Goal: Task Accomplishment & Management: Use online tool/utility

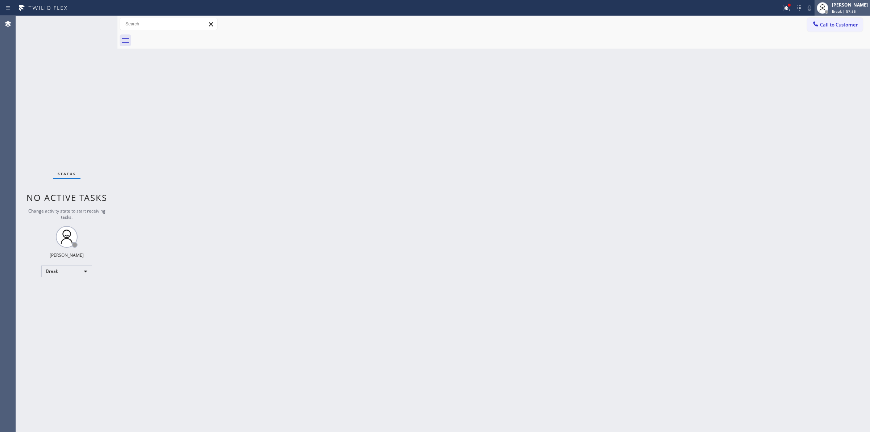
click at [864, 12] on div "Break | 57:55" at bounding box center [850, 11] width 36 height 5
click at [811, 51] on button "Unavailable" at bounding box center [834, 47] width 73 height 9
drag, startPoint x: 485, startPoint y: 144, endPoint x: 558, endPoint y: 96, distance: 87.1
click at [485, 144] on div "Back to Dashboard Change Sender ID Customers Technicians Select a contact Outbo…" at bounding box center [494, 224] width 753 height 416
click at [812, 25] on div at bounding box center [816, 24] width 9 height 9
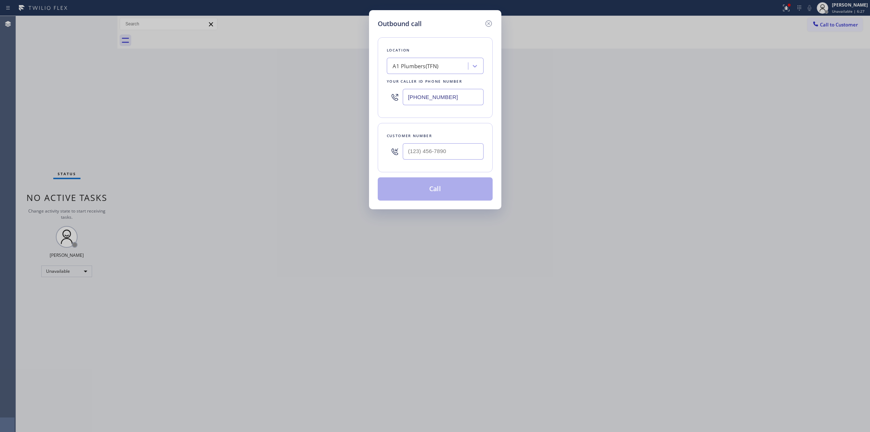
click at [441, 163] on div at bounding box center [443, 152] width 81 height 24
click at [441, 156] on input "(___) ___-____" at bounding box center [443, 151] width 81 height 16
paste input "805) 233-7328"
type input "[PHONE_NUMBER]"
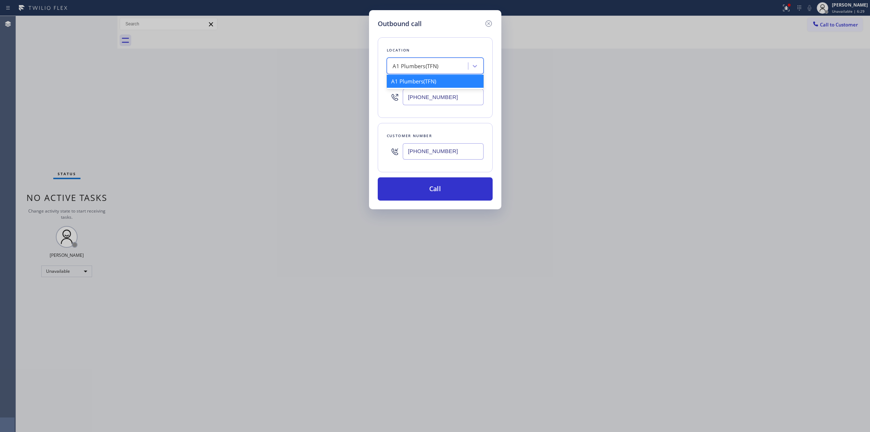
click at [441, 71] on div "A1 Plumbers(TFN)" at bounding box center [428, 66] width 79 height 13
type input "dcs"
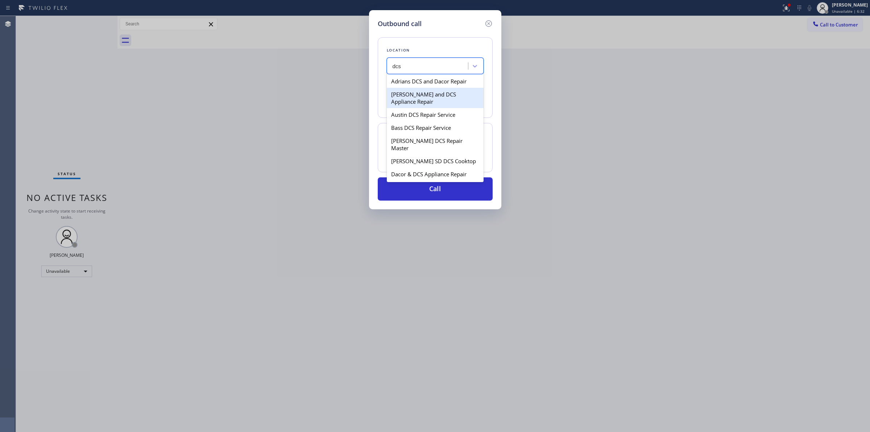
click at [409, 83] on div "Adrians DCS and Dacor Repair" at bounding box center [435, 81] width 97 height 13
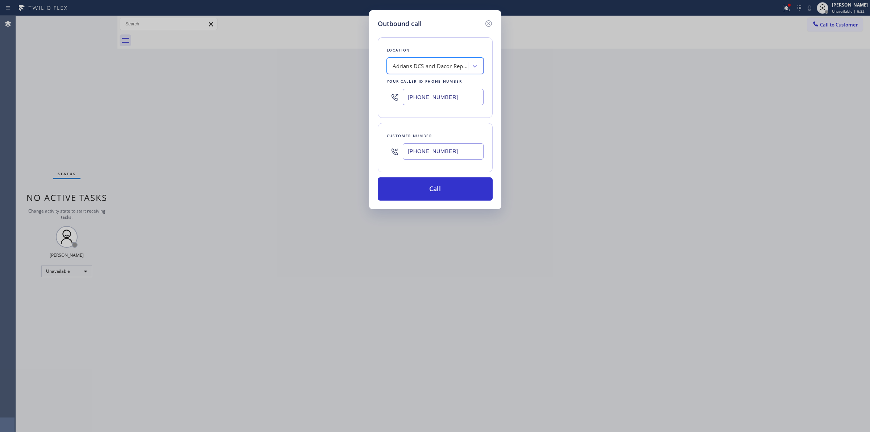
type input "[PHONE_NUMBER]"
click at [430, 149] on input "[PHONE_NUMBER]" at bounding box center [443, 151] width 81 height 16
click at [433, 184] on button "Call" at bounding box center [435, 188] width 115 height 23
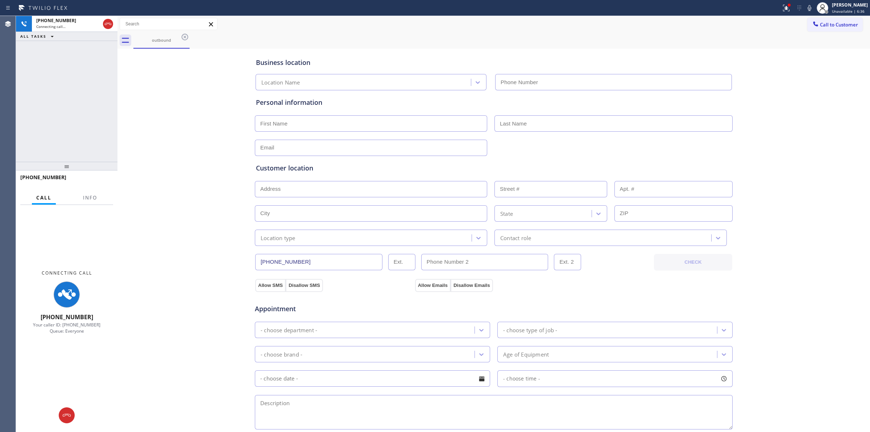
type input "[PHONE_NUMBER]"
click at [498, 48] on div "Business location Adrians DCS and Dacor Repair [PHONE_NUMBER]" at bounding box center [494, 69] width 479 height 43
click at [811, 10] on icon at bounding box center [810, 8] width 9 height 9
click at [68, 416] on icon at bounding box center [66, 415] width 9 height 9
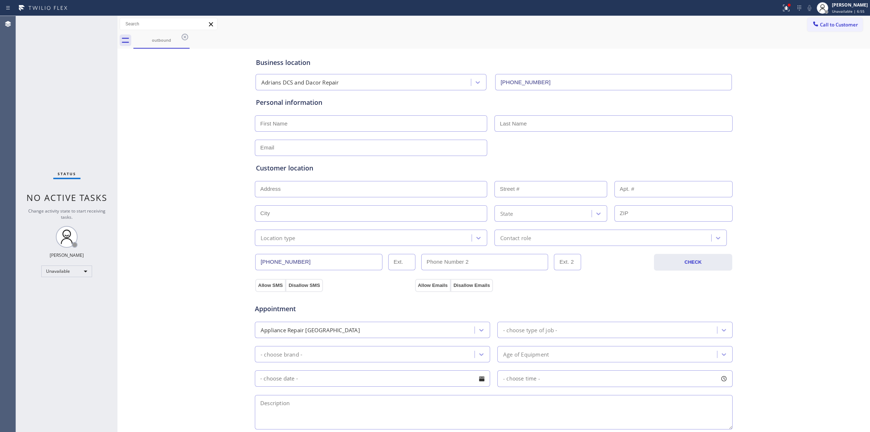
click at [833, 24] on span "Call to Customer" at bounding box center [839, 24] width 38 height 7
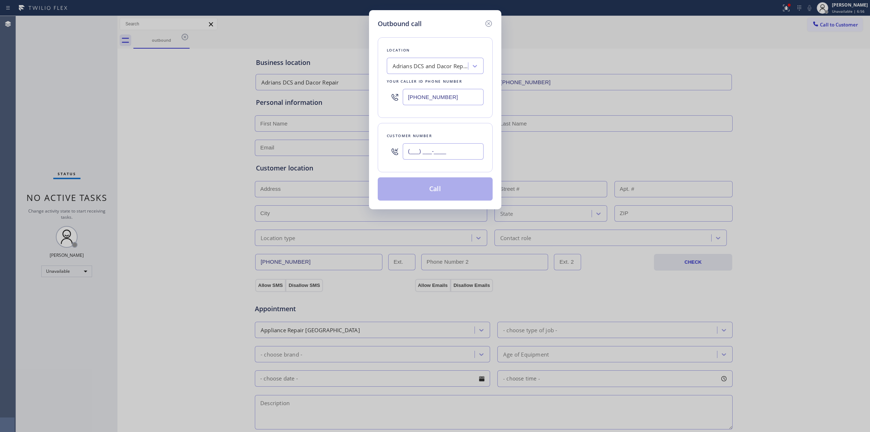
click at [463, 153] on input "(___) ___-____" at bounding box center [443, 151] width 81 height 16
paste input "805) 593-3907"
type input "[PHONE_NUMBER]"
click at [444, 193] on button "Call" at bounding box center [435, 188] width 115 height 23
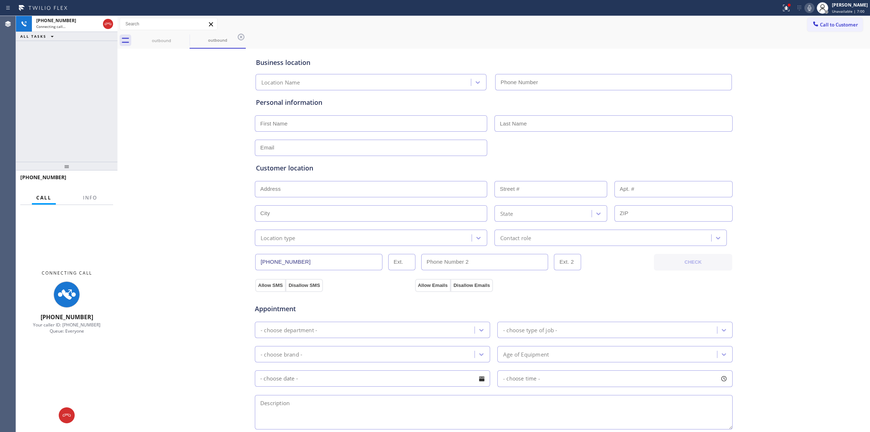
type input "[PHONE_NUMBER]"
click at [461, 35] on div "outbound outbound" at bounding box center [501, 40] width 737 height 16
click at [73, 24] on div "Connecting call…" at bounding box center [68, 26] width 64 height 5
click at [814, 5] on icon at bounding box center [810, 8] width 9 height 9
click at [71, 416] on icon at bounding box center [66, 415] width 9 height 9
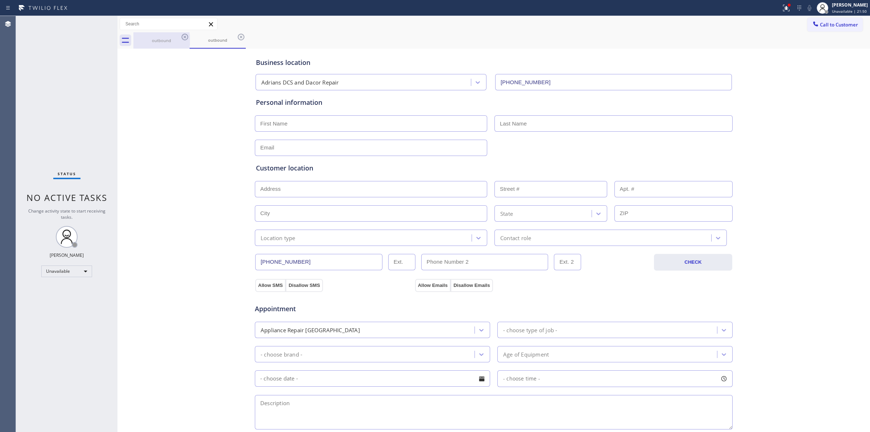
click at [178, 35] on div "outbound" at bounding box center [161, 40] width 55 height 16
click at [189, 38] on icon at bounding box center [185, 37] width 9 height 9
click at [184, 37] on icon at bounding box center [185, 37] width 9 height 9
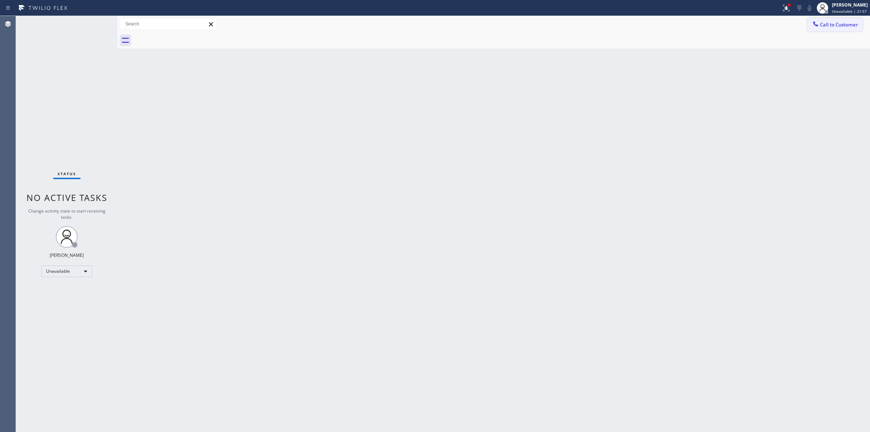
click at [816, 29] on button "Call to Customer" at bounding box center [835, 25] width 55 height 14
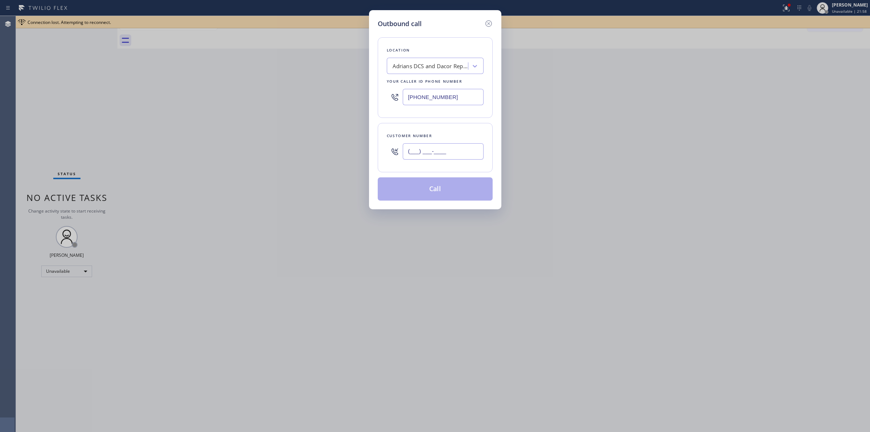
click at [410, 152] on input "(___) ___-____" at bounding box center [443, 151] width 81 height 16
paste input "206) 336-3824"
type input "[PHONE_NUMBER]"
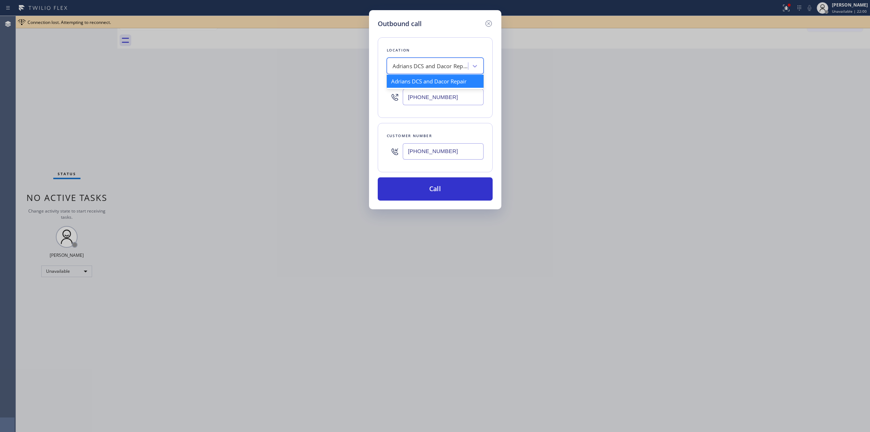
click at [437, 60] on div "Adrians DCS and Dacor Repair" at bounding box center [428, 66] width 79 height 13
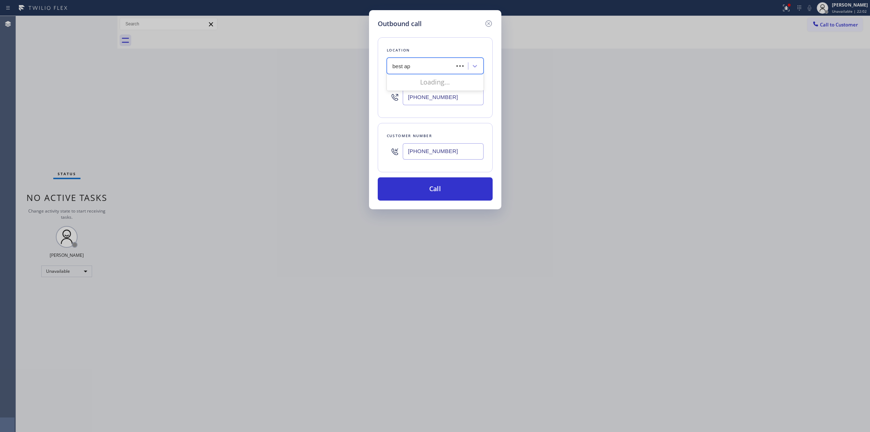
type input "best app"
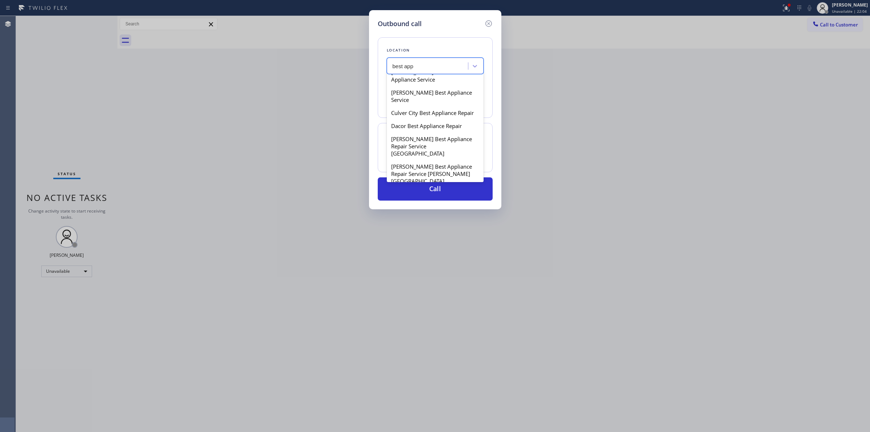
scroll to position [363, 0]
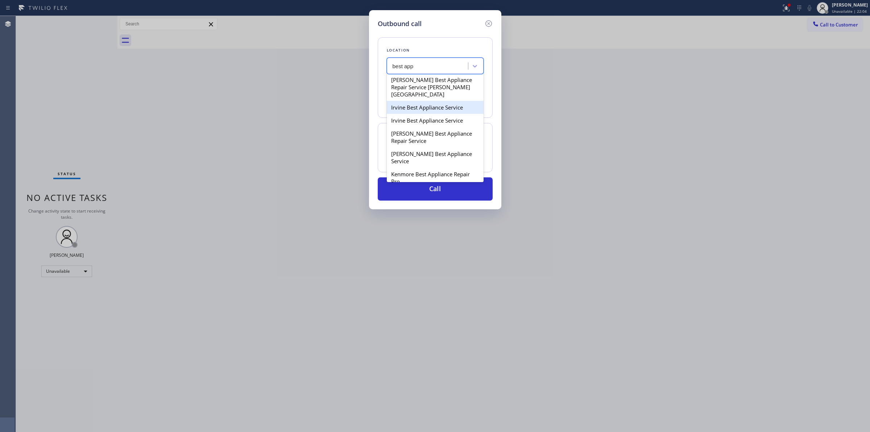
click at [418, 143] on div "[PERSON_NAME] Best Appliance Repair Service" at bounding box center [435, 137] width 97 height 20
type input "[PHONE_NUMBER]"
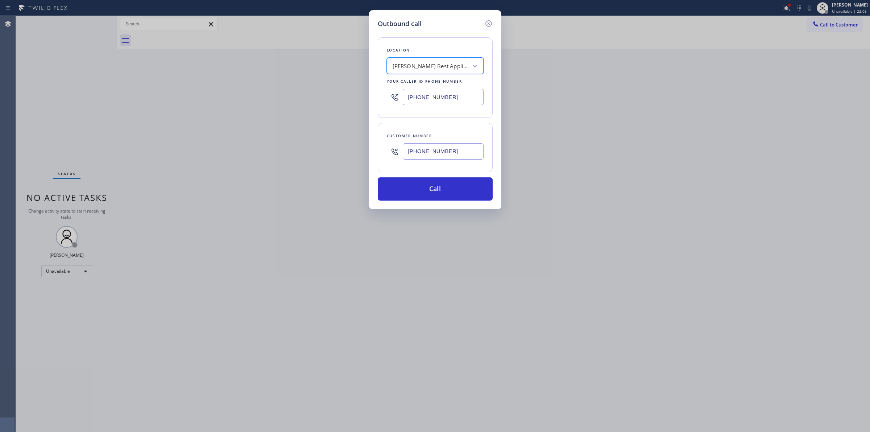
click at [421, 152] on input "[PHONE_NUMBER]" at bounding box center [443, 151] width 81 height 16
click at [427, 189] on button "Call" at bounding box center [435, 188] width 115 height 23
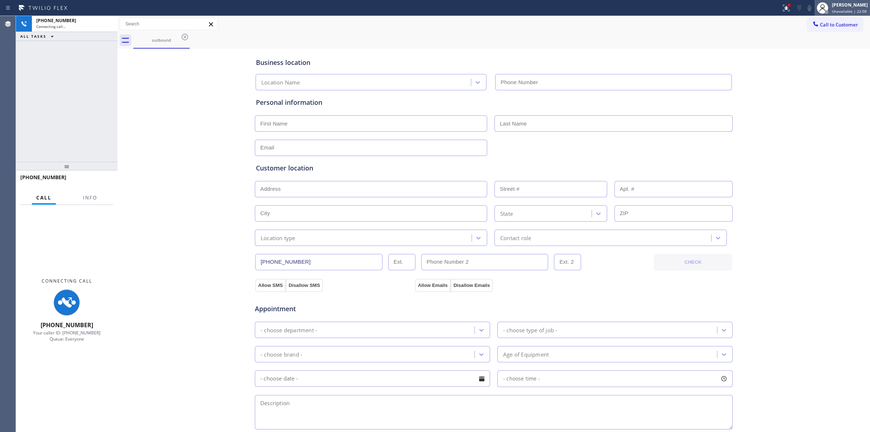
type input "[PHONE_NUMBER]"
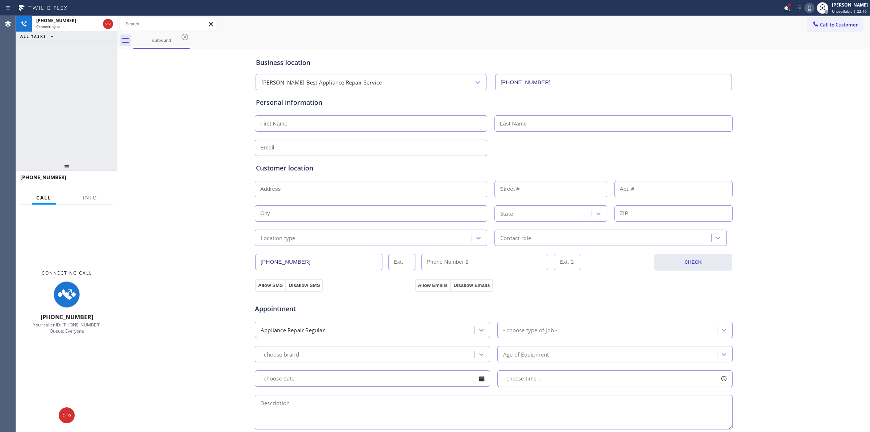
click at [809, 7] on icon at bounding box center [810, 8] width 9 height 9
click at [822, 320] on div "Business location [PERSON_NAME] Best Appliance Repair Service [PHONE_NUMBER] Pe…" at bounding box center [493, 297] width 749 height 495
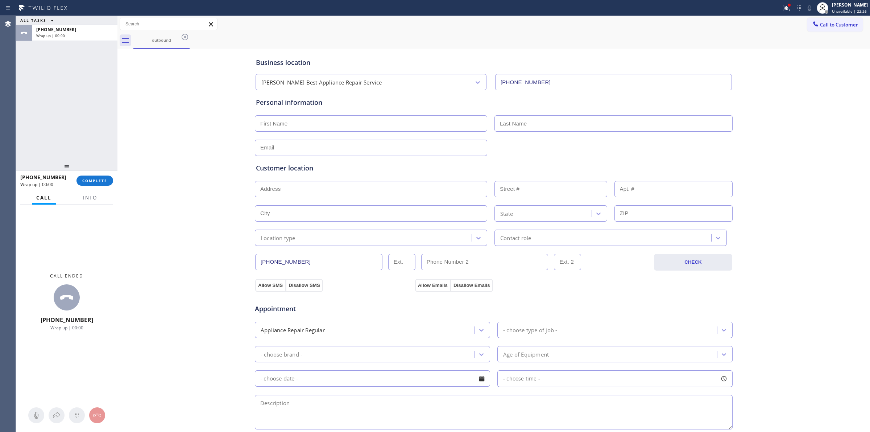
scroll to position [131, 0]
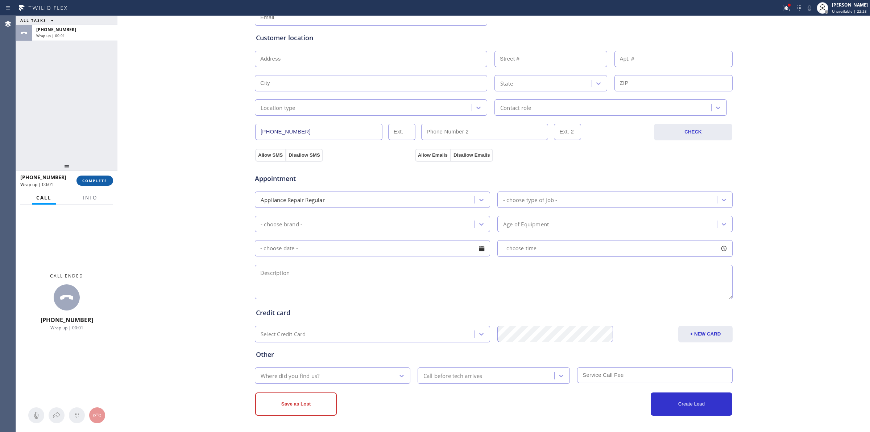
click at [92, 180] on span "COMPLETE" at bounding box center [94, 180] width 25 height 5
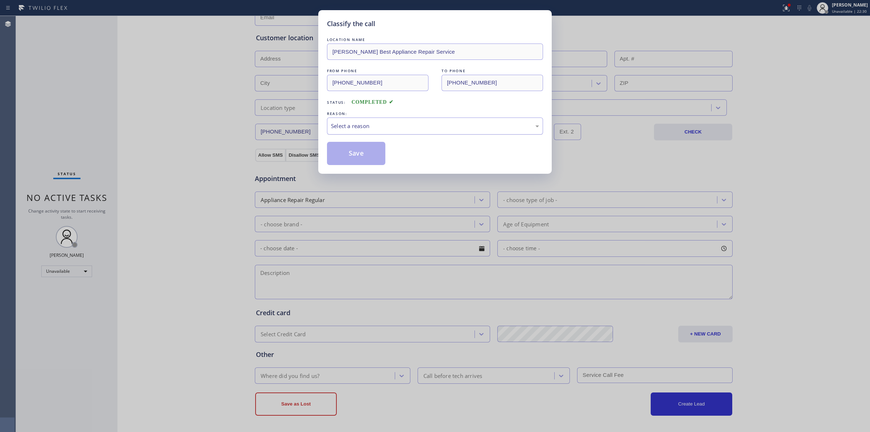
click at [370, 122] on div "Select a reason" at bounding box center [435, 126] width 208 height 8
click at [347, 162] on button "Save" at bounding box center [356, 153] width 58 height 23
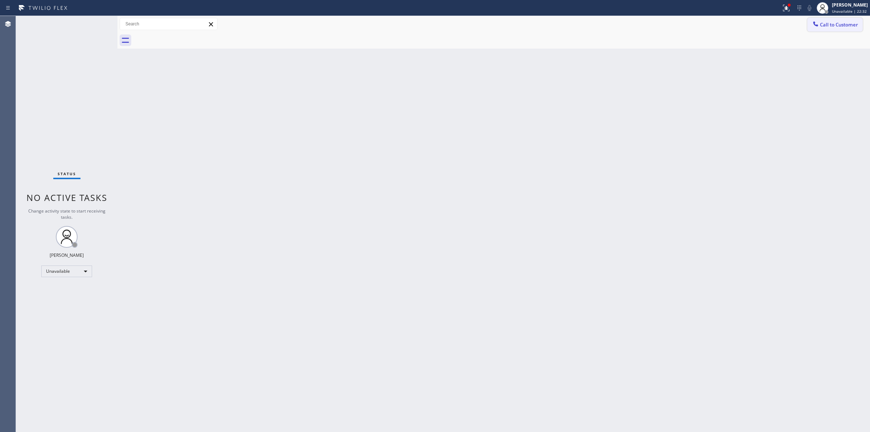
click at [824, 27] on span "Call to Customer" at bounding box center [839, 24] width 38 height 7
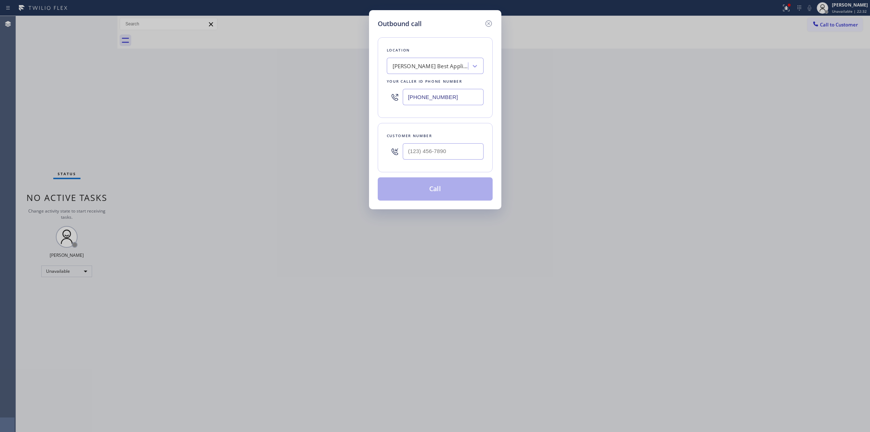
click at [423, 160] on div at bounding box center [443, 152] width 81 height 24
paste input "206) 336-3824"
click at [427, 157] on input "[PHONE_NUMBER]" at bounding box center [443, 151] width 81 height 16
type input "[PHONE_NUMBER]"
click at [426, 185] on button "Call" at bounding box center [435, 188] width 115 height 23
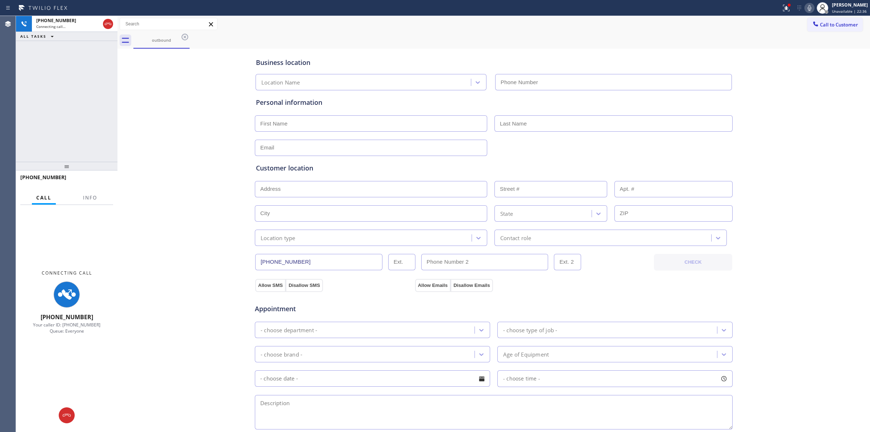
type input "[PHONE_NUMBER]"
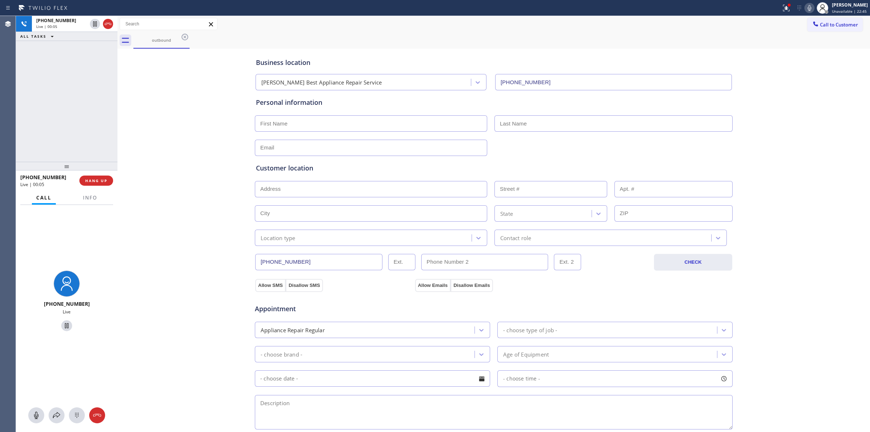
drag, startPoint x: 818, startPoint y: 25, endPoint x: 806, endPoint y: 39, distance: 18.0
click at [820, 25] on span "Call to Customer" at bounding box center [839, 24] width 38 height 7
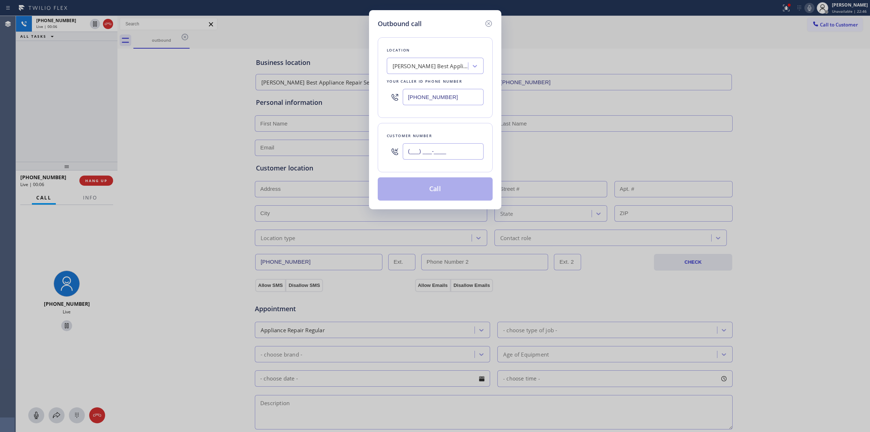
click at [411, 158] on input "(___) ___-____" at bounding box center [443, 151] width 81 height 16
paste input "206) 336-3824"
type input "[PHONE_NUMBER]"
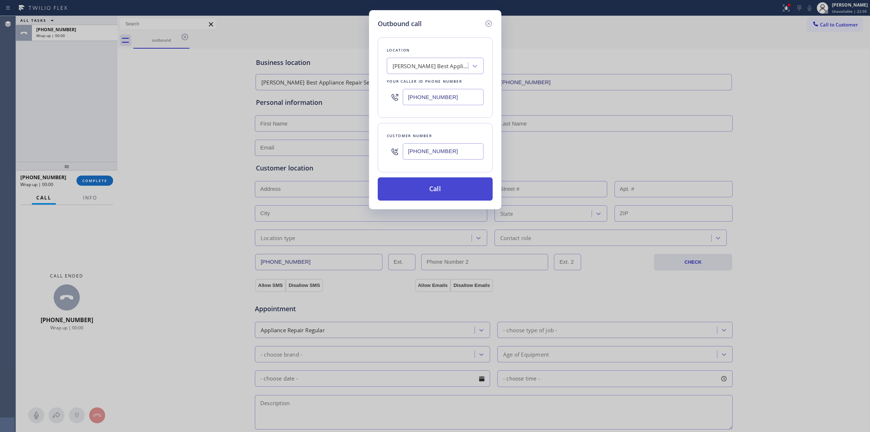
click at [433, 196] on button "Call" at bounding box center [435, 188] width 115 height 23
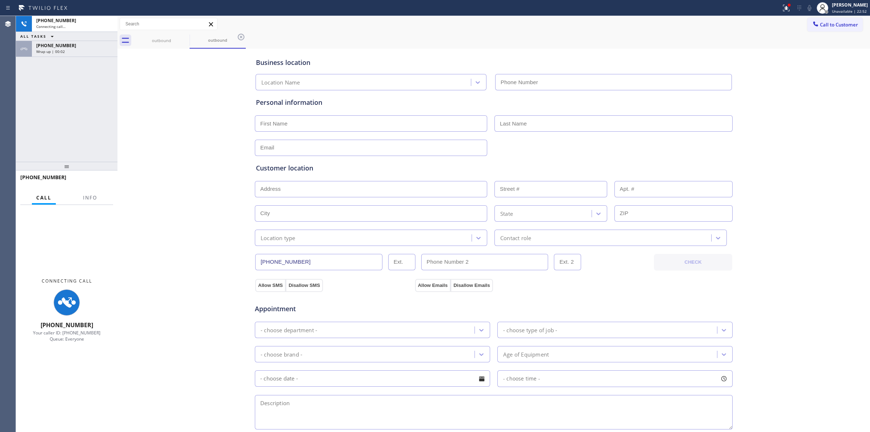
type input "[PHONE_NUMBER]"
click at [74, 55] on div "[PHONE_NUMBER] Wrap up | 00:02" at bounding box center [73, 49] width 83 height 16
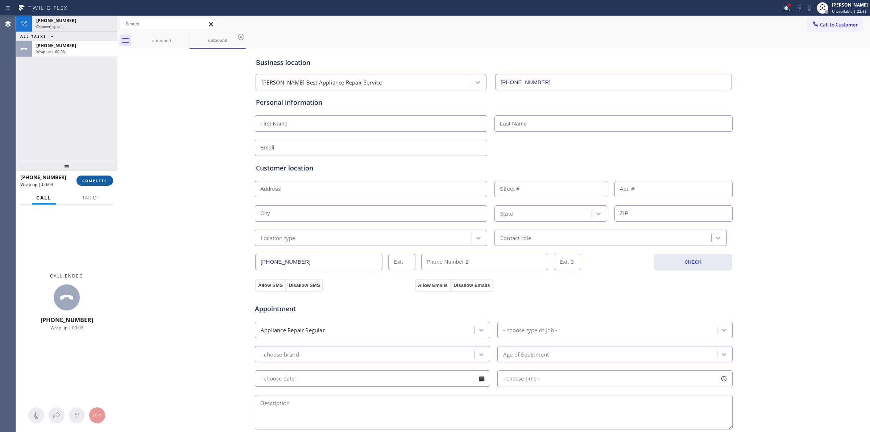
click at [106, 176] on button "COMPLETE" at bounding box center [95, 181] width 37 height 10
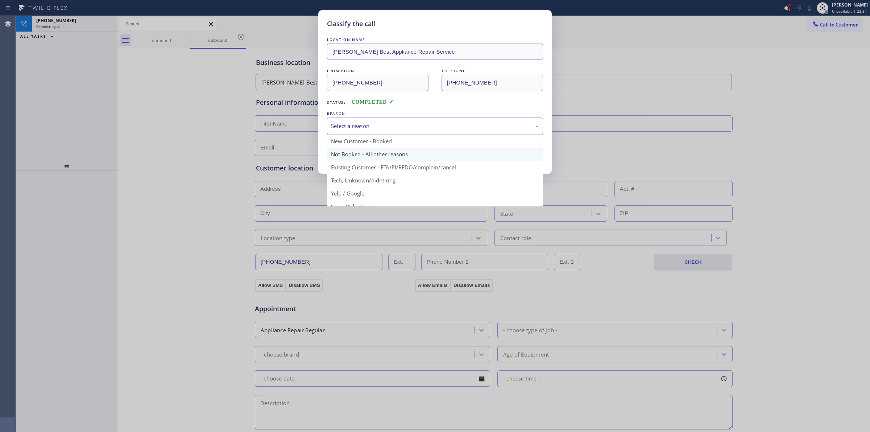
drag, startPoint x: 356, startPoint y: 129, endPoint x: 360, endPoint y: 161, distance: 32.2
click at [356, 130] on div "Select a reason" at bounding box center [435, 126] width 208 height 8
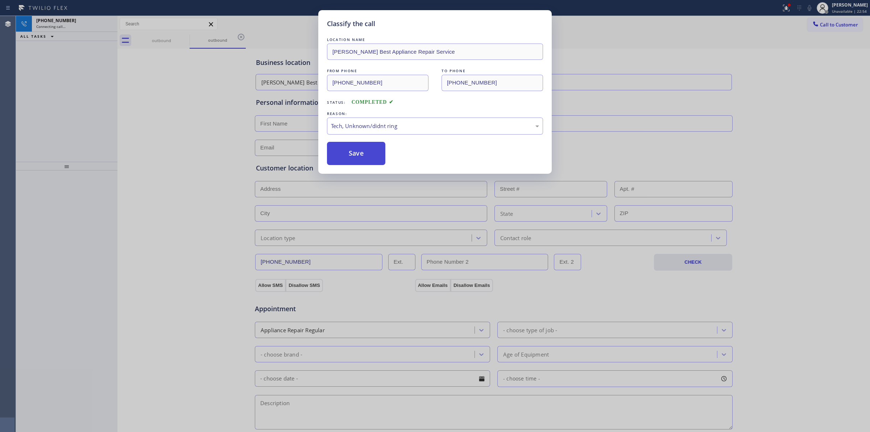
drag, startPoint x: 358, startPoint y: 181, endPoint x: 339, endPoint y: 156, distance: 30.8
drag, startPoint x: 339, startPoint y: 156, endPoint x: 353, endPoint y: 153, distance: 13.3
click at [339, 155] on button "Save" at bounding box center [356, 153] width 58 height 23
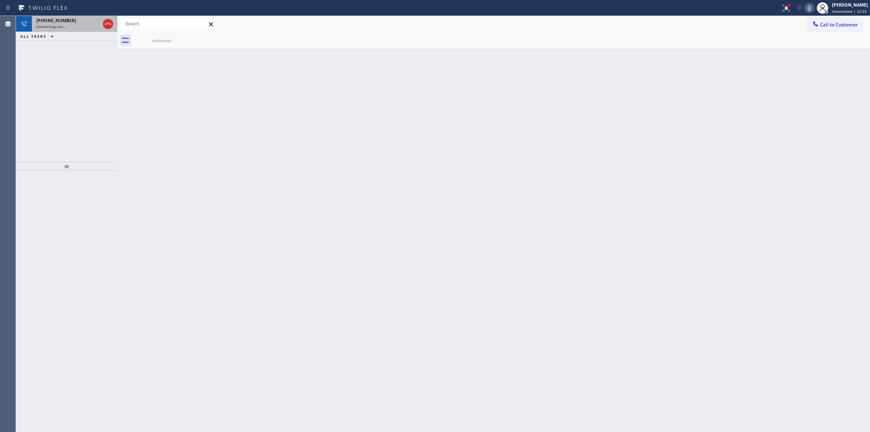
click at [75, 25] on div "Connecting call…" at bounding box center [68, 26] width 64 height 5
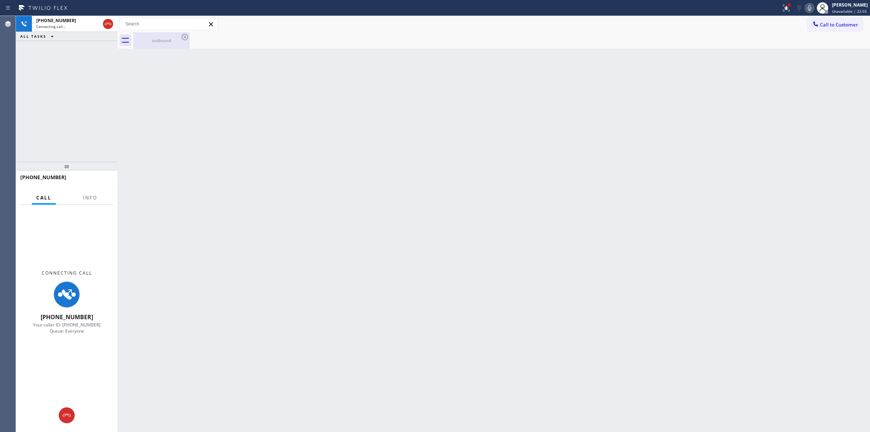
click at [146, 41] on div "outbound" at bounding box center [161, 40] width 55 height 5
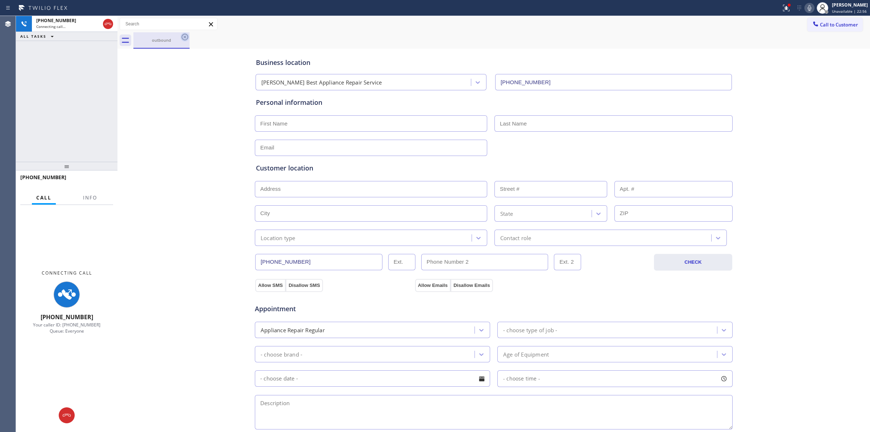
click at [189, 33] on icon at bounding box center [185, 37] width 9 height 9
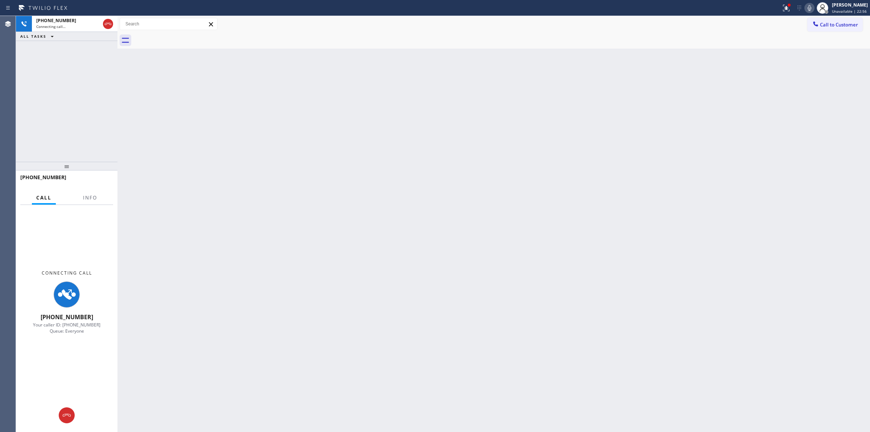
click at [185, 36] on div at bounding box center [501, 40] width 737 height 16
click at [69, 34] on div "ALL TASKS ALL TASKS ACTIVE TASKS TASKS IN WRAP UP" at bounding box center [67, 36] width 102 height 9
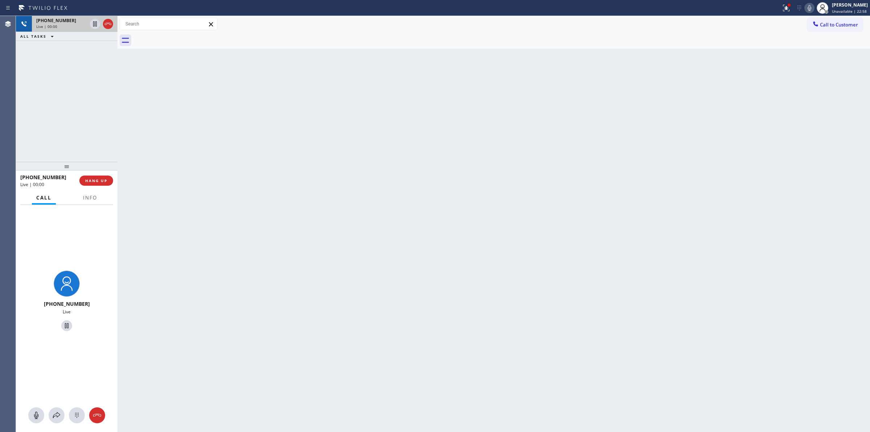
click at [71, 26] on div "Live | 00:00" at bounding box center [61, 26] width 51 height 5
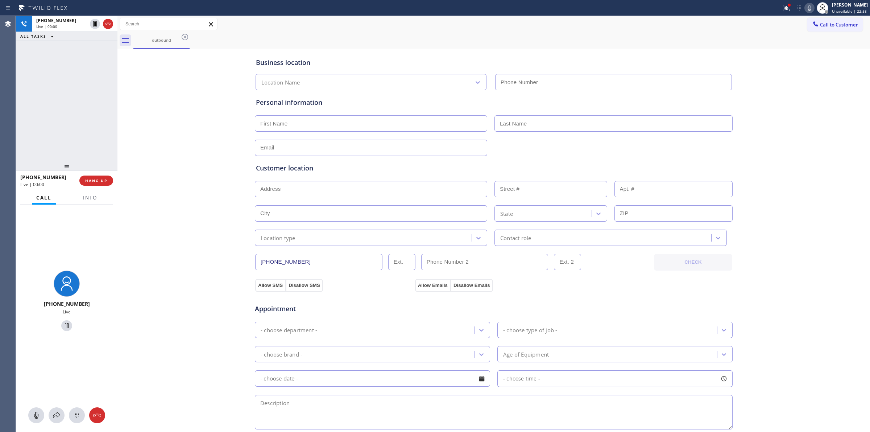
type input "[PHONE_NUMBER]"
click at [72, 420] on button at bounding box center [77, 415] width 16 height 16
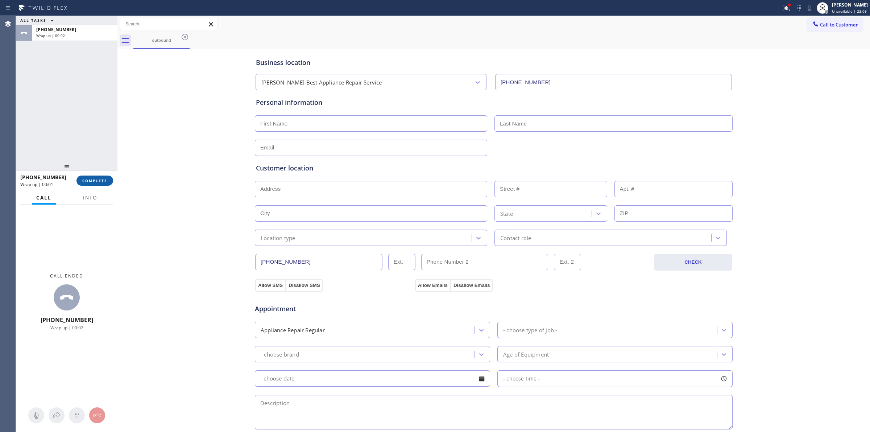
click at [94, 182] on span "COMPLETE" at bounding box center [94, 180] width 25 height 5
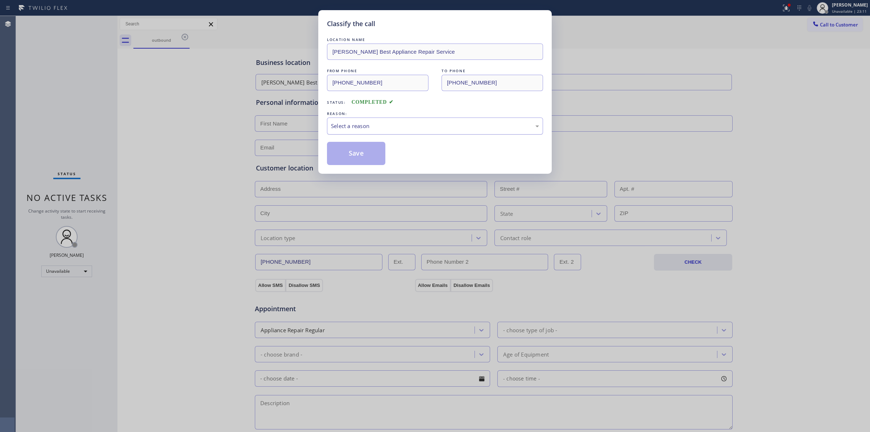
click at [391, 133] on div "Select a reason" at bounding box center [435, 126] width 216 height 17
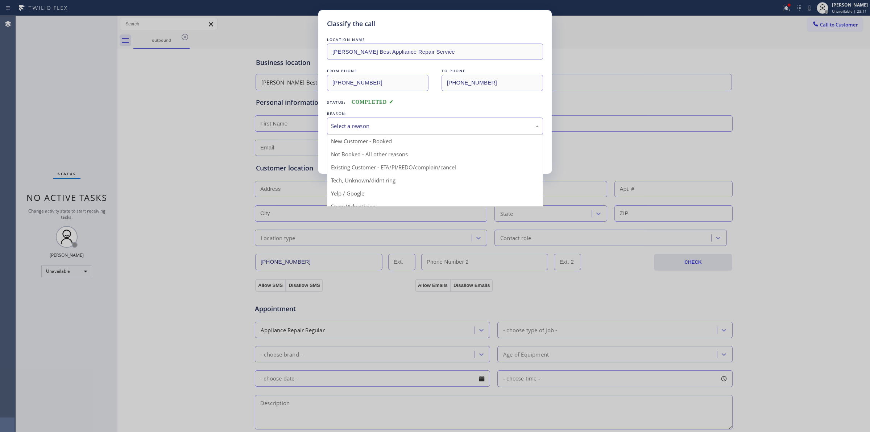
drag, startPoint x: 380, startPoint y: 178, endPoint x: 371, endPoint y: 166, distance: 15.5
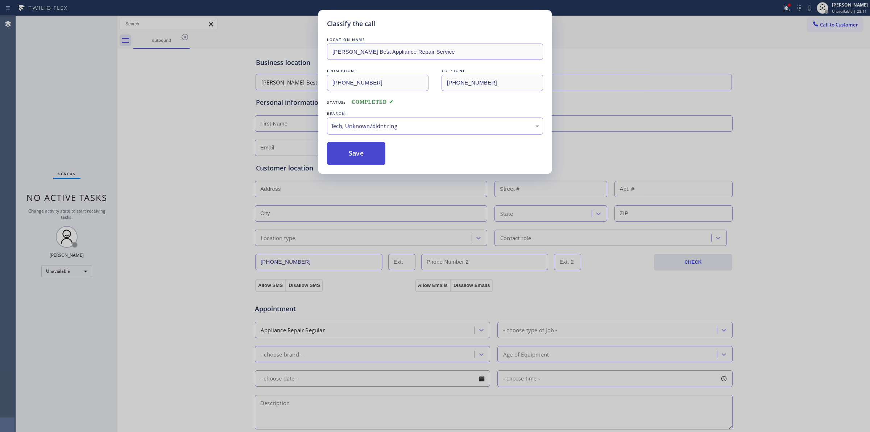
drag, startPoint x: 362, startPoint y: 155, endPoint x: 368, endPoint y: 157, distance: 6.7
click at [362, 155] on button "Save" at bounding box center [356, 153] width 58 height 23
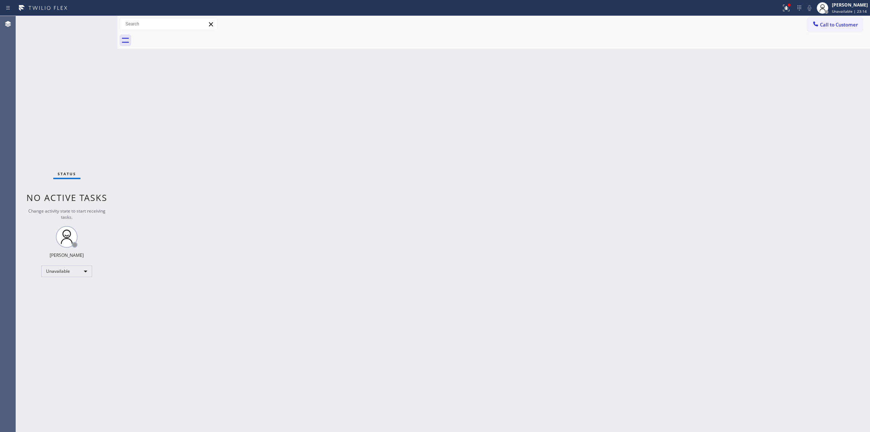
drag, startPoint x: 533, startPoint y: 116, endPoint x: 811, endPoint y: 16, distance: 295.0
click at [535, 113] on div "Back to Dashboard Change Sender ID Customers Technicians Select a contact Outbo…" at bounding box center [494, 224] width 753 height 416
click at [827, 26] on span "Call to Customer" at bounding box center [839, 24] width 38 height 7
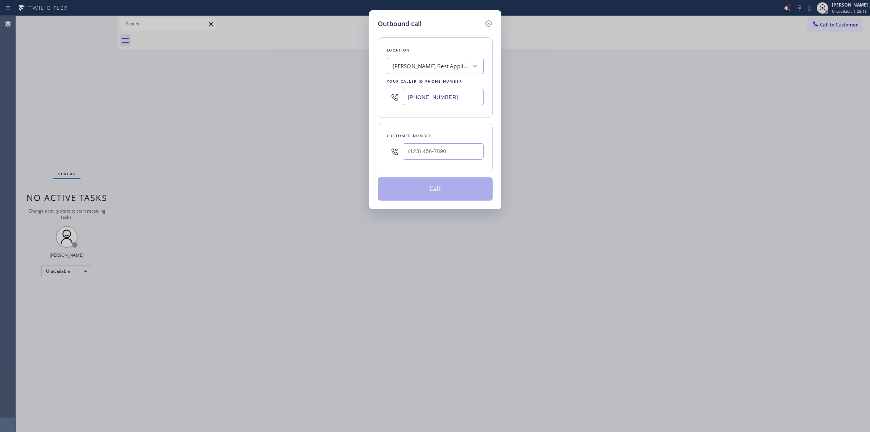
drag, startPoint x: 411, startPoint y: 172, endPoint x: 421, endPoint y: 158, distance: 17.7
click at [415, 166] on div "Location [PERSON_NAME] Best Appliance Repair Service Your caller id phone numbe…" at bounding box center [435, 115] width 115 height 172
paste input "626) 623-5086"
click at [421, 156] on input "[PHONE_NUMBER]" at bounding box center [443, 151] width 81 height 16
type input "[PHONE_NUMBER]"
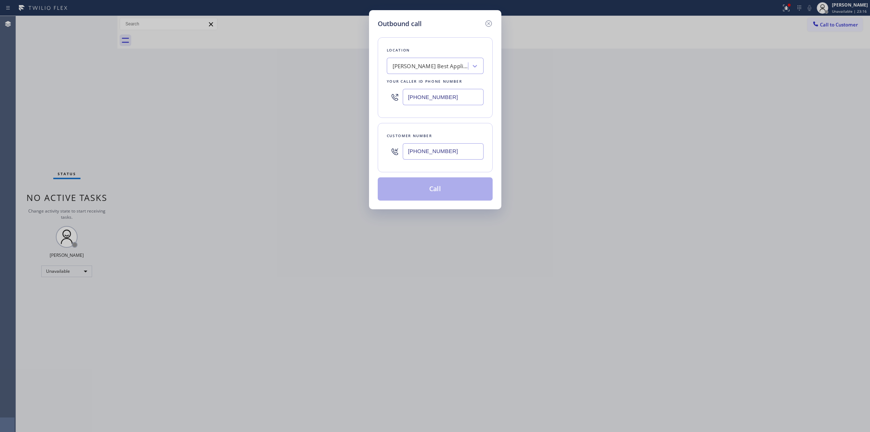
click at [435, 66] on div "[PERSON_NAME] Best Appliance Repair Service" at bounding box center [431, 66] width 76 height 8
type input "kenmore"
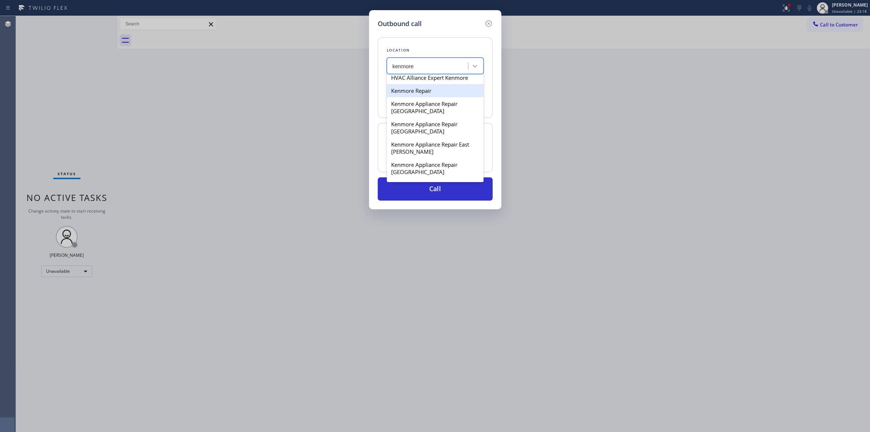
scroll to position [91, 0]
click at [409, 138] on div "Kenmore Appliance Repair [GEOGRAPHIC_DATA]" at bounding box center [435, 128] width 97 height 20
type input "[PHONE_NUMBER]"
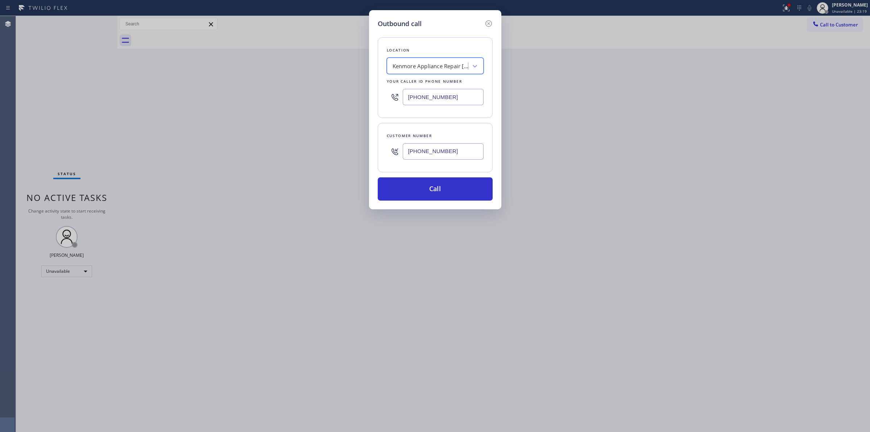
click at [423, 155] on input "[PHONE_NUMBER]" at bounding box center [443, 151] width 81 height 16
click at [431, 195] on button "Call" at bounding box center [435, 188] width 115 height 23
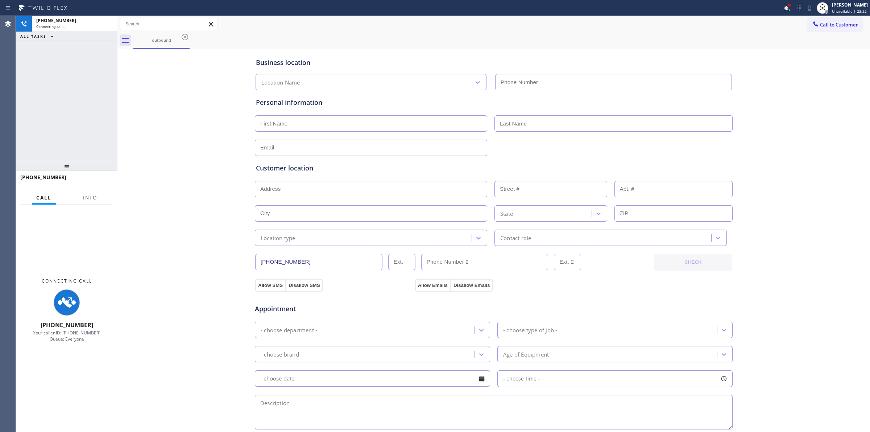
type input "[PHONE_NUMBER]"
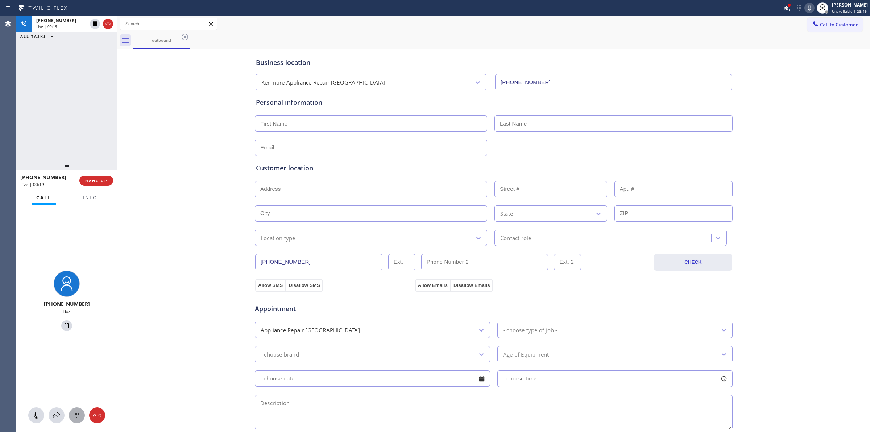
click at [74, 413] on icon at bounding box center [77, 415] width 9 height 9
click at [831, 26] on span "Call to Customer" at bounding box center [839, 24] width 38 height 7
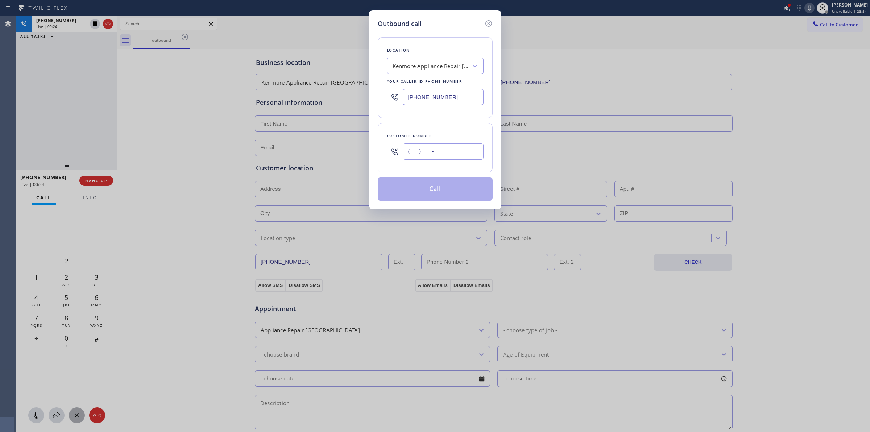
paste input "626) 623-5086"
click at [449, 155] on input "(___) ___-____" at bounding box center [443, 151] width 81 height 16
type input "[PHONE_NUMBER]"
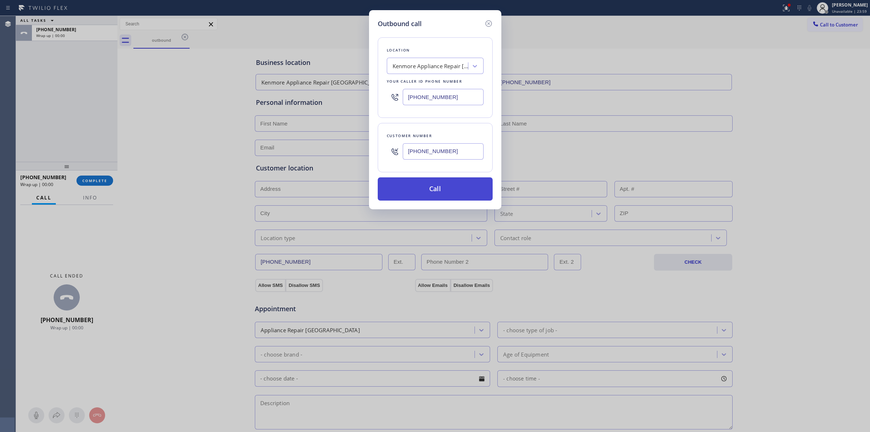
drag, startPoint x: 422, startPoint y: 187, endPoint x: 452, endPoint y: 196, distance: 31.3
click at [422, 187] on button "Call" at bounding box center [435, 188] width 115 height 23
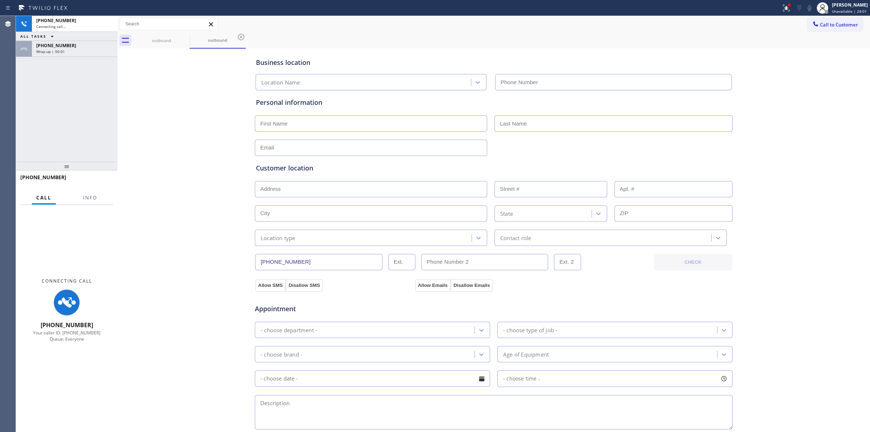
type input "[PHONE_NUMBER]"
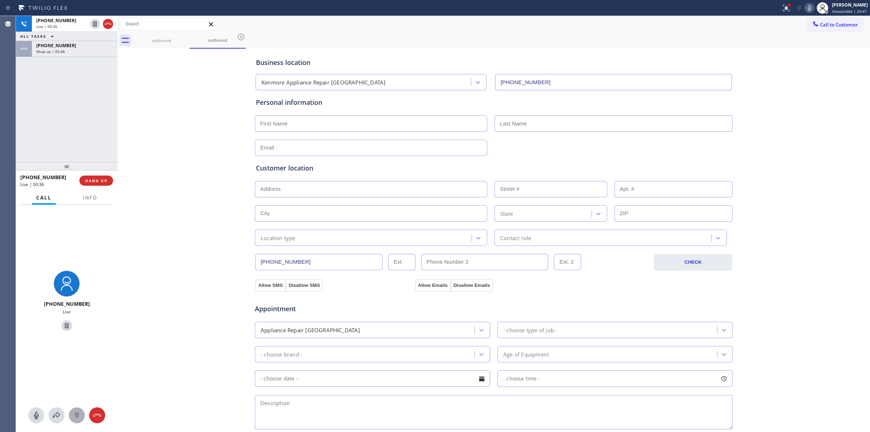
click at [73, 416] on icon at bounding box center [77, 415] width 9 height 9
click at [61, 274] on div "2 ABC" at bounding box center [66, 279] width 30 height 20
click at [74, 50] on div "Wrap up | 00:51" at bounding box center [74, 51] width 77 height 5
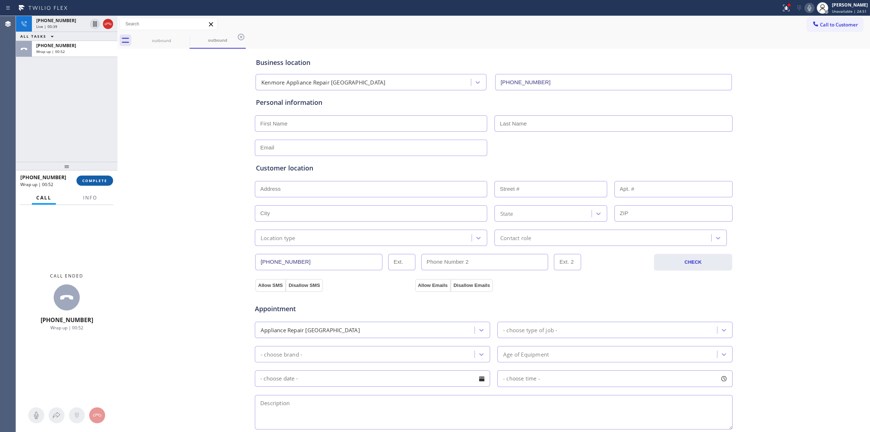
click at [95, 180] on span "COMPLETE" at bounding box center [94, 180] width 25 height 5
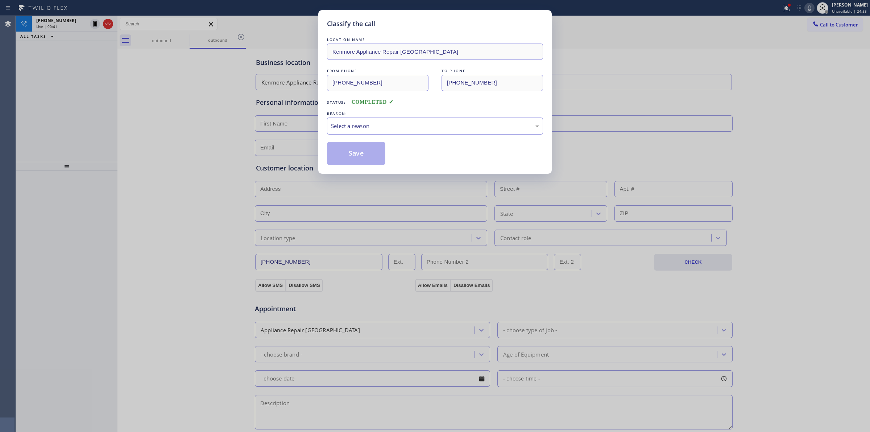
click at [412, 124] on div "Select a reason" at bounding box center [435, 126] width 208 height 8
drag, startPoint x: 395, startPoint y: 181, endPoint x: 369, endPoint y: 153, distance: 38.3
click at [369, 153] on button "Save" at bounding box center [356, 153] width 58 height 23
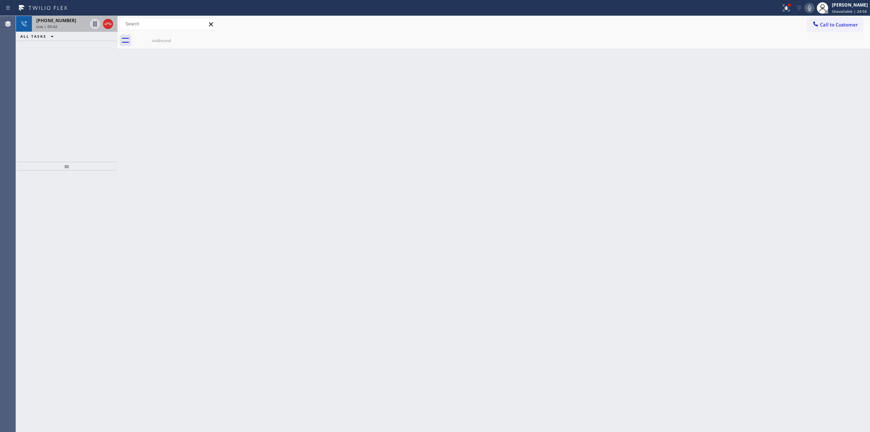
click at [66, 24] on div "Live | 00:42" at bounding box center [61, 26] width 51 height 5
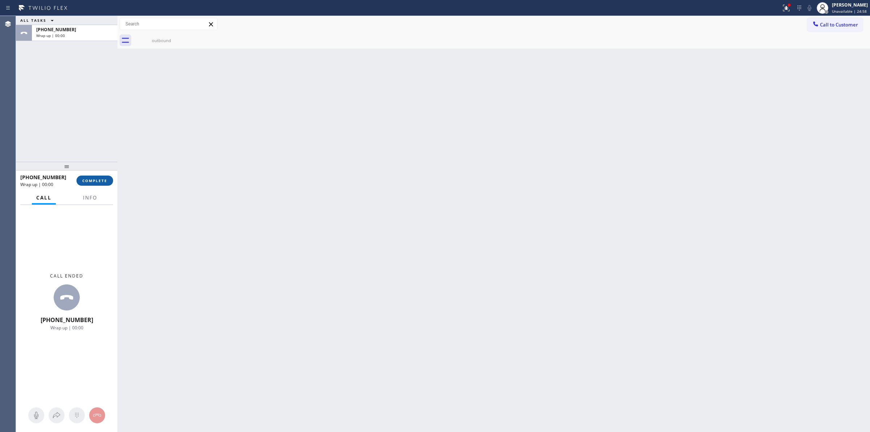
click at [102, 180] on span "COMPLETE" at bounding box center [94, 180] width 25 height 5
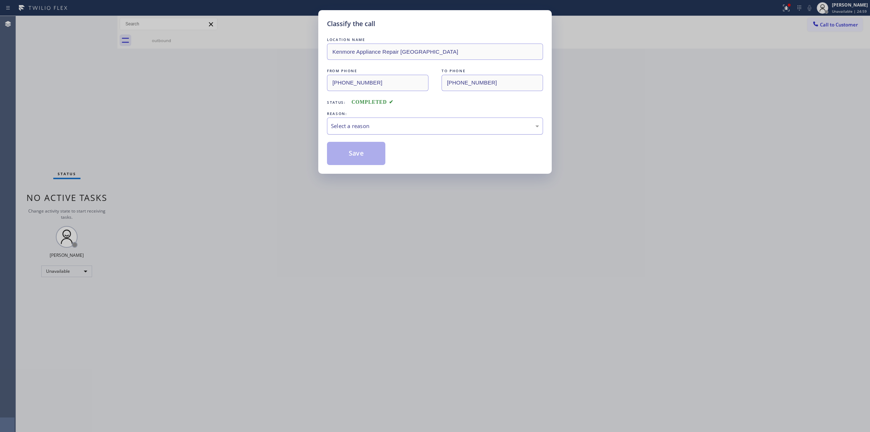
click at [474, 122] on div "Select a reason" at bounding box center [435, 126] width 208 height 8
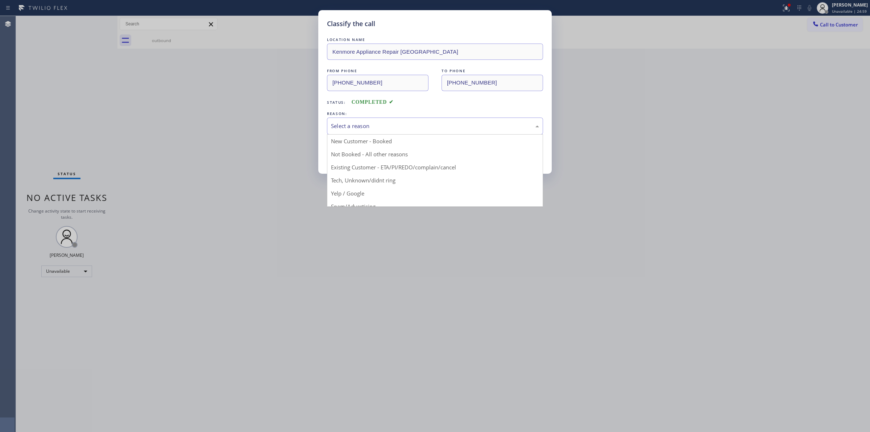
drag, startPoint x: 412, startPoint y: 180, endPoint x: 362, endPoint y: 144, distance: 61.2
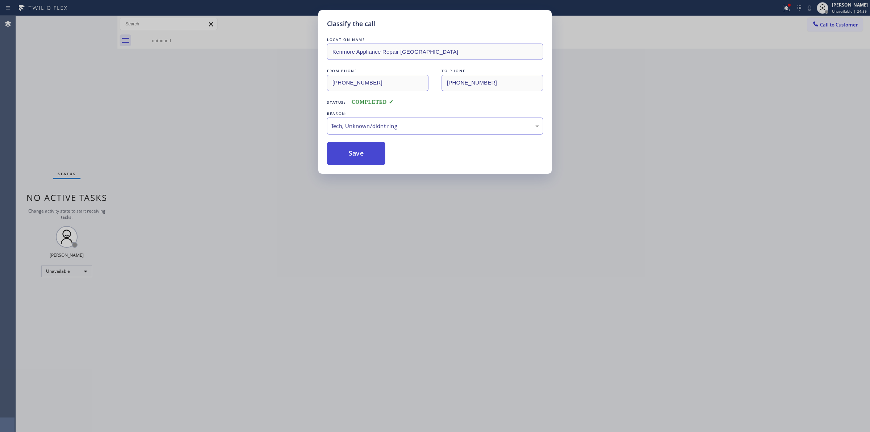
click at [362, 144] on button "Save" at bounding box center [356, 153] width 58 height 23
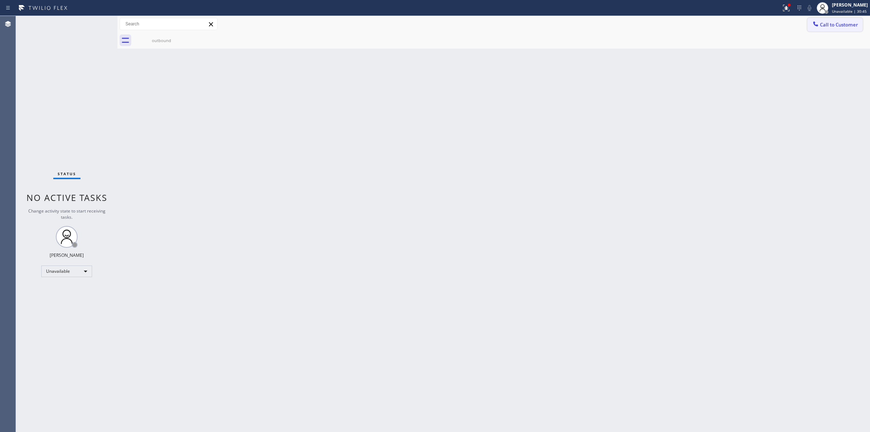
click at [829, 26] on span "Call to Customer" at bounding box center [839, 24] width 38 height 7
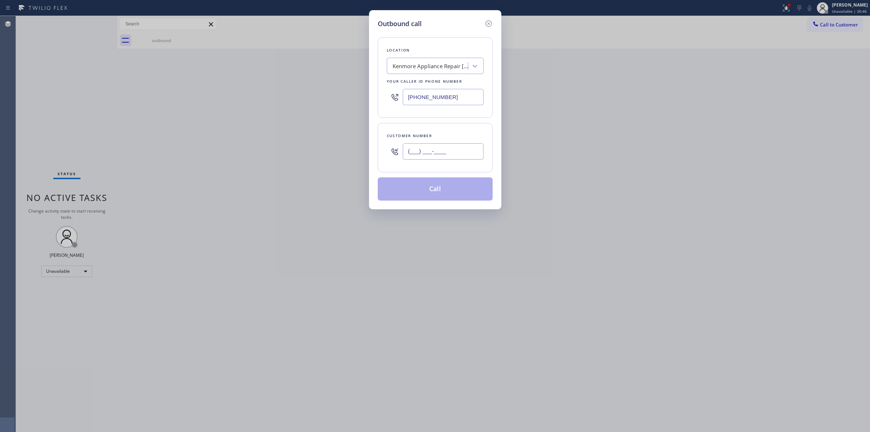
click at [453, 158] on input "(___) ___-____" at bounding box center [443, 151] width 81 height 16
paste input "626) 623-5086"
type input "[PHONE_NUMBER]"
click at [445, 184] on button "Call" at bounding box center [435, 188] width 115 height 23
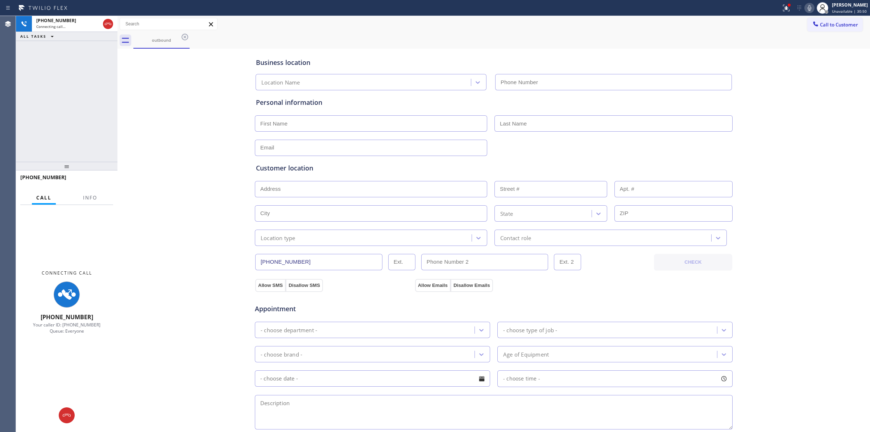
type input "[PHONE_NUMBER]"
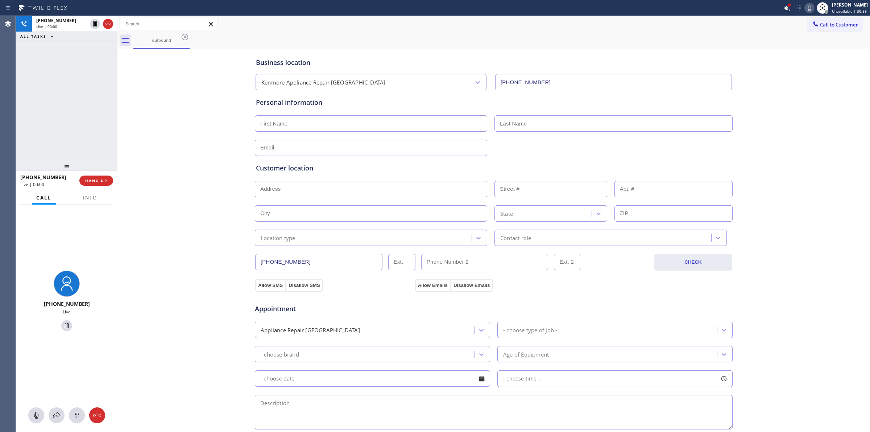
click at [839, 314] on div "Business location Kenmore Appliance Repair [GEOGRAPHIC_DATA] [PHONE_NUMBER] Per…" at bounding box center [493, 297] width 749 height 495
click at [74, 417] on icon at bounding box center [77, 415] width 9 height 9
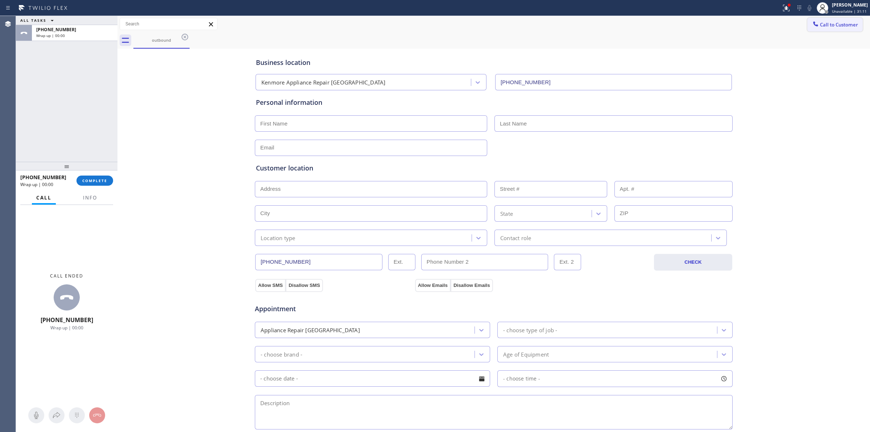
click at [834, 24] on span "Call to Customer" at bounding box center [839, 24] width 38 height 7
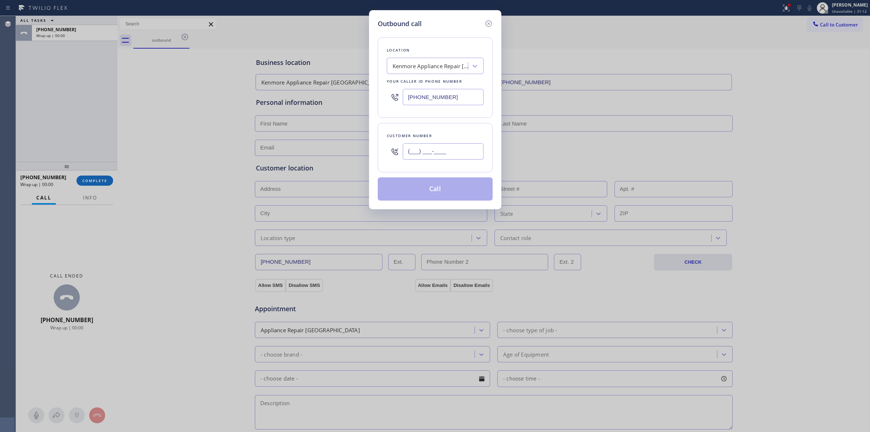
paste input "564) 201-6330"
click at [458, 148] on input "[PHONE_NUMBER]" at bounding box center [443, 151] width 81 height 16
type input "[PHONE_NUMBER]"
click at [450, 69] on div "Kenmore Appliance Repair [GEOGRAPHIC_DATA]" at bounding box center [431, 66] width 76 height 8
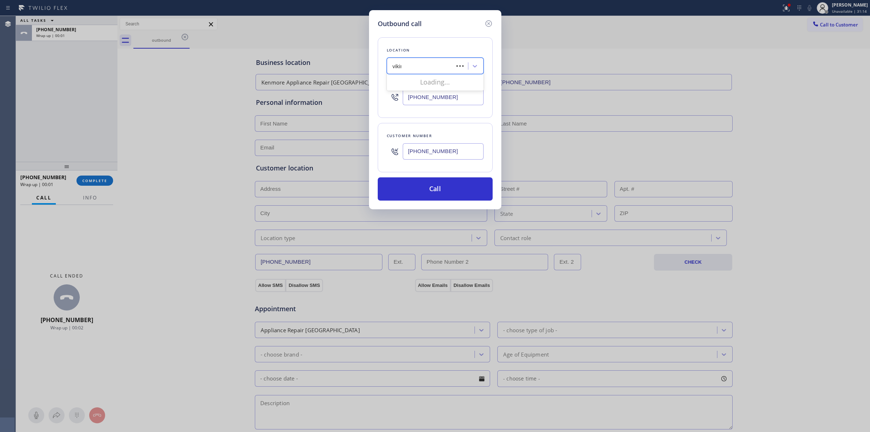
type input "viking"
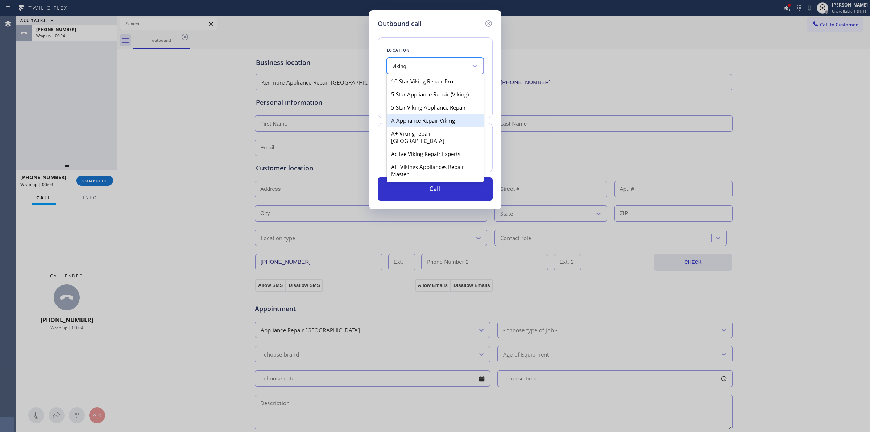
click at [426, 122] on div "A Appliance Repair Viking" at bounding box center [435, 120] width 97 height 13
type input "[PHONE_NUMBER]"
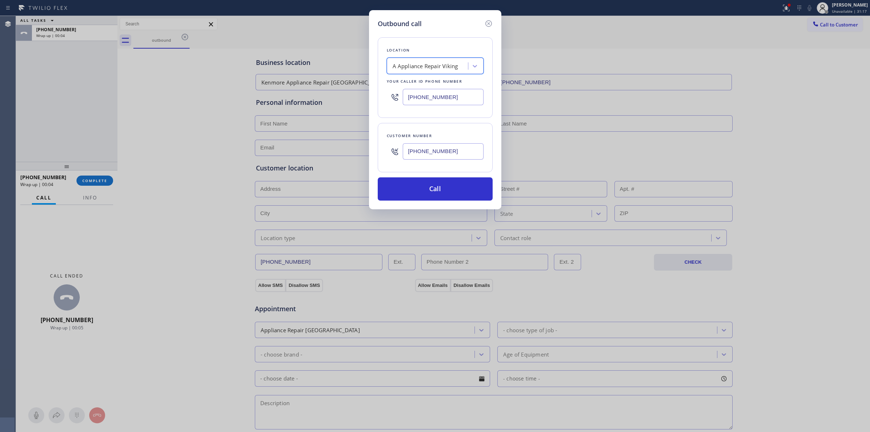
click at [446, 153] on input "[PHONE_NUMBER]" at bounding box center [443, 151] width 81 height 16
click at [436, 189] on button "Call" at bounding box center [435, 188] width 115 height 23
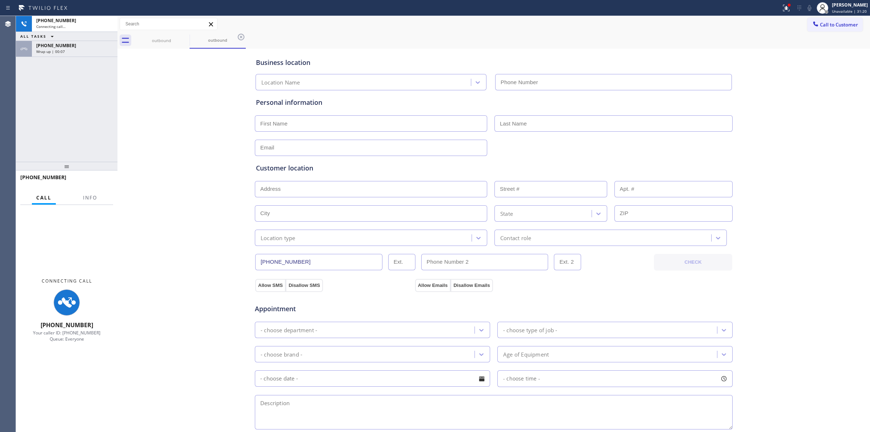
type input "[PHONE_NUMBER]"
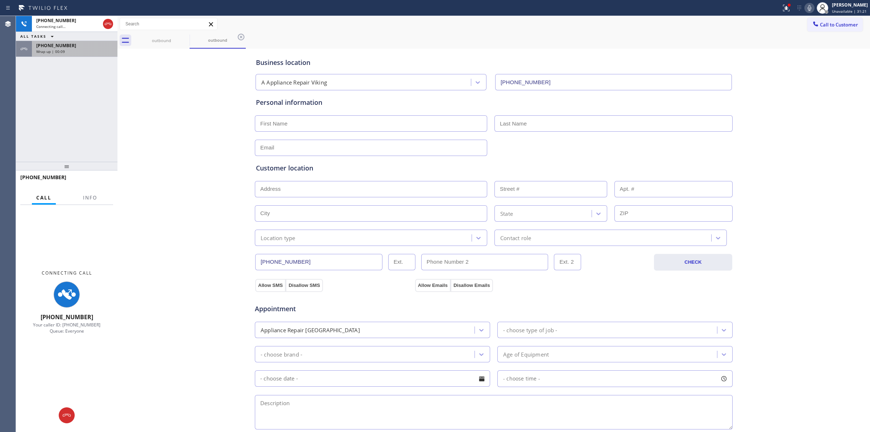
click at [85, 53] on div "Wrap up | 00:09" at bounding box center [74, 51] width 77 height 5
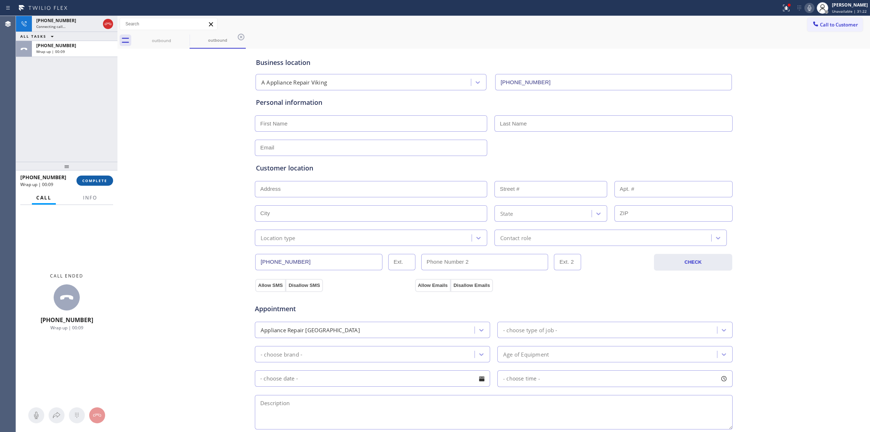
click at [93, 181] on span "COMPLETE" at bounding box center [94, 180] width 25 height 5
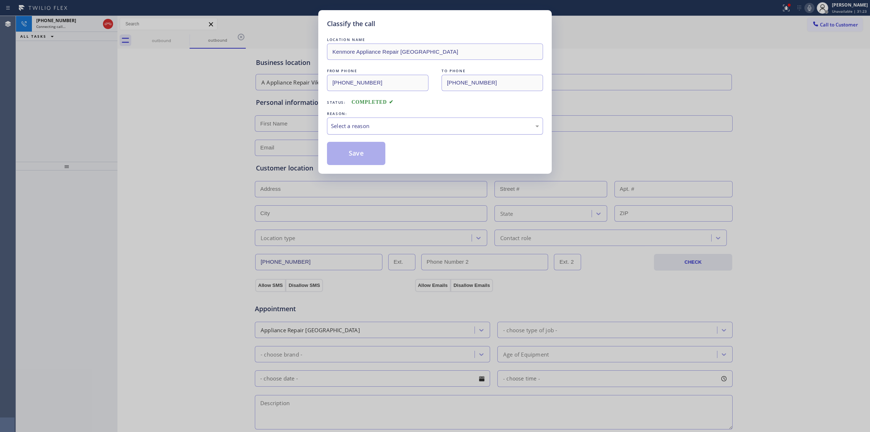
click at [415, 122] on div "Select a reason" at bounding box center [435, 126] width 208 height 8
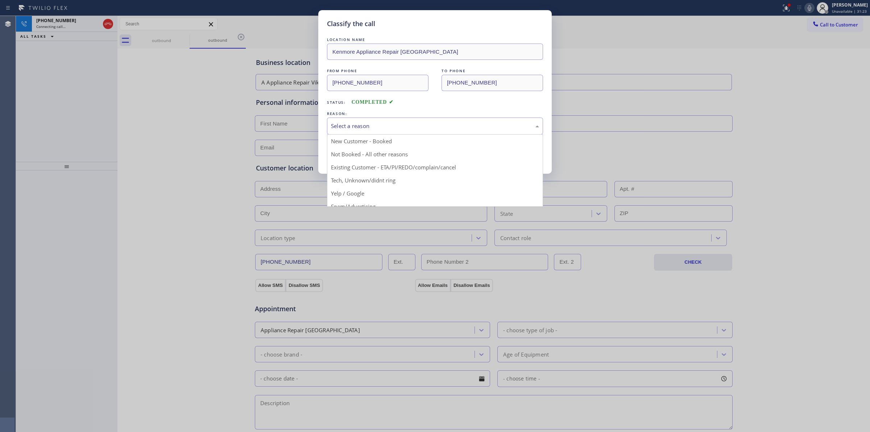
drag, startPoint x: 390, startPoint y: 182, endPoint x: 358, endPoint y: 156, distance: 41.2
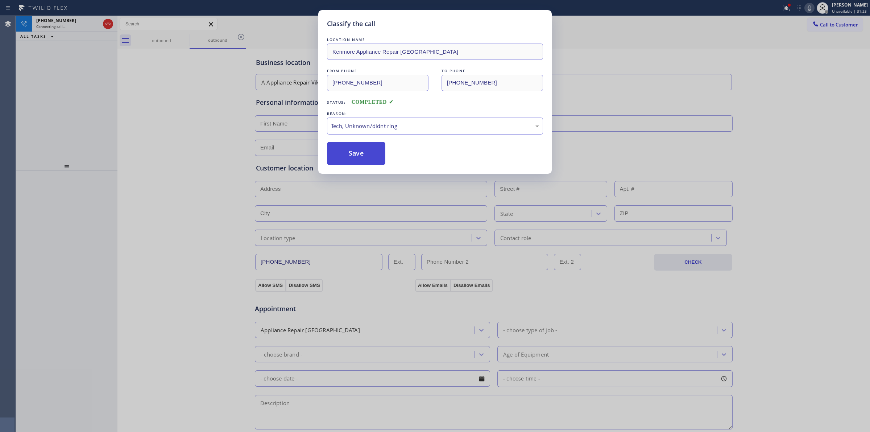
drag, startPoint x: 358, startPoint y: 156, endPoint x: 483, endPoint y: 149, distance: 125.7
click at [359, 156] on button "Save" at bounding box center [356, 153] width 58 height 23
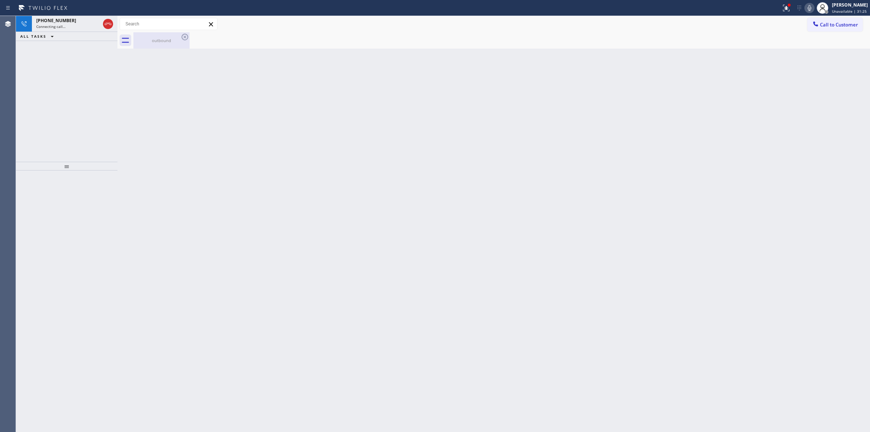
click at [182, 42] on div "outbound" at bounding box center [161, 40] width 55 height 5
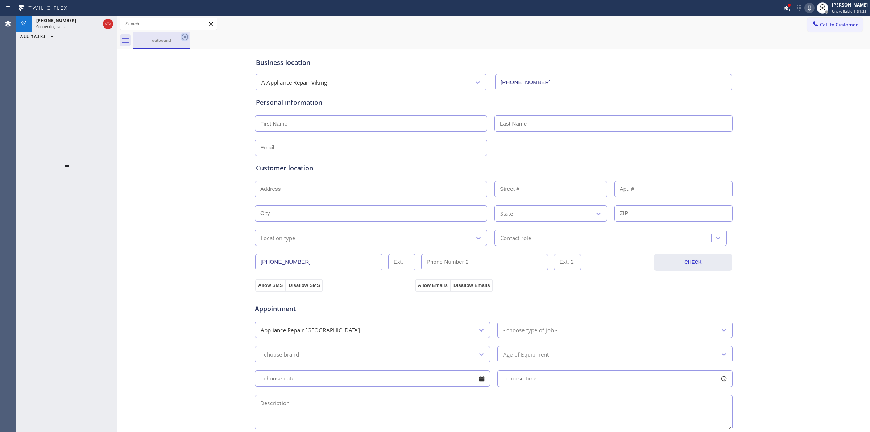
click at [187, 36] on icon at bounding box center [185, 37] width 9 height 9
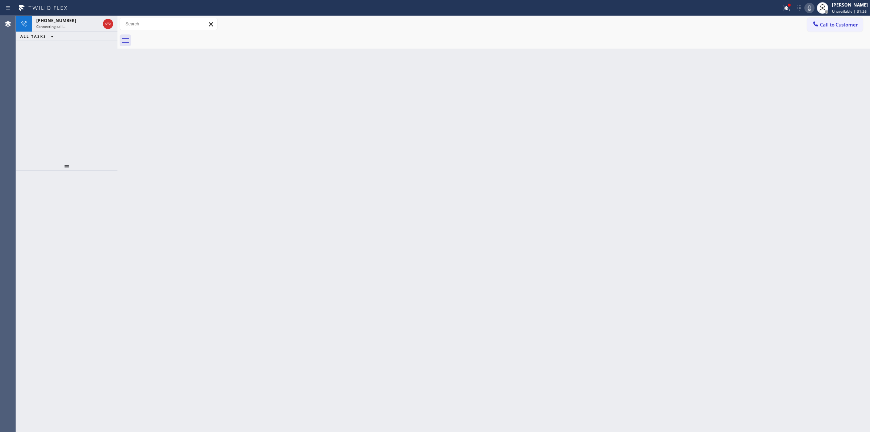
click at [810, 9] on icon at bounding box center [810, 8] width 9 height 9
click at [55, 20] on span "[PHONE_NUMBER]" at bounding box center [56, 20] width 40 height 6
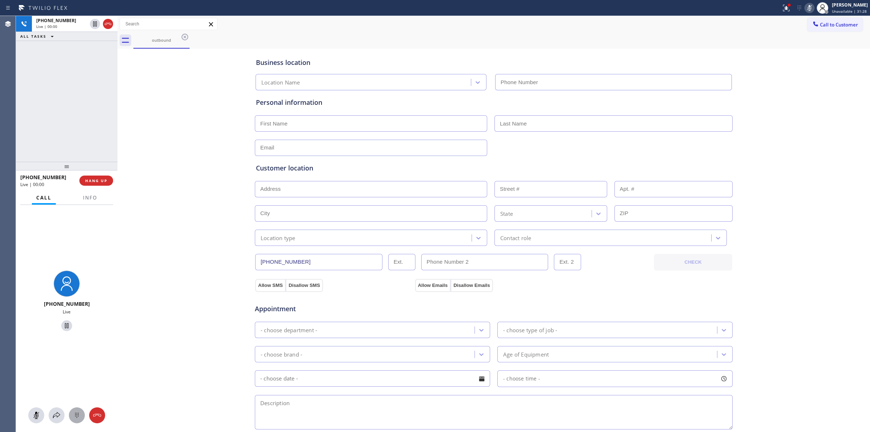
type input "[PHONE_NUMBER]"
click at [80, 416] on icon at bounding box center [77, 415] width 9 height 9
drag, startPoint x: 829, startPoint y: 28, endPoint x: 820, endPoint y: 28, distance: 9.1
click at [826, 28] on span "Call to Customer" at bounding box center [839, 24] width 38 height 7
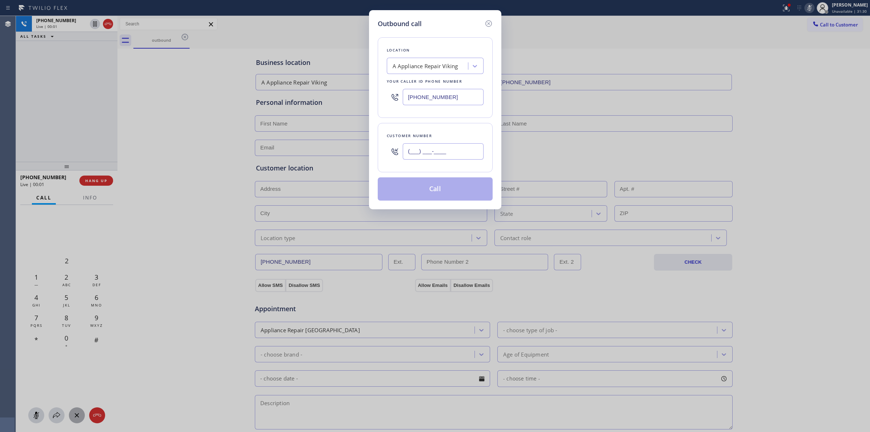
paste input "564) 201-6330"
click at [431, 155] on input "(___) ___-____" at bounding box center [443, 151] width 81 height 16
type input "[PHONE_NUMBER]"
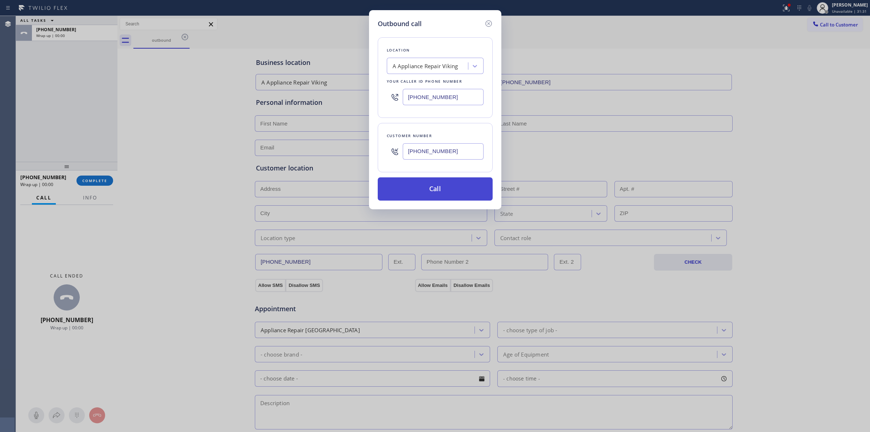
click at [444, 187] on button "Call" at bounding box center [435, 188] width 115 height 23
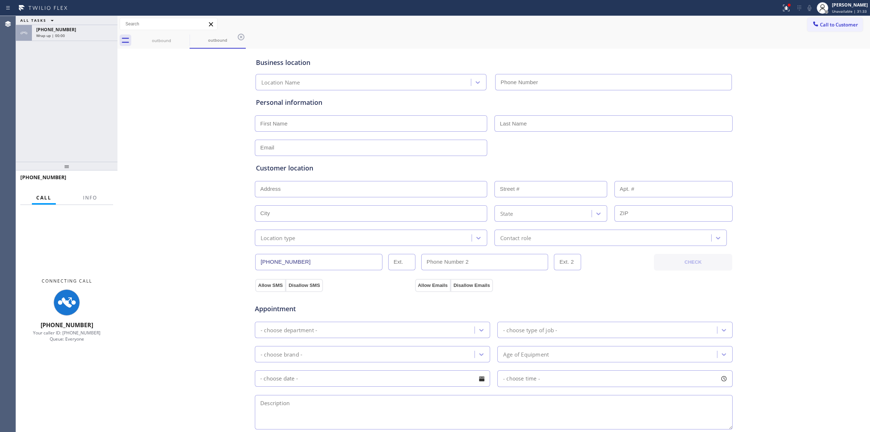
type input "[PHONE_NUMBER]"
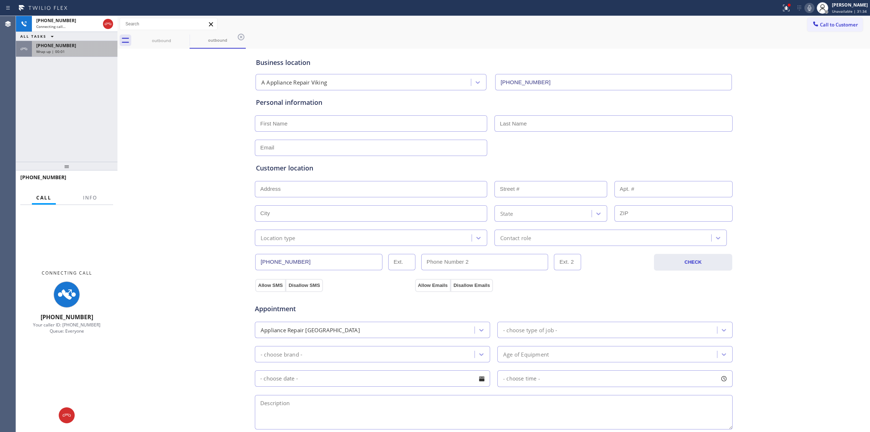
click at [104, 57] on div "[PHONE_NUMBER] Connecting call… ALL TASKS ALL TASKS ACTIVE TASKS TASKS IN WRAP …" at bounding box center [67, 89] width 102 height 146
click at [92, 48] on div "[PHONE_NUMBER]" at bounding box center [74, 45] width 77 height 6
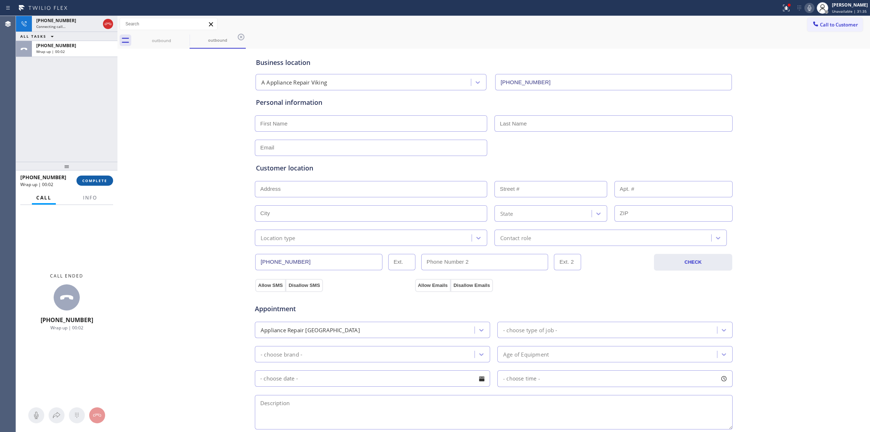
click at [100, 184] on button "COMPLETE" at bounding box center [95, 181] width 37 height 10
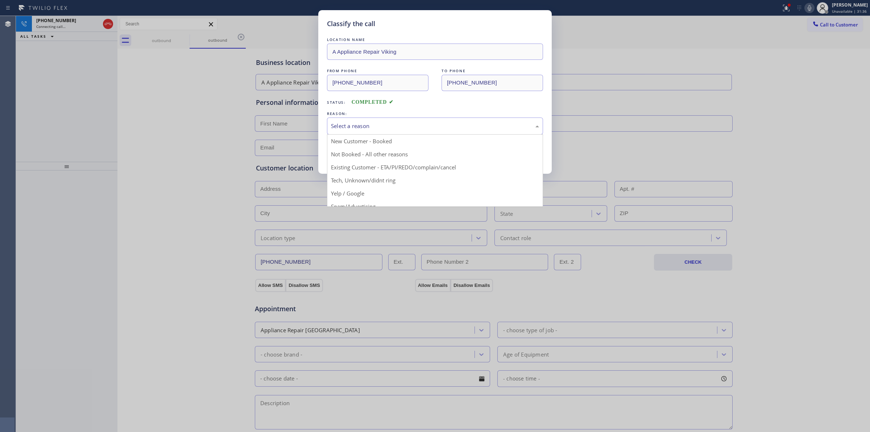
click at [353, 124] on div "Select a reason" at bounding box center [435, 126] width 208 height 8
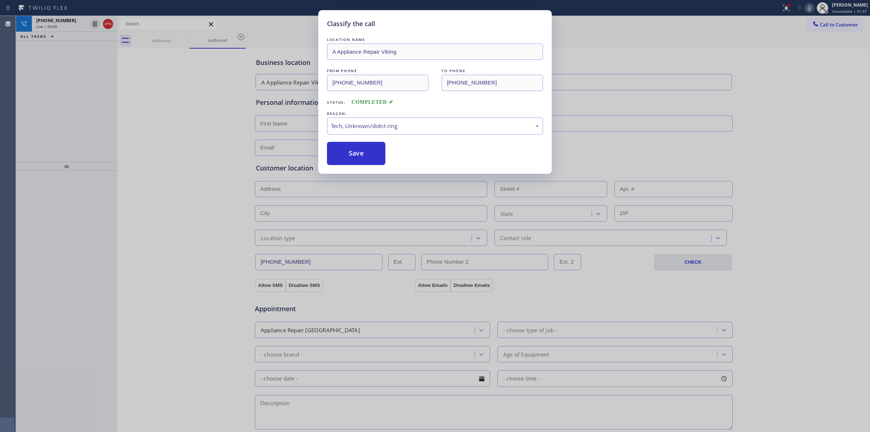
drag, startPoint x: 349, startPoint y: 162, endPoint x: 391, endPoint y: 160, distance: 41.8
click at [349, 162] on button "Save" at bounding box center [356, 153] width 58 height 23
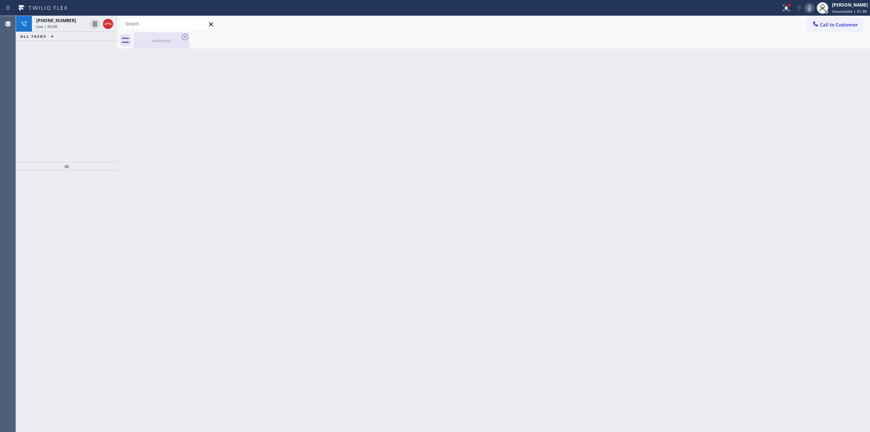
click at [184, 41] on icon at bounding box center [185, 37] width 9 height 9
click at [184, 36] on icon at bounding box center [185, 37] width 9 height 9
click at [55, 16] on div "[PHONE_NUMBER] Live | 00:00" at bounding box center [60, 24] width 57 height 16
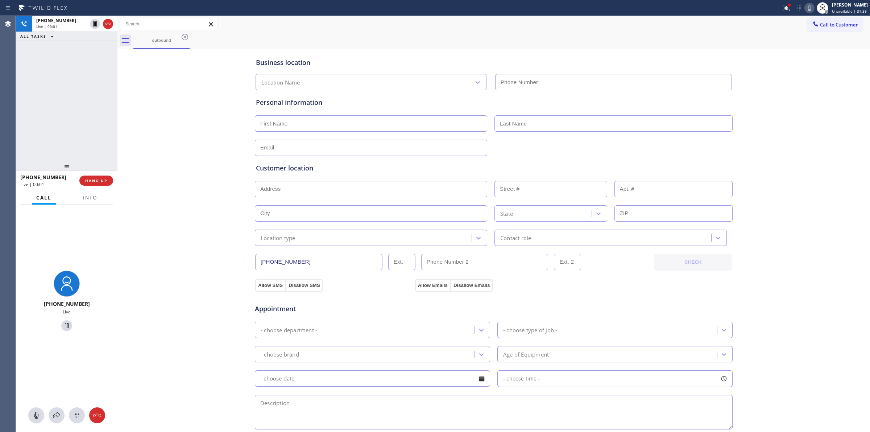
type input "[PHONE_NUMBER]"
click at [79, 413] on icon at bounding box center [77, 415] width 9 height 9
click at [822, 21] on span "Call to Customer" at bounding box center [839, 24] width 38 height 7
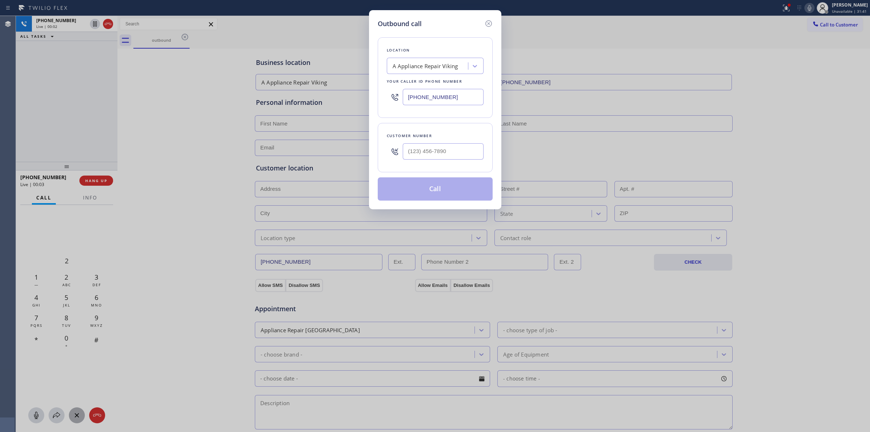
click at [452, 176] on div "Location A Appliance Repair Viking Your caller id phone number [PHONE_NUMBER] C…" at bounding box center [435, 115] width 115 height 172
click at [442, 149] on input "(___) ___-____" at bounding box center [443, 151] width 81 height 16
paste input "564) 201-6330"
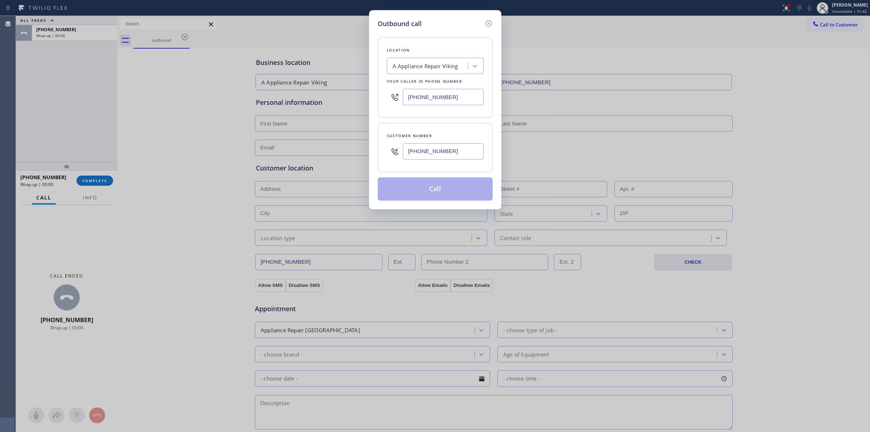
type input "[PHONE_NUMBER]"
click at [434, 181] on button "Call" at bounding box center [435, 188] width 115 height 23
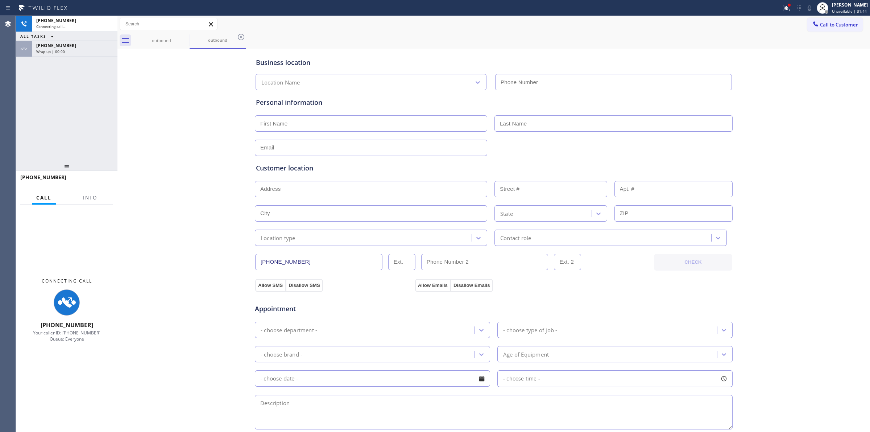
type input "[PHONE_NUMBER]"
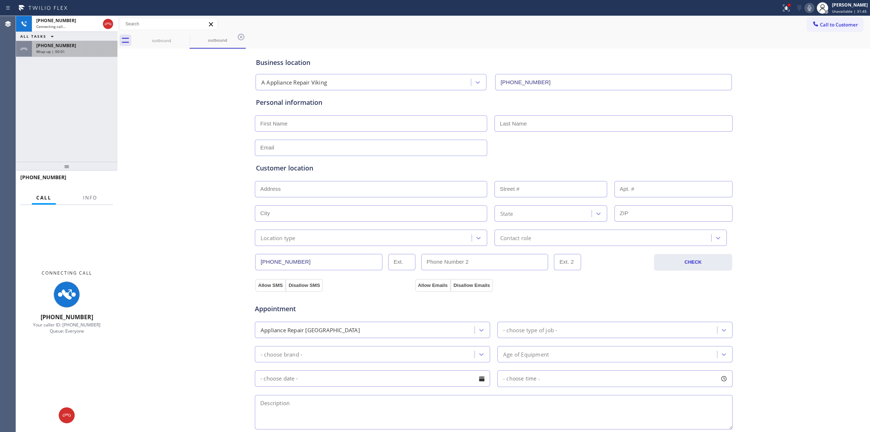
drag, startPoint x: 44, startPoint y: 61, endPoint x: 49, endPoint y: 55, distance: 7.2
click at [44, 61] on div "[PHONE_NUMBER] Connecting call… ALL TASKS ALL TASKS ACTIVE TASKS TASKS IN WRAP …" at bounding box center [67, 89] width 102 height 146
click at [57, 50] on span "Wrap up | 00:01" at bounding box center [50, 51] width 29 height 5
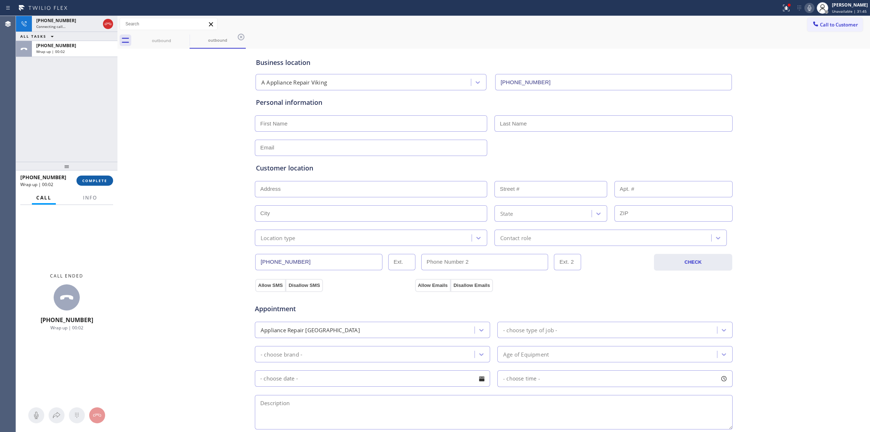
click at [87, 177] on button "COMPLETE" at bounding box center [95, 181] width 37 height 10
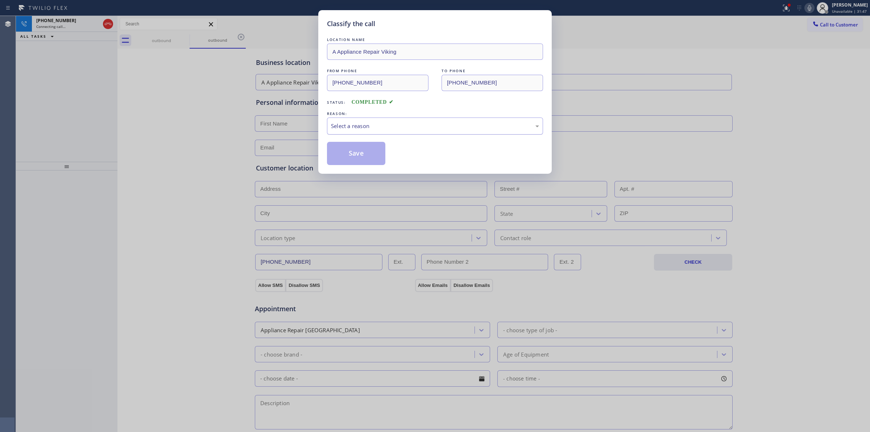
click at [359, 122] on div "Select a reason" at bounding box center [435, 126] width 208 height 8
click at [360, 165] on button "Save" at bounding box center [356, 153] width 58 height 23
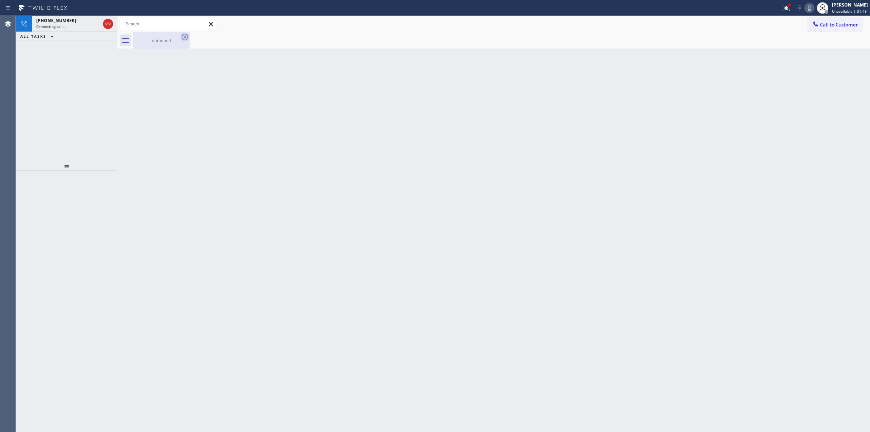
click at [182, 40] on icon at bounding box center [185, 37] width 9 height 9
click at [182, 39] on icon at bounding box center [185, 37] width 9 height 9
click at [77, 29] on div "[PHONE_NUMBER] Connecting call…" at bounding box center [67, 24] width 70 height 16
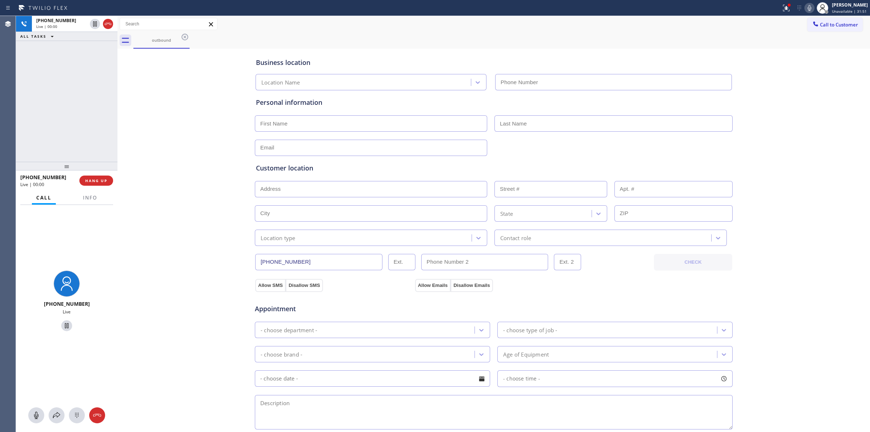
click at [811, 6] on icon at bounding box center [810, 8] width 4 height 6
type input "[PHONE_NUMBER]"
click at [55, 20] on span "[PHONE_NUMBER]" at bounding box center [56, 20] width 40 height 6
click at [76, 416] on icon at bounding box center [77, 415] width 9 height 9
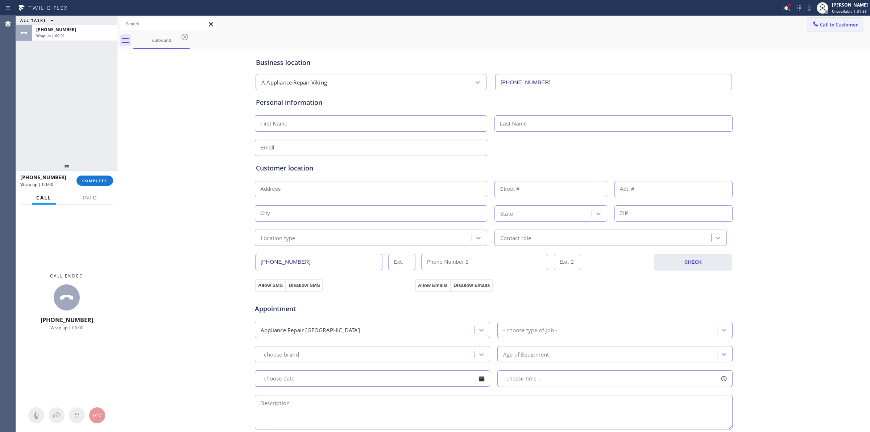
click at [822, 26] on span "Call to Customer" at bounding box center [839, 24] width 38 height 7
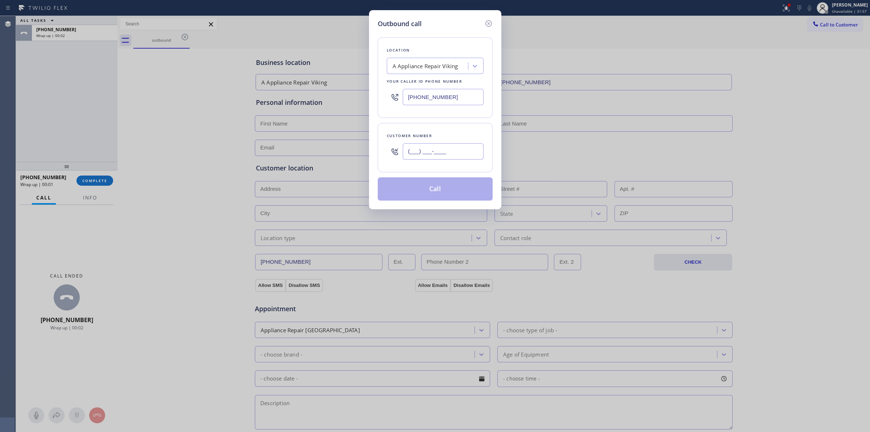
paste input "350) 999-8678"
click at [437, 149] on input "[PHONE_NUMBER]" at bounding box center [443, 151] width 81 height 16
type input "[PHONE_NUMBER]"
click at [442, 65] on div "A Appliance Repair Viking" at bounding box center [426, 66] width 66 height 8
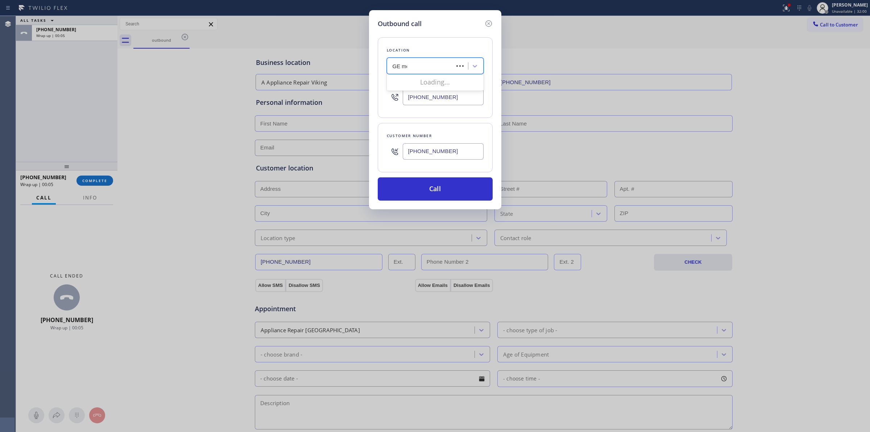
type input "GE mono"
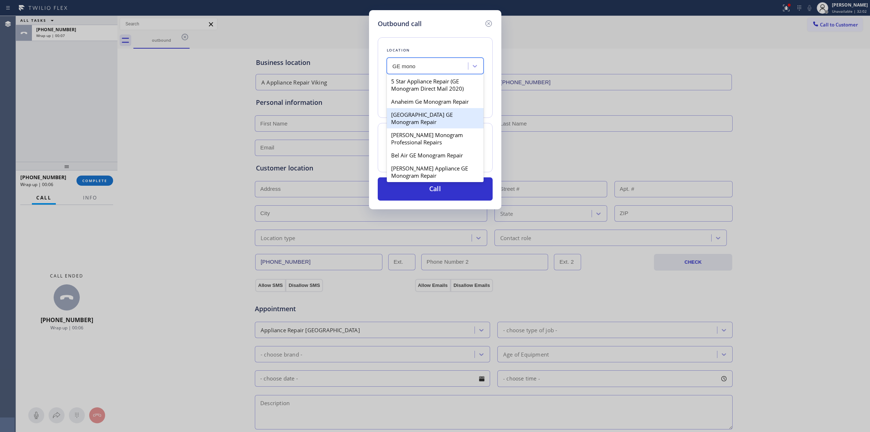
click at [436, 119] on div "[GEOGRAPHIC_DATA] GE Monogram Repair" at bounding box center [435, 118] width 97 height 20
type input "[PHONE_NUMBER]"
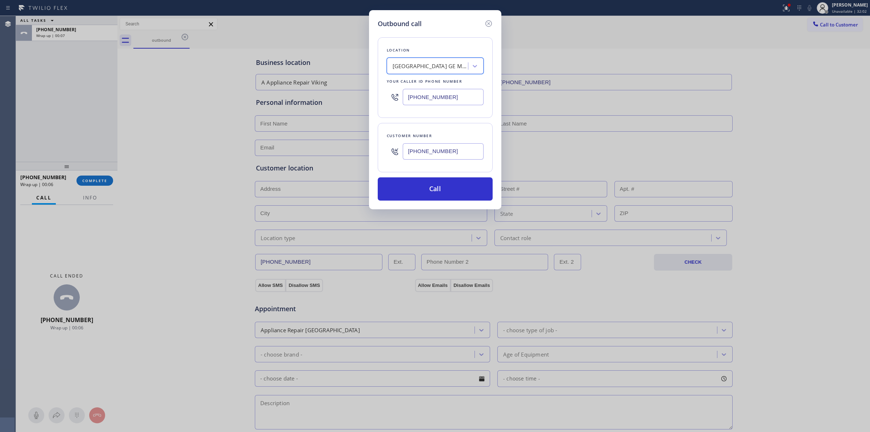
click at [428, 158] on input "[PHONE_NUMBER]" at bounding box center [443, 151] width 81 height 16
click at [429, 186] on button "Call" at bounding box center [435, 188] width 115 height 23
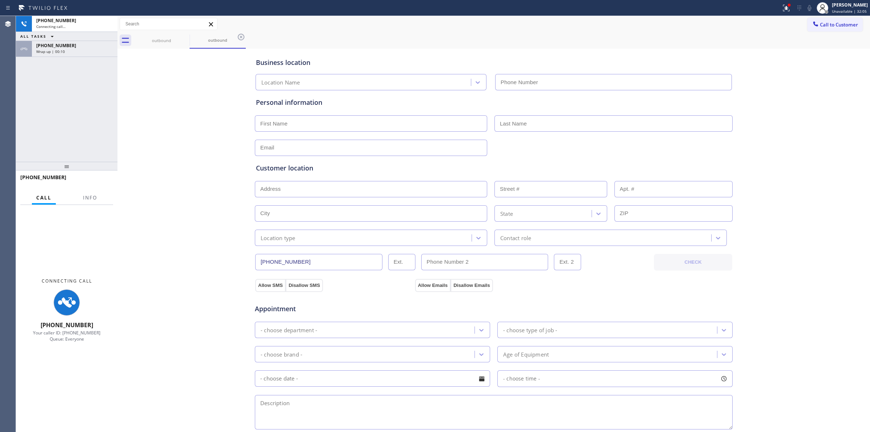
type input "[PHONE_NUMBER]"
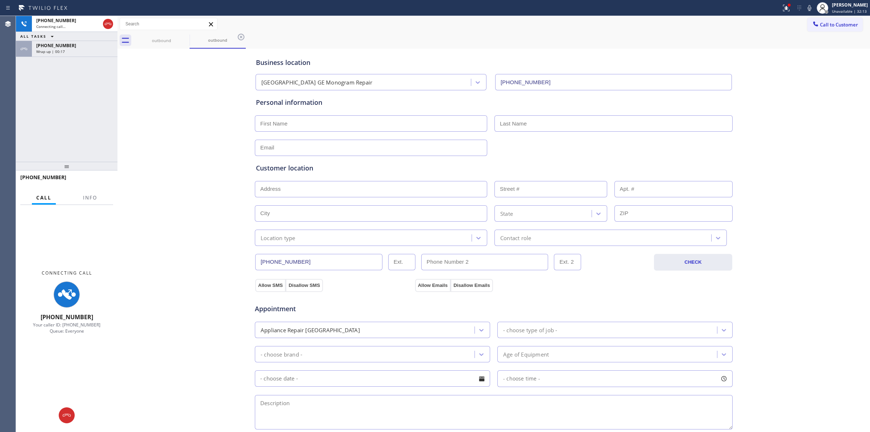
click at [826, 100] on div "Business location [GEOGRAPHIC_DATA] GE Monogram Repair [PHONE_NUMBER] Personal …" at bounding box center [493, 297] width 749 height 495
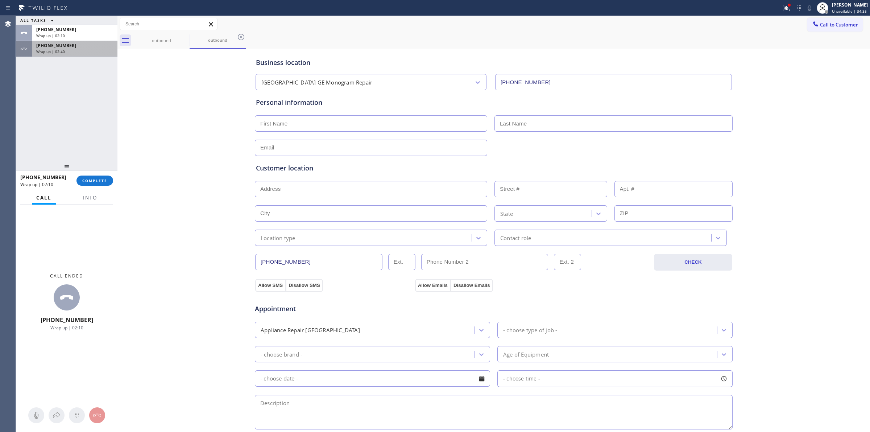
click at [61, 47] on span "[PHONE_NUMBER]" at bounding box center [56, 45] width 40 height 6
click at [96, 187] on div "[PHONE_NUMBER] Wrap up | 02:40 COMPLETE" at bounding box center [66, 180] width 93 height 19
click at [100, 178] on span "COMPLETE" at bounding box center [94, 180] width 25 height 5
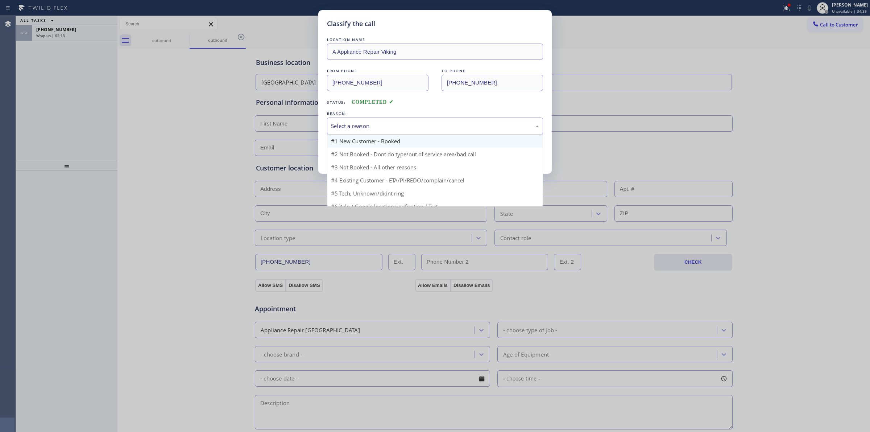
drag, startPoint x: 395, startPoint y: 121, endPoint x: 395, endPoint y: 140, distance: 18.9
click at [395, 122] on div "Select a reason" at bounding box center [435, 126] width 216 height 17
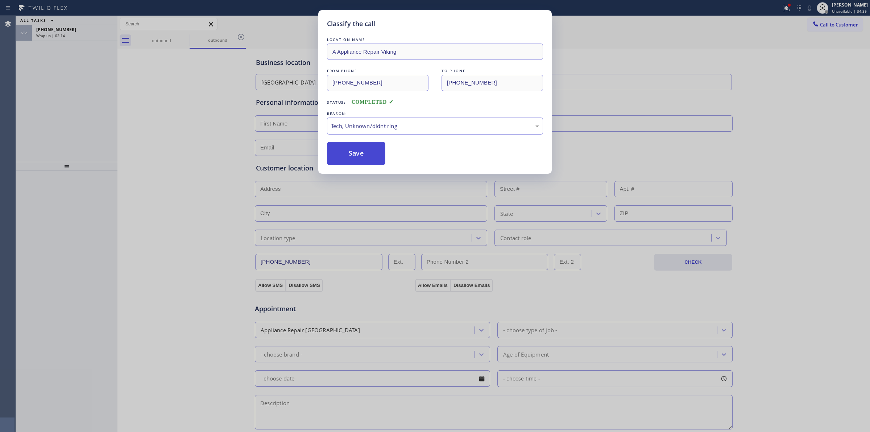
drag, startPoint x: 387, startPoint y: 181, endPoint x: 369, endPoint y: 160, distance: 28.3
click at [369, 160] on button "Save" at bounding box center [356, 153] width 58 height 23
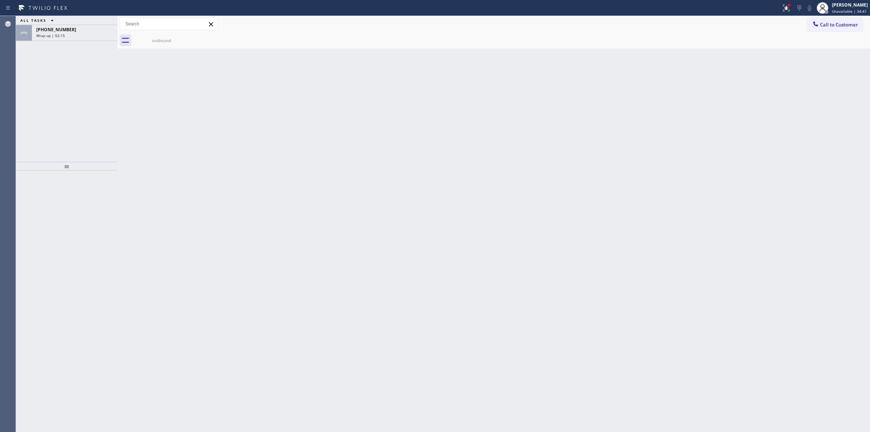
click at [78, 52] on div "ALL TASKS ALL TASKS ACTIVE TASKS TASKS IN WRAP UP [PHONE_NUMBER] Wrap up | 02:15" at bounding box center [67, 89] width 102 height 146
click at [71, 31] on div "[PHONE_NUMBER]" at bounding box center [74, 29] width 77 height 6
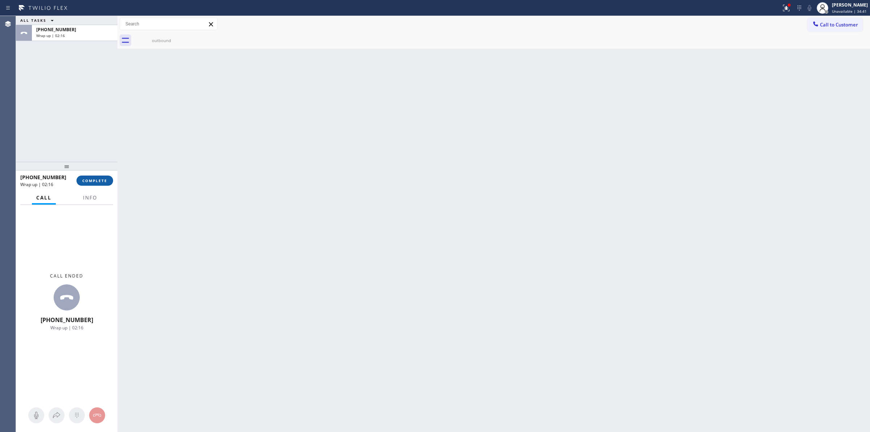
click at [95, 180] on span "COMPLETE" at bounding box center [94, 180] width 25 height 5
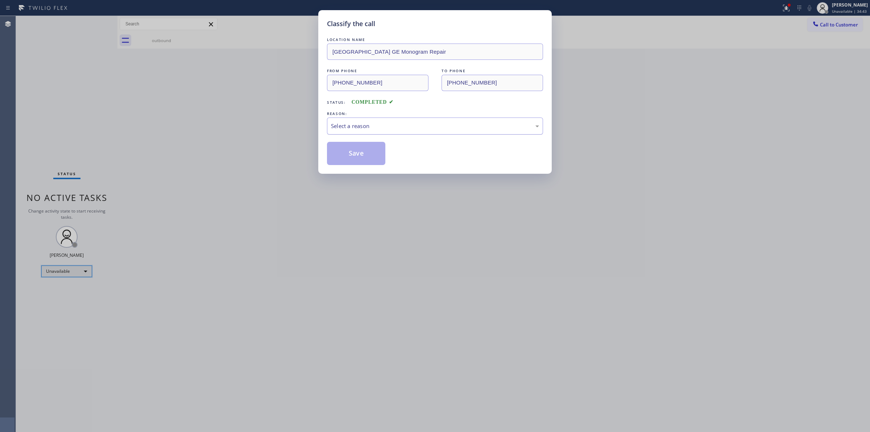
click at [394, 126] on div "Select a reason" at bounding box center [435, 126] width 208 height 8
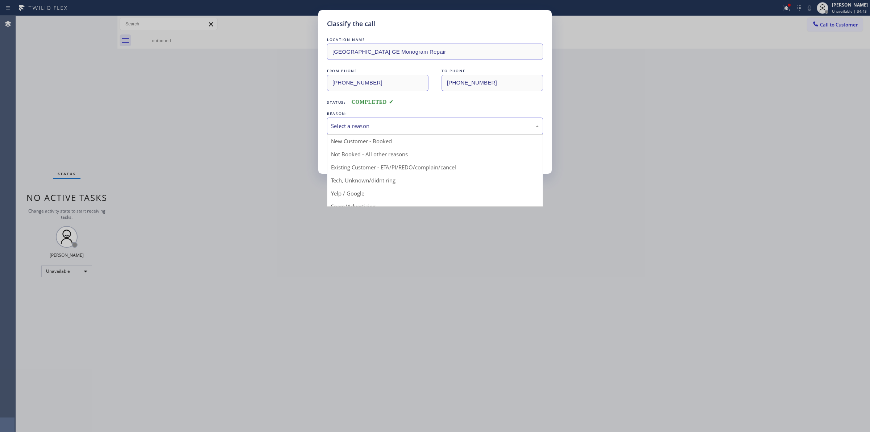
drag, startPoint x: 379, startPoint y: 193, endPoint x: 379, endPoint y: 187, distance: 5.4
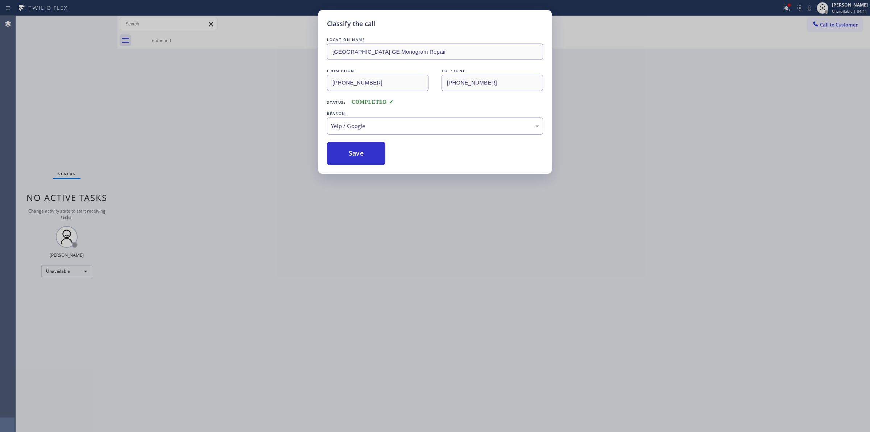
drag, startPoint x: 383, startPoint y: 126, endPoint x: 383, endPoint y: 133, distance: 6.9
click at [383, 127] on div "Yelp / Google" at bounding box center [435, 126] width 208 height 8
click at [362, 151] on button "Save" at bounding box center [356, 153] width 58 height 23
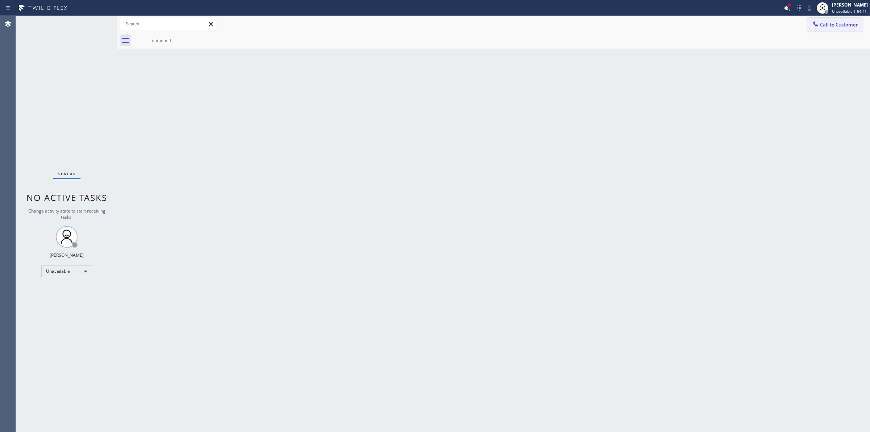
drag, startPoint x: 820, startPoint y: 27, endPoint x: 814, endPoint y: 28, distance: 6.2
click at [819, 27] on button "Call to Customer" at bounding box center [835, 25] width 55 height 14
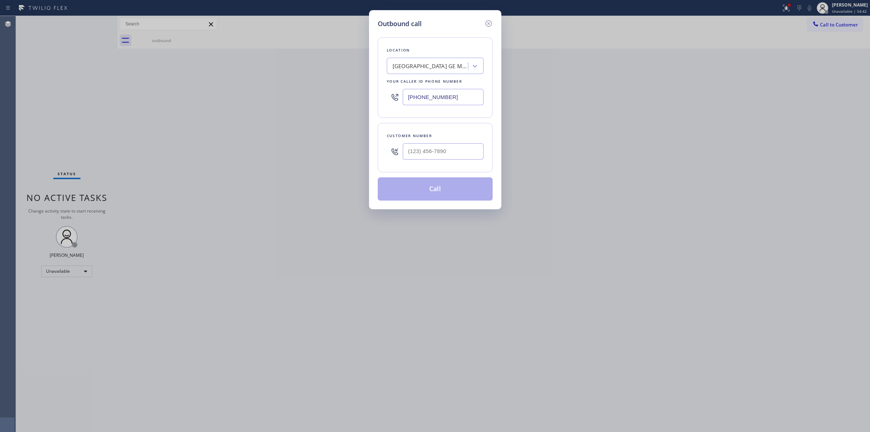
paste input "Viking Repair Service"
type input "Viking Repair Service"
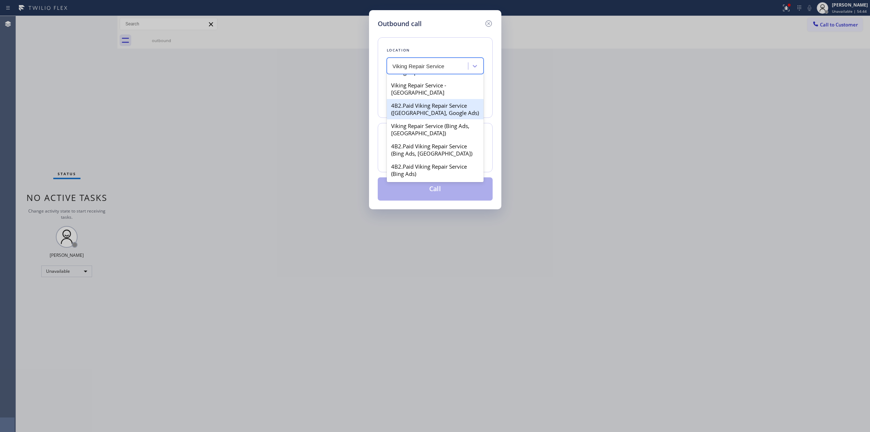
scroll to position [181, 0]
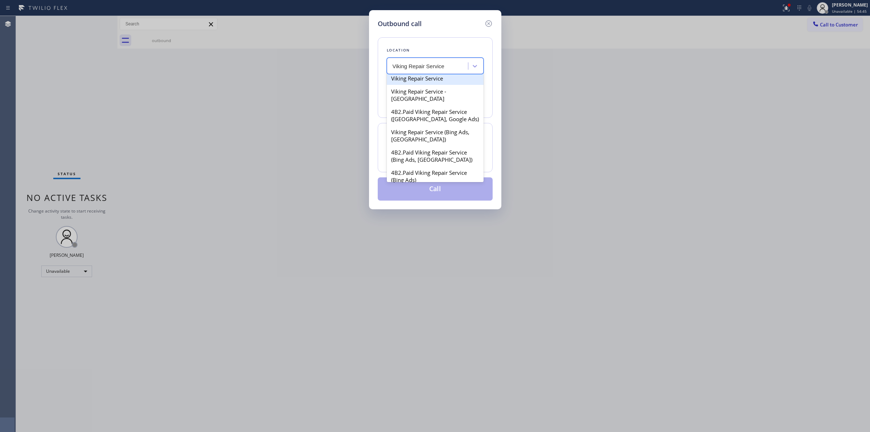
click at [427, 85] on div "Viking Repair Service" at bounding box center [435, 78] width 97 height 13
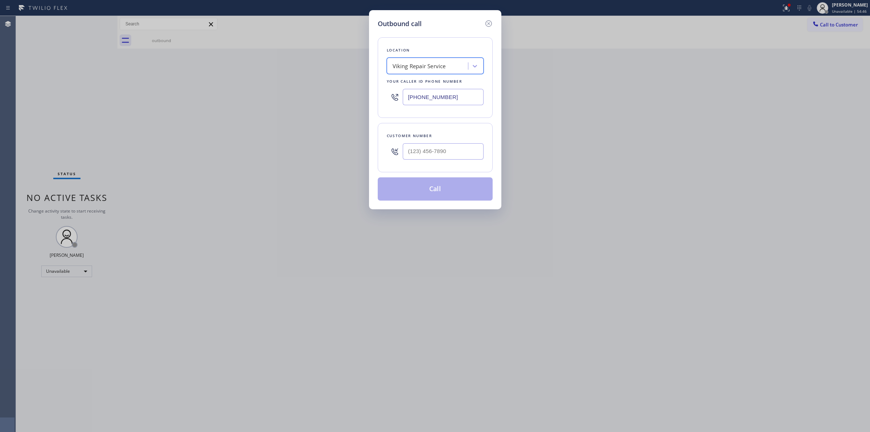
click at [442, 63] on div "Viking Repair Service" at bounding box center [419, 66] width 53 height 8
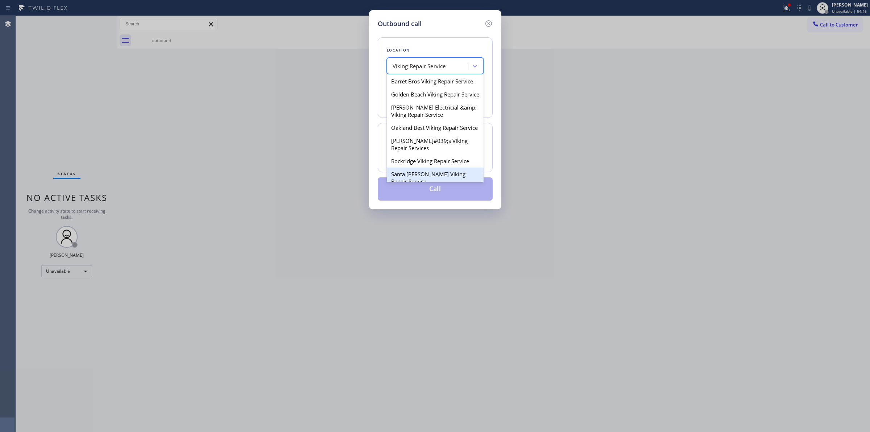
scroll to position [119, 0]
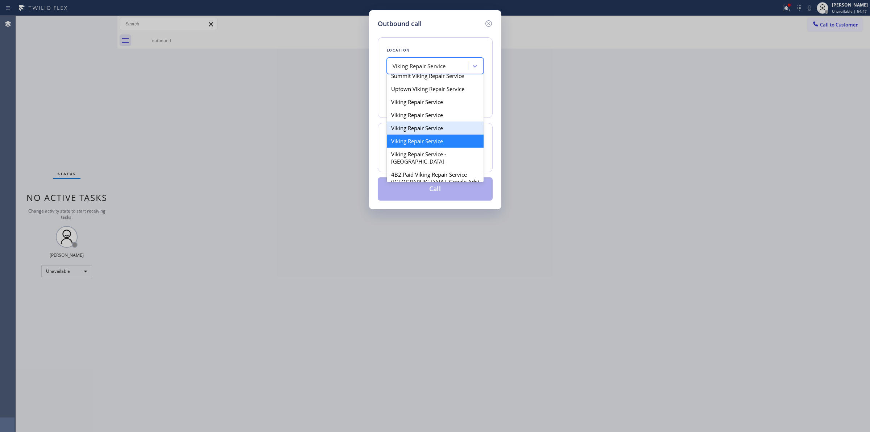
click at [419, 135] on div "Viking Repair Service" at bounding box center [435, 128] width 97 height 13
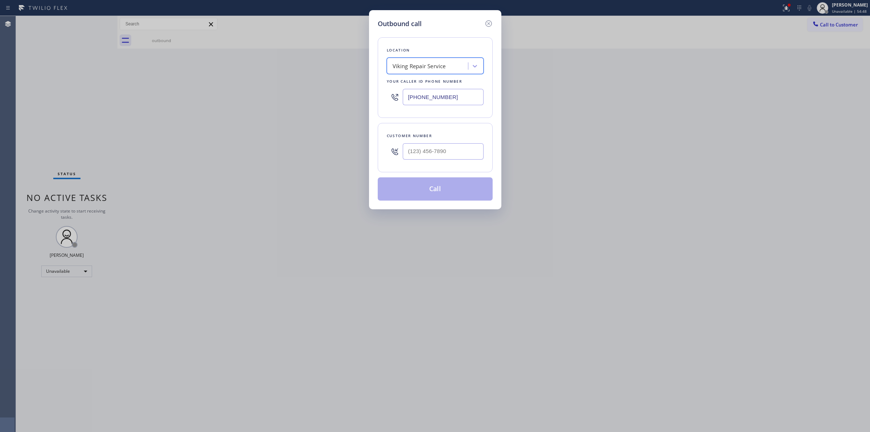
click at [439, 68] on div "Viking Repair Service" at bounding box center [419, 66] width 53 height 8
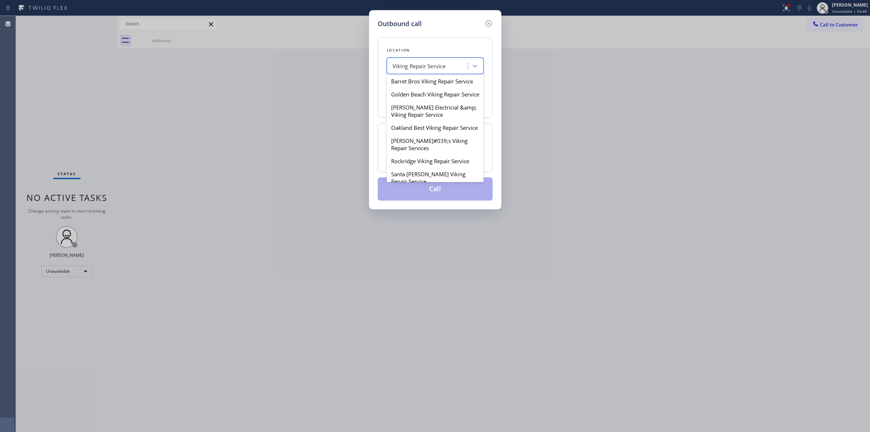
scroll to position [105, 0]
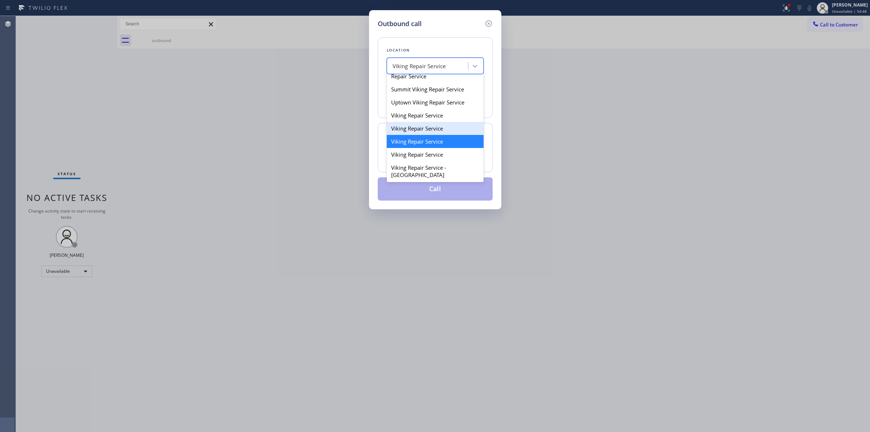
click at [424, 135] on div "Viking Repair Service" at bounding box center [435, 128] width 97 height 13
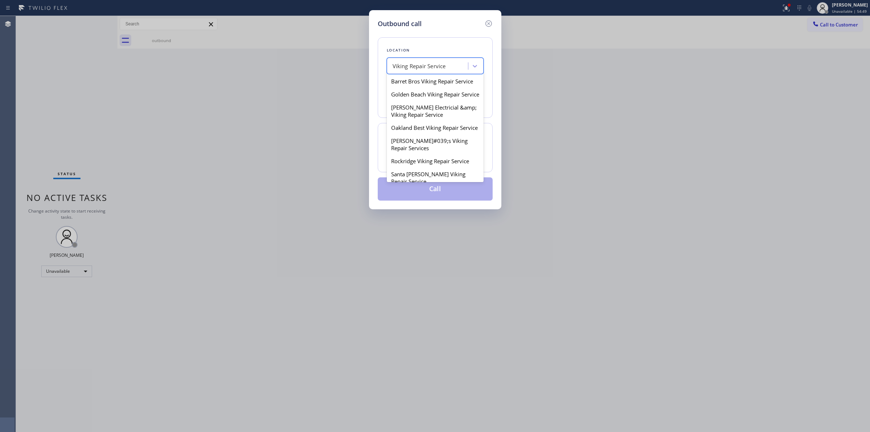
click at [436, 74] on div "Viking Repair Service" at bounding box center [435, 66] width 97 height 16
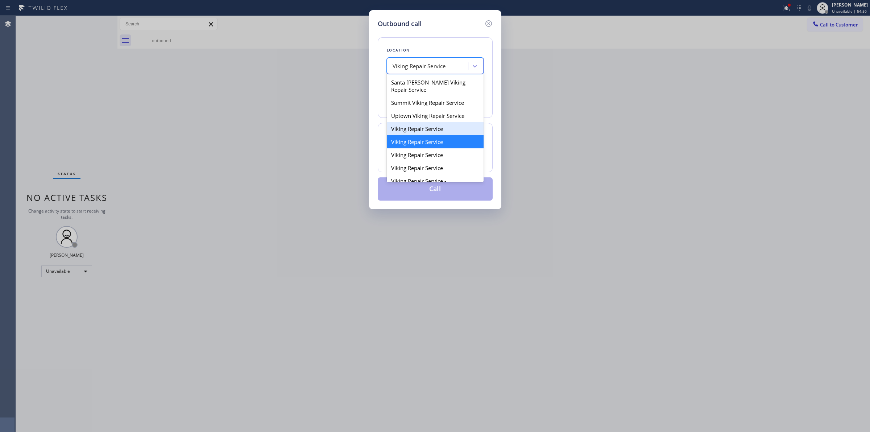
click at [431, 135] on div "Viking Repair Service" at bounding box center [435, 128] width 97 height 13
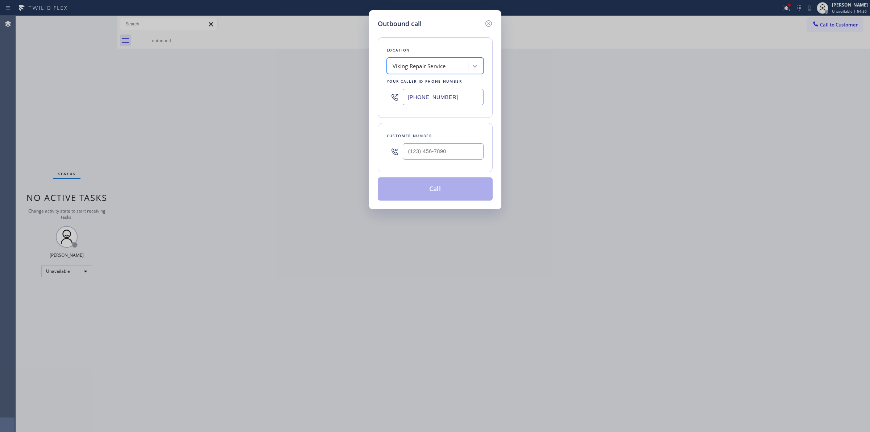
click at [434, 75] on div "Location option Viking Repair Service, selected. 57 results available. Select i…" at bounding box center [435, 77] width 115 height 81
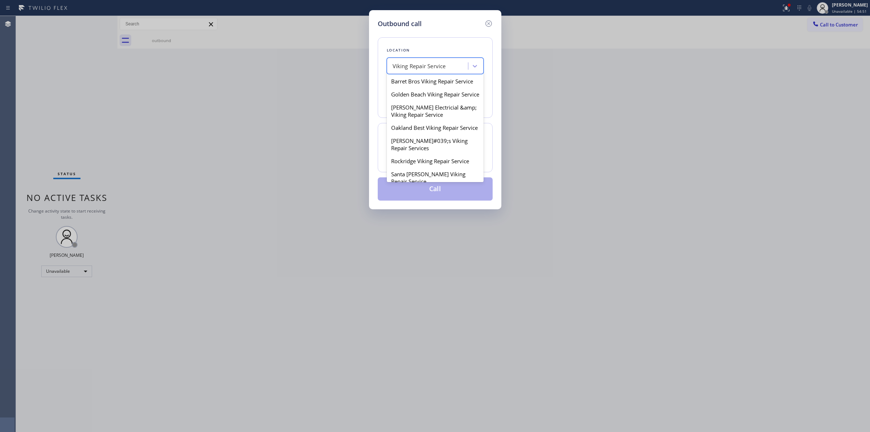
click at [438, 67] on div "Viking Repair Service" at bounding box center [419, 66] width 53 height 8
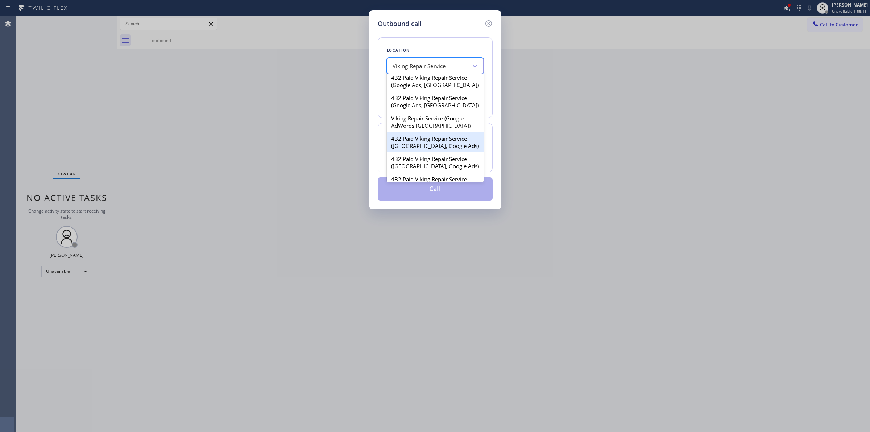
click at [435, 152] on div "4B2.Paid Viking Repair Service ([GEOGRAPHIC_DATA], Google Ads)" at bounding box center [435, 142] width 97 height 20
type input "[PHONE_NUMBER]"
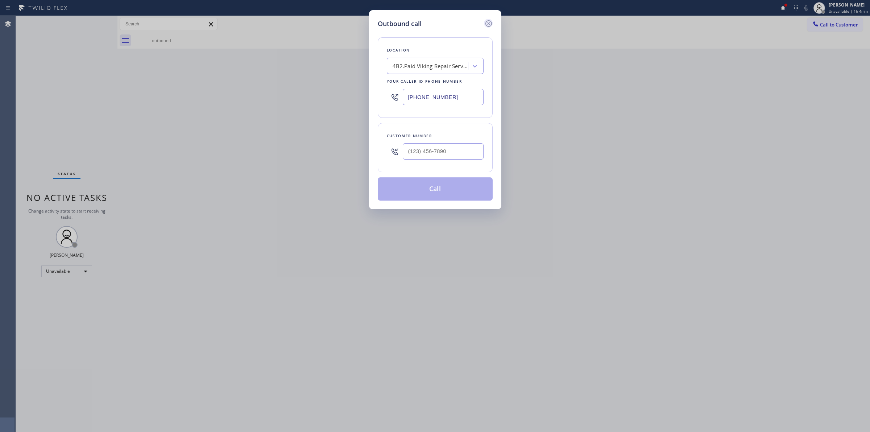
click at [490, 22] on icon at bounding box center [489, 23] width 9 height 9
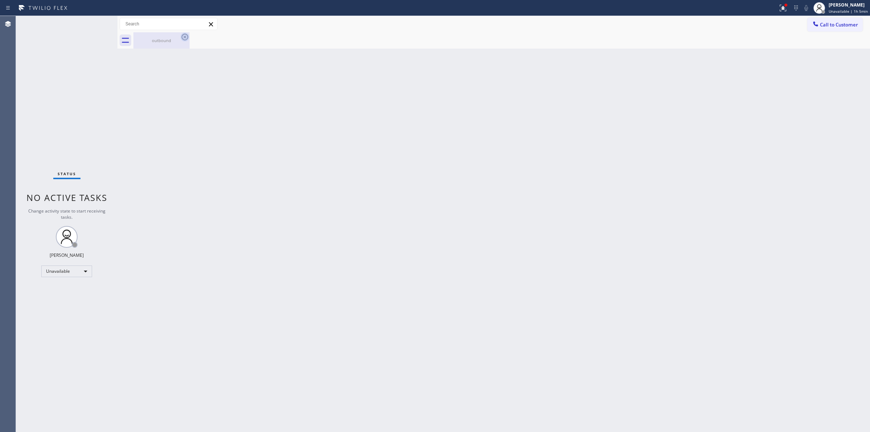
click at [182, 37] on icon at bounding box center [185, 37] width 9 height 9
click at [828, 18] on button "Call to Customer" at bounding box center [835, 25] width 55 height 14
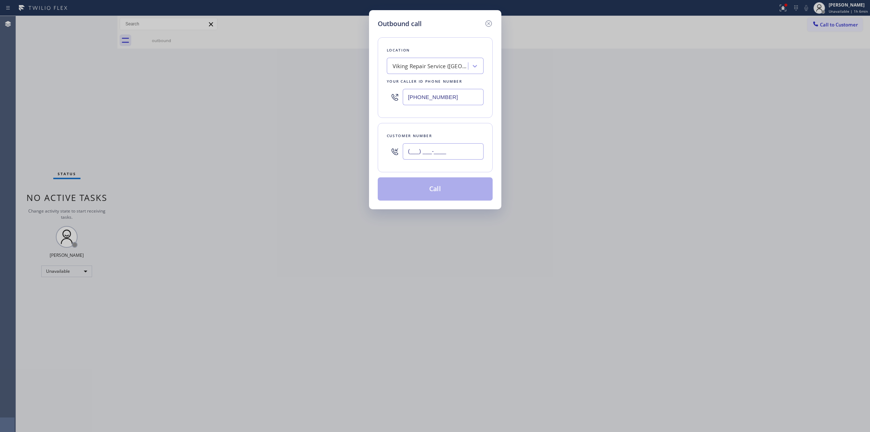
click at [434, 159] on input "(___) ___-____" at bounding box center [443, 151] width 81 height 16
paste input "640) 239-1477"
type input "[PHONE_NUMBER]"
click at [445, 71] on div "Viking Repair Service ([GEOGRAPHIC_DATA], Google Ads)" at bounding box center [428, 66] width 79 height 13
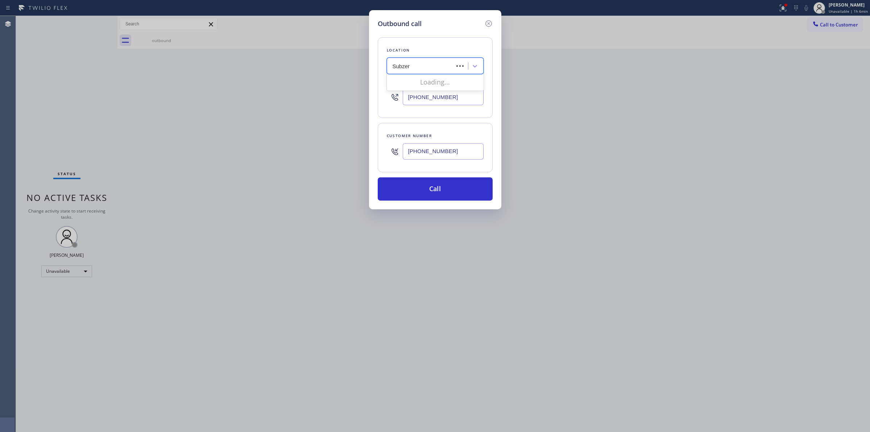
type input "Subzero"
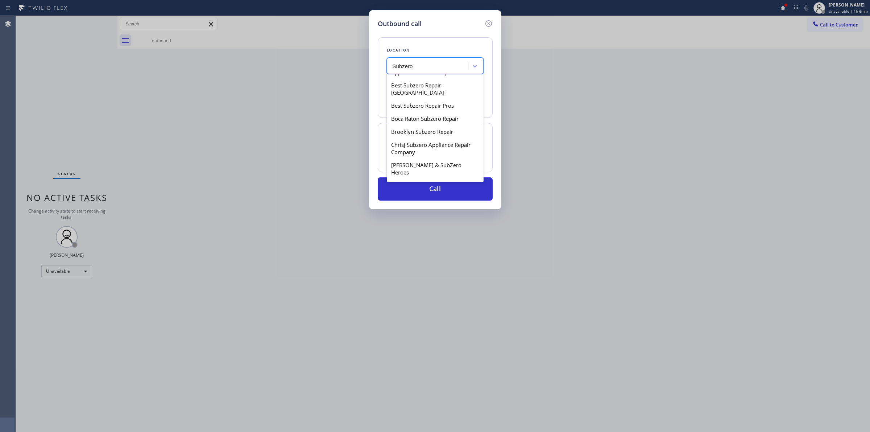
scroll to position [136, 0]
click at [400, 152] on div "[GEOGRAPHIC_DATA], Wolf & Thermador Repair" at bounding box center [435, 162] width 97 height 20
type input "[PHONE_NUMBER]"
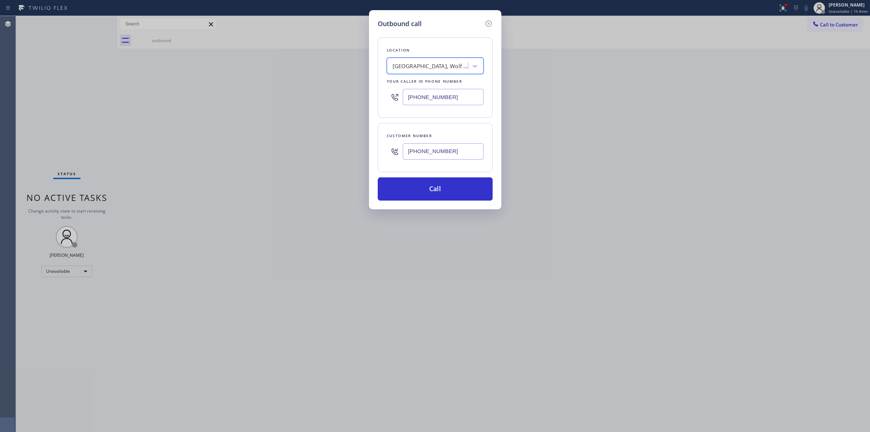
click at [418, 151] on input "[PHONE_NUMBER]" at bounding box center [443, 151] width 81 height 16
click at [418, 187] on button "Call" at bounding box center [435, 188] width 115 height 23
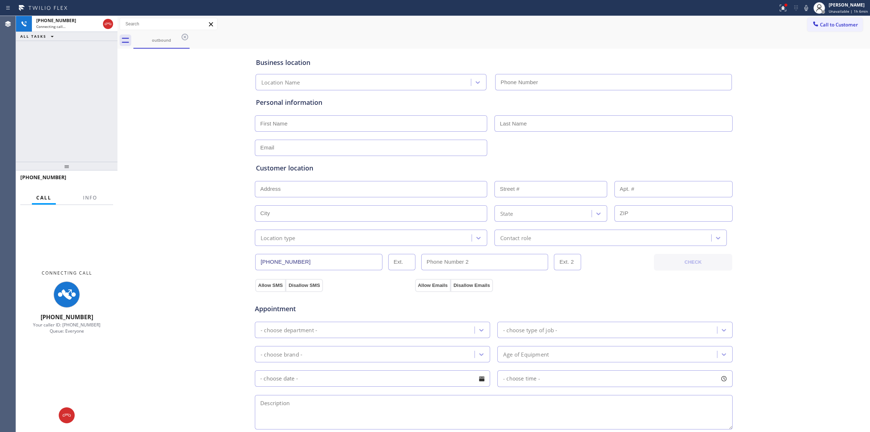
type input "[PHONE_NUMBER]"
click at [824, 150] on div "Business location [GEOGRAPHIC_DATA], Wolf & Thermador Repair [PHONE_NUMBER] Per…" at bounding box center [493, 297] width 749 height 495
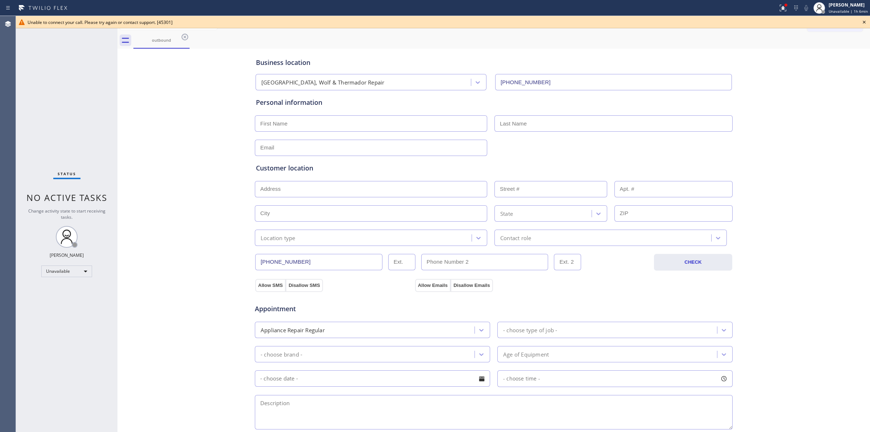
click at [867, 22] on icon at bounding box center [864, 22] width 9 height 9
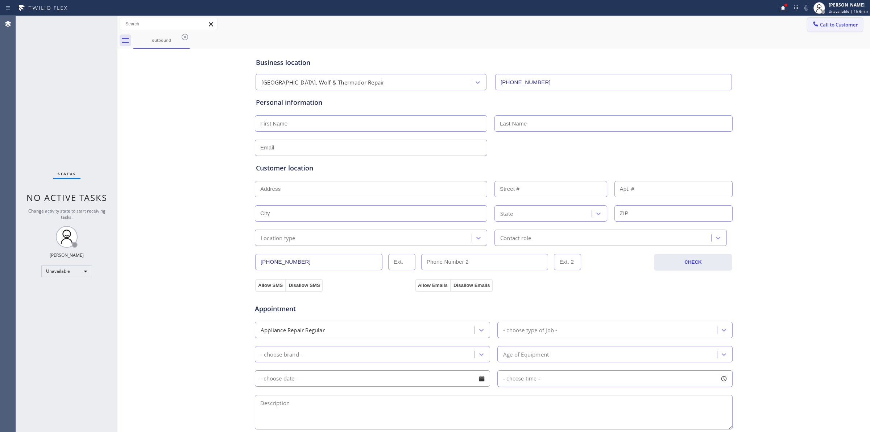
click at [816, 30] on button "Call to Customer" at bounding box center [835, 25] width 55 height 14
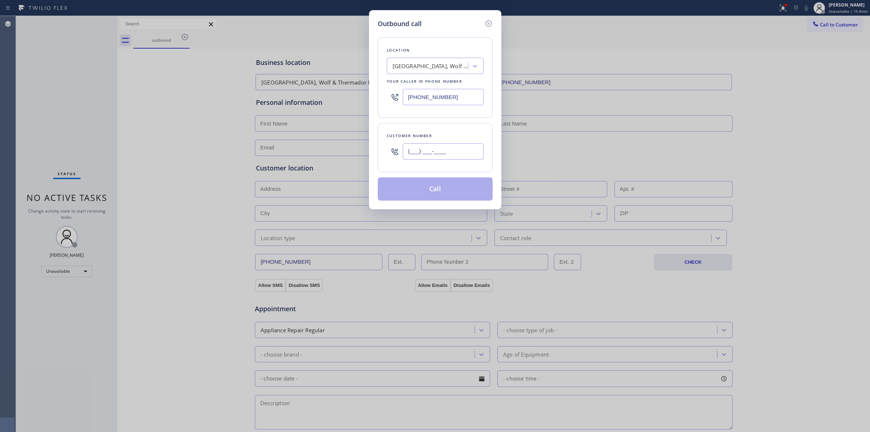
click at [434, 155] on input "(___) ___-____" at bounding box center [443, 151] width 81 height 16
paste input "989) 361-6920"
type input "[PHONE_NUMBER]"
click at [434, 189] on button "Call" at bounding box center [435, 188] width 115 height 23
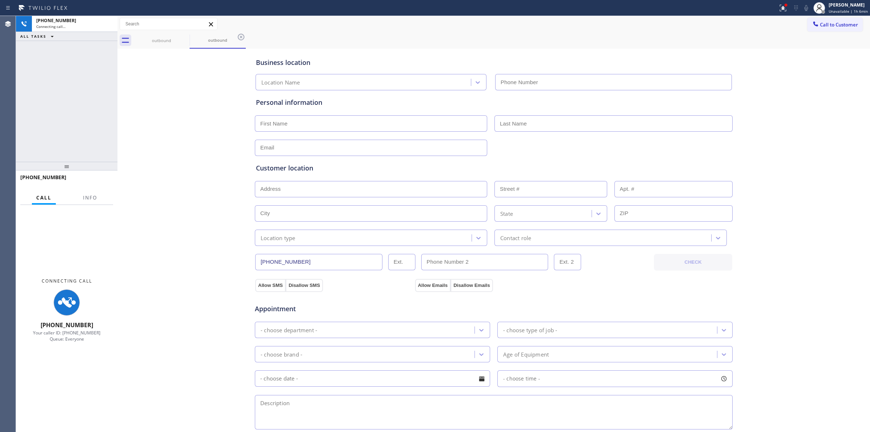
type input "[PHONE_NUMBER]"
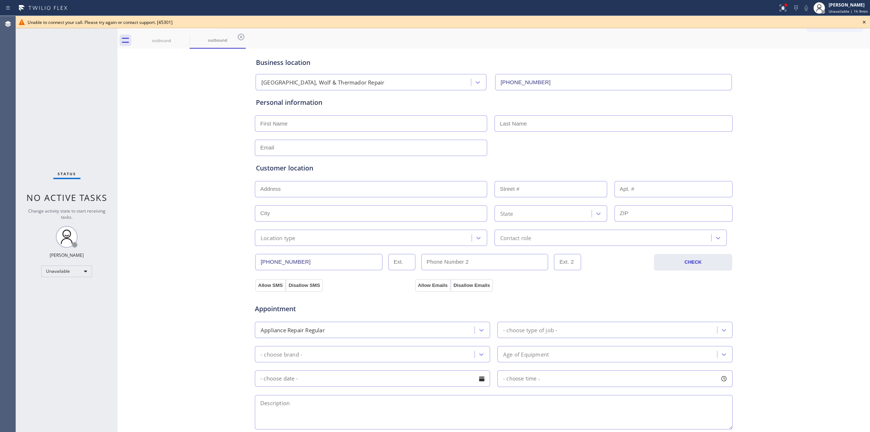
drag, startPoint x: 225, startPoint y: 78, endPoint x: 250, endPoint y: 65, distance: 27.7
click at [226, 78] on div "Business location [GEOGRAPHIC_DATA], Wolf & Thermador Repair [PHONE_NUMBER] Per…" at bounding box center [493, 297] width 749 height 495
click at [182, 40] on icon at bounding box center [185, 37] width 9 height 9
click at [182, 39] on icon at bounding box center [185, 37] width 9 height 9
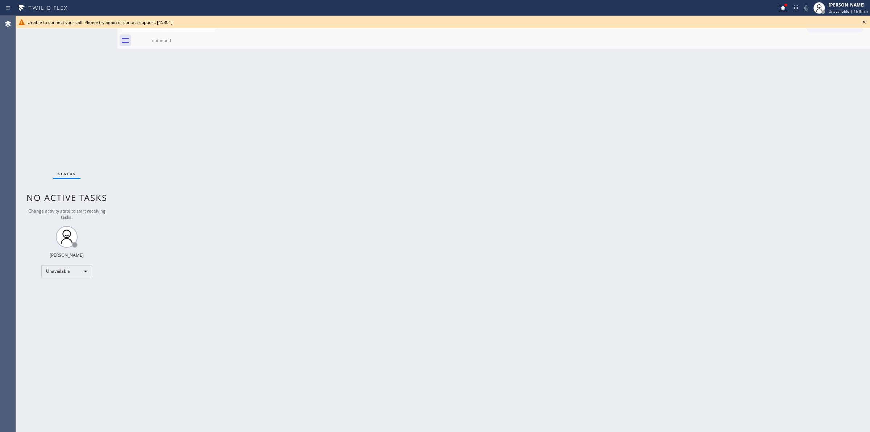
drag, startPoint x: 182, startPoint y: 39, endPoint x: 200, endPoint y: 38, distance: 17.8
click at [0, 0] on icon at bounding box center [0, 0] width 0 height 0
click at [865, 22] on icon at bounding box center [864, 22] width 3 height 3
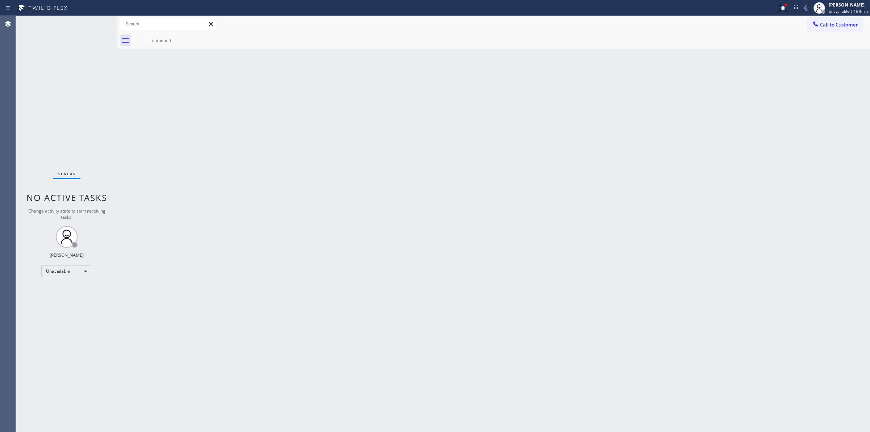
drag, startPoint x: 539, startPoint y: 168, endPoint x: 555, endPoint y: 158, distance: 19.0
click at [539, 167] on div "Back to Dashboard Change Sender ID Customers Technicians Select a contact Outbo…" at bounding box center [494, 224] width 753 height 416
click at [818, 30] on button "Call to Customer" at bounding box center [835, 25] width 55 height 14
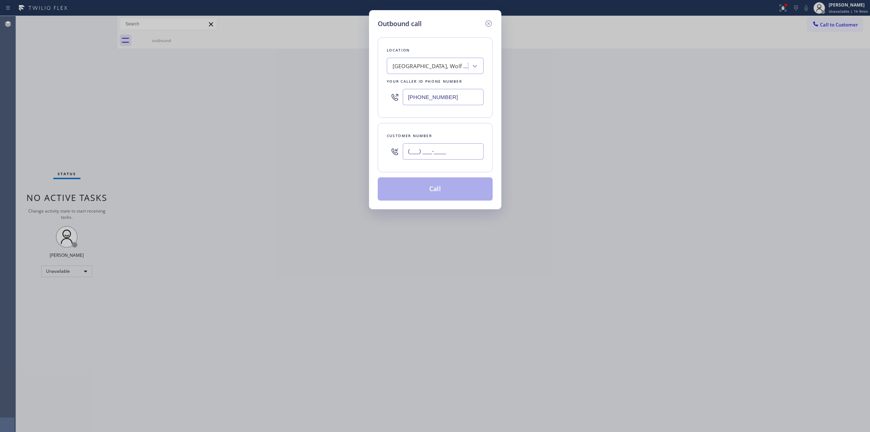
click at [449, 155] on input "(___) ___-____" at bounding box center [443, 151] width 81 height 16
paste input "607) 362-2736"
type input "[PHONE_NUMBER]"
click at [442, 64] on div "[GEOGRAPHIC_DATA], Wolf & Thermador Repair" at bounding box center [431, 66] width 76 height 8
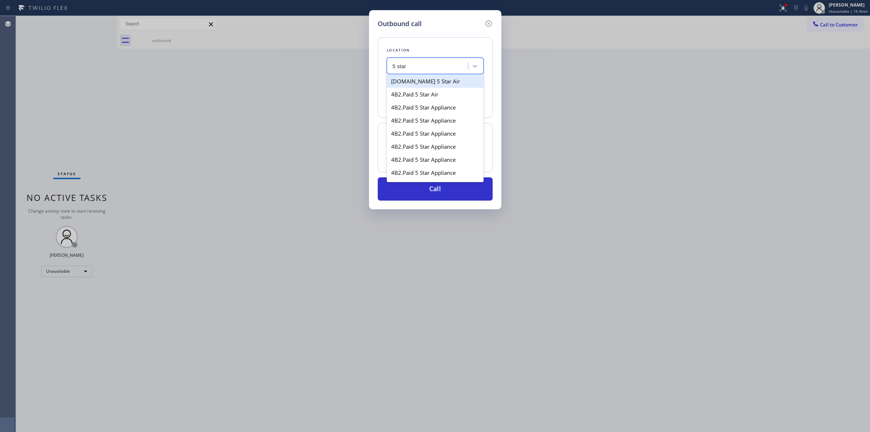
drag, startPoint x: 421, startPoint y: 111, endPoint x: 450, endPoint y: 69, distance: 51.0
click at [450, 71] on div "option [GEOGRAPHIC_DATA], Wolf & Thermador Repair, selected. option [DOMAIN_NAM…" at bounding box center [435, 66] width 97 height 16
type input "5 star appliance repair"
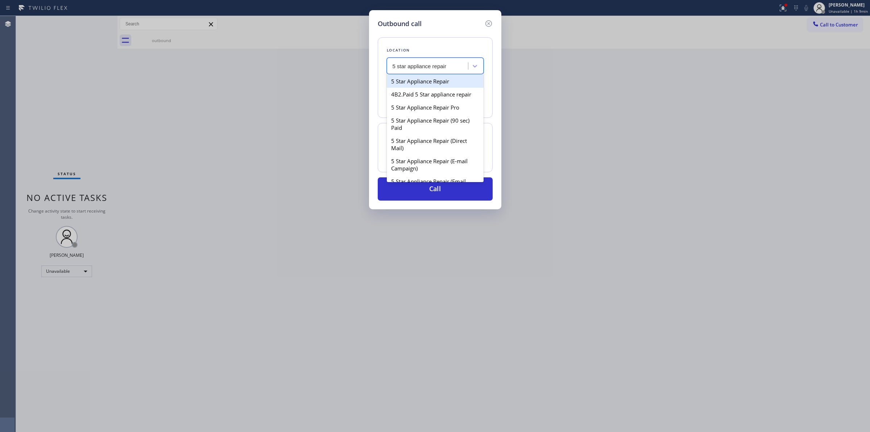
click at [423, 75] on div "5 Star Appliance Repair" at bounding box center [435, 81] width 97 height 13
type input "[PHONE_NUMBER]"
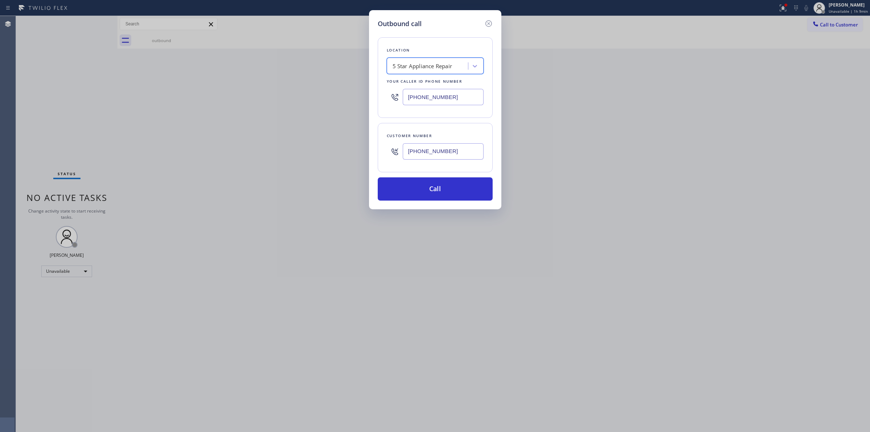
click at [457, 149] on input "[PHONE_NUMBER]" at bounding box center [443, 151] width 81 height 16
click at [450, 179] on button "Call" at bounding box center [435, 188] width 115 height 23
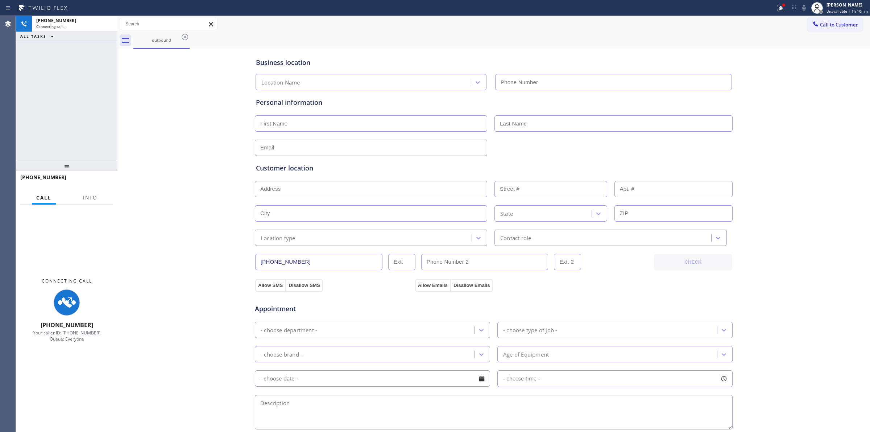
type input "[PHONE_NUMBER]"
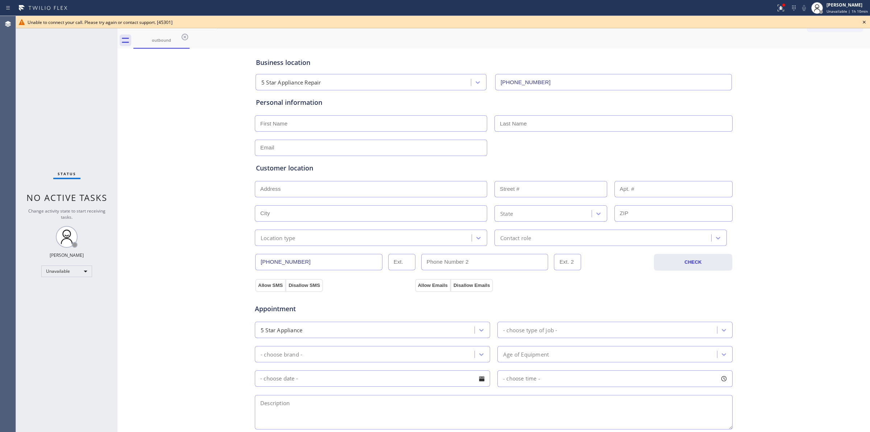
click at [869, 22] on div "Unable to connect your call. Please try again or contact support. [45301]" at bounding box center [443, 22] width 855 height 12
click at [868, 23] on icon at bounding box center [864, 22] width 9 height 9
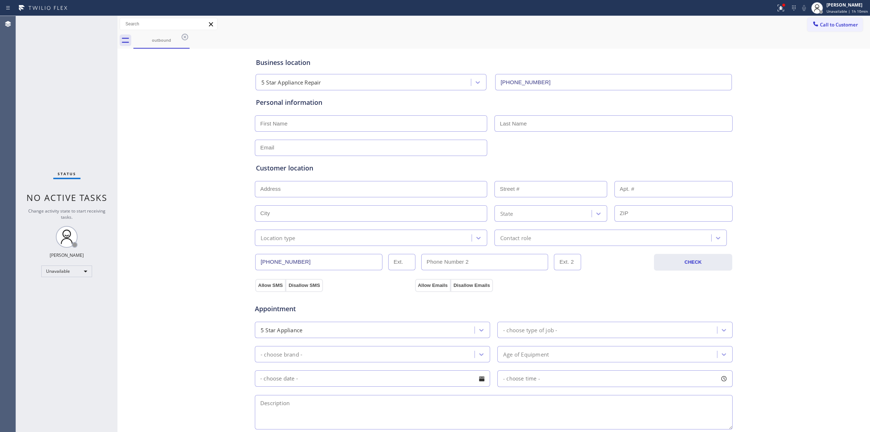
drag, startPoint x: 826, startPoint y: 28, endPoint x: 709, endPoint y: 82, distance: 129.0
click at [826, 27] on span "Call to Customer" at bounding box center [839, 24] width 38 height 7
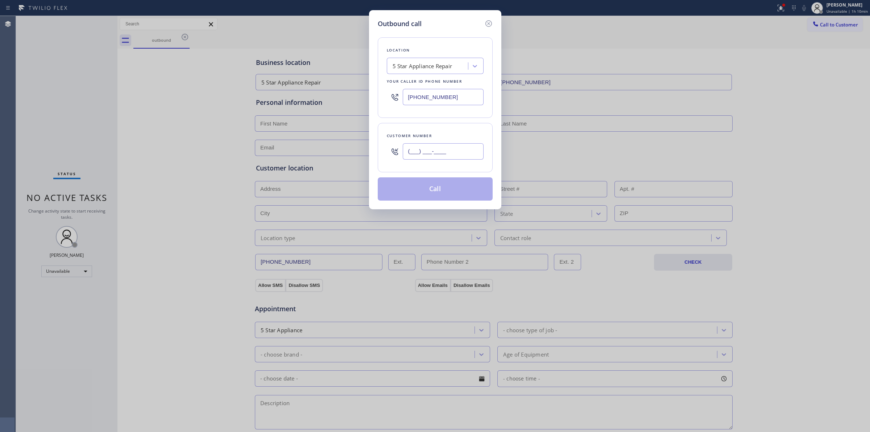
paste input "989) 459-0616"
click at [453, 156] on input "[PHONE_NUMBER]" at bounding box center [443, 151] width 81 height 16
type input "[PHONE_NUMBER]"
click at [441, 67] on div "5 Star Appliance Repair" at bounding box center [423, 66] width 60 height 8
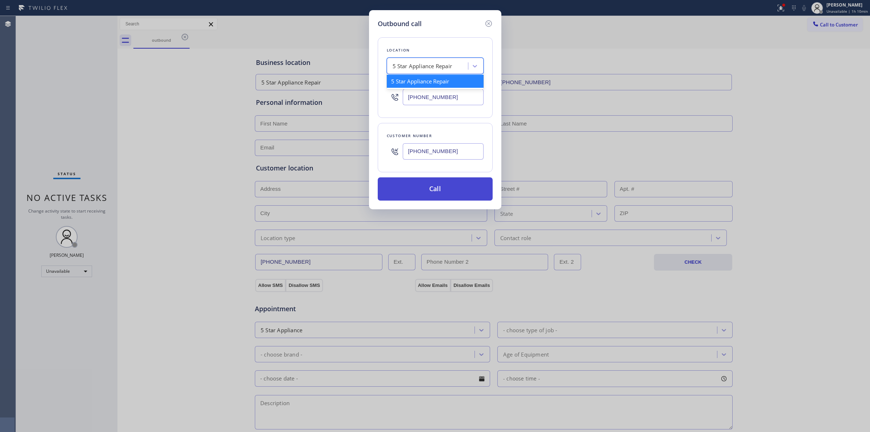
click at [412, 192] on button "Call" at bounding box center [435, 188] width 115 height 23
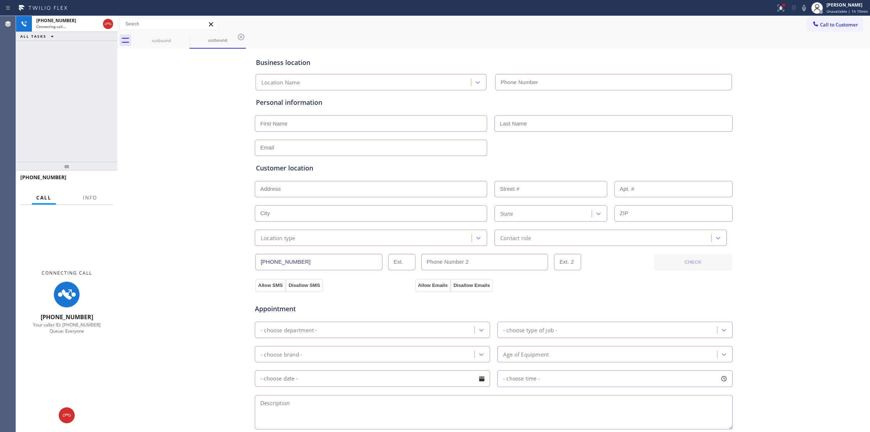
type input "[PHONE_NUMBER]"
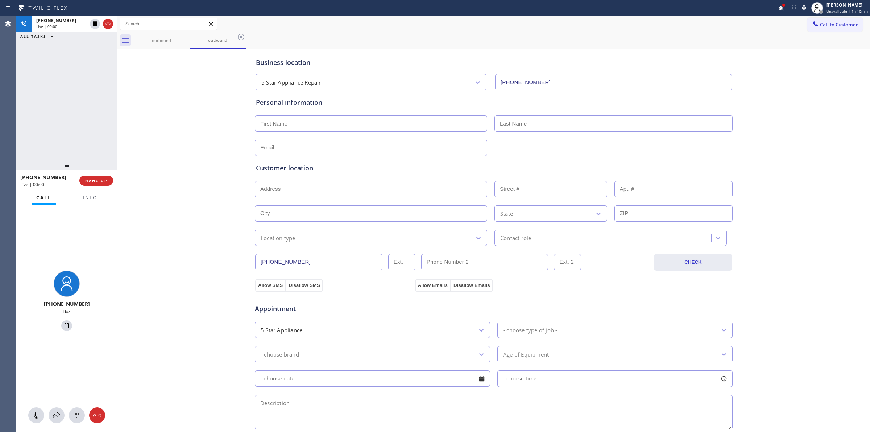
drag, startPoint x: 820, startPoint y: 176, endPoint x: 406, endPoint y: 325, distance: 440.9
click at [812, 178] on div "Business location 5 Star Appliance Repair [PHONE_NUMBER] Personal information C…" at bounding box center [493, 297] width 749 height 495
click at [77, 421] on button at bounding box center [77, 415] width 16 height 16
click at [820, 24] on span "Call to Customer" at bounding box center [839, 24] width 38 height 7
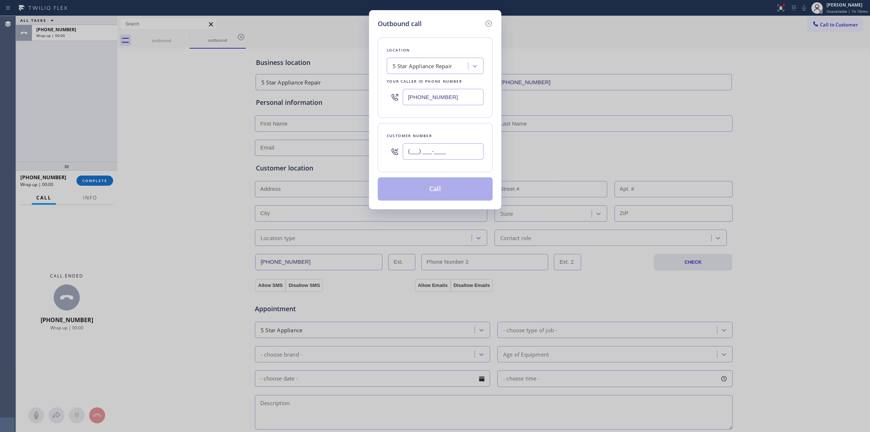
paste input "989) 459-0616"
click at [438, 148] on input "(___) ___-____" at bounding box center [443, 151] width 81 height 16
type input "[PHONE_NUMBER]"
click at [432, 189] on button "Call" at bounding box center [435, 188] width 115 height 23
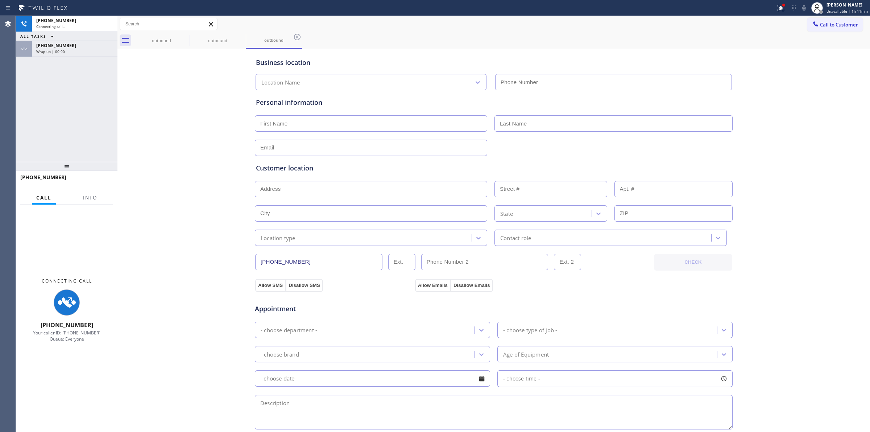
type input "[PHONE_NUMBER]"
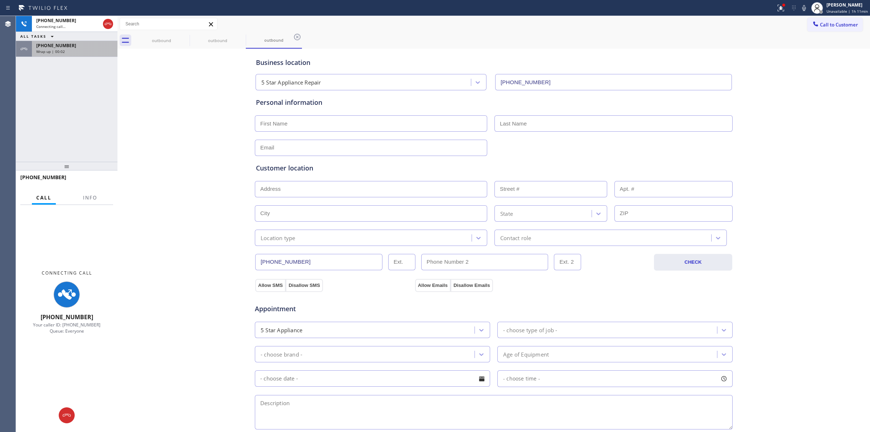
click at [71, 55] on div "[PHONE_NUMBER] Wrap up | 00:02" at bounding box center [73, 49] width 83 height 16
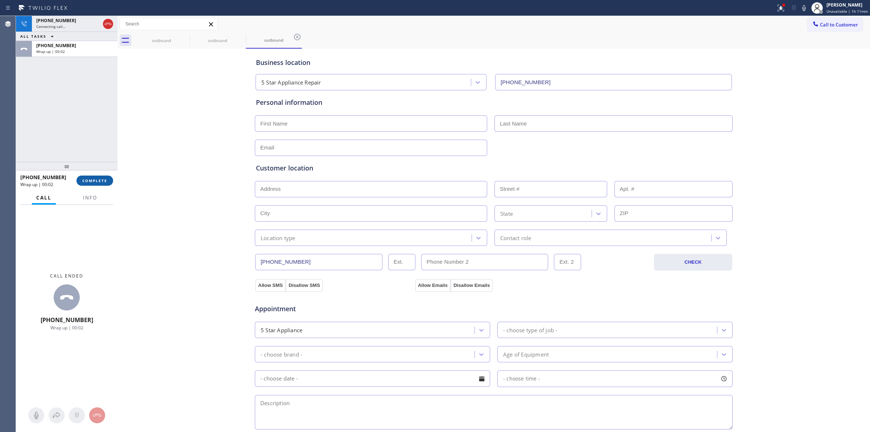
click at [90, 181] on span "COMPLETE" at bounding box center [94, 180] width 25 height 5
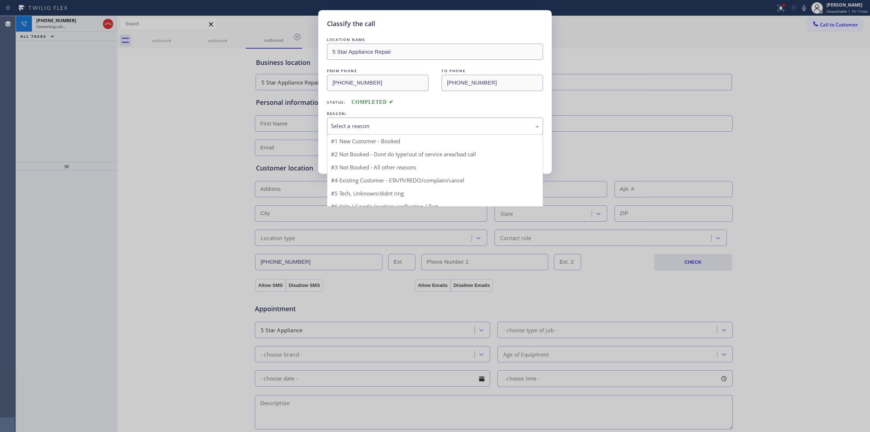
click at [412, 129] on div "Select a reason" at bounding box center [435, 126] width 208 height 8
drag, startPoint x: 402, startPoint y: 180, endPoint x: 396, endPoint y: 172, distance: 9.9
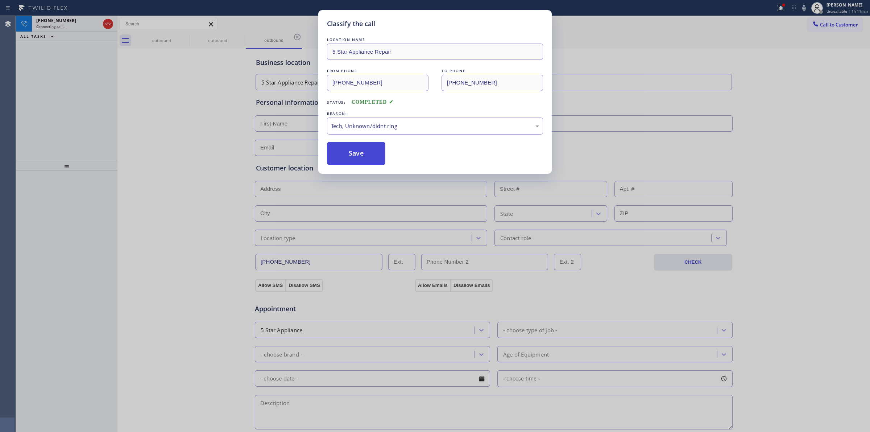
click at [372, 155] on button "Save" at bounding box center [356, 153] width 58 height 23
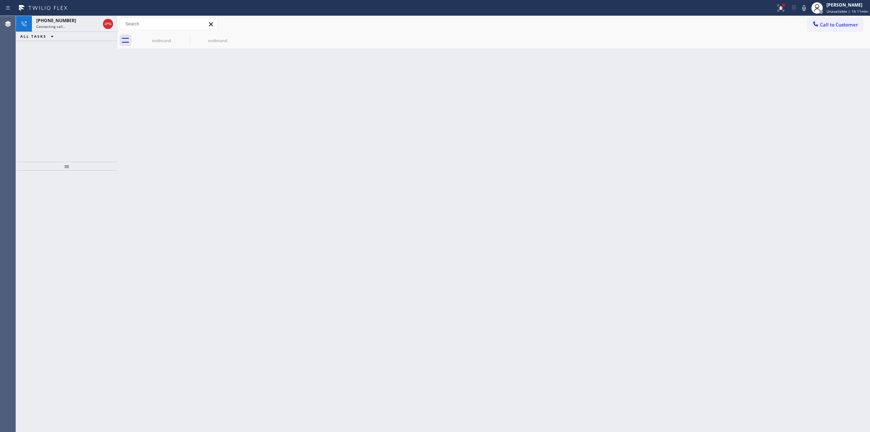
click at [60, 34] on button "ALL TASKS" at bounding box center [38, 36] width 45 height 9
click at [74, 22] on div "[PHONE_NUMBER]" at bounding box center [68, 20] width 64 height 6
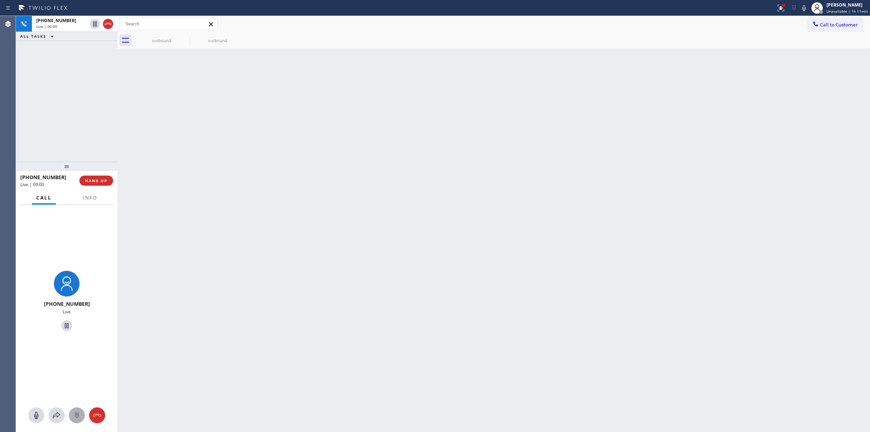
click at [71, 417] on div at bounding box center [77, 415] width 16 height 9
click at [817, 26] on icon at bounding box center [816, 23] width 5 height 5
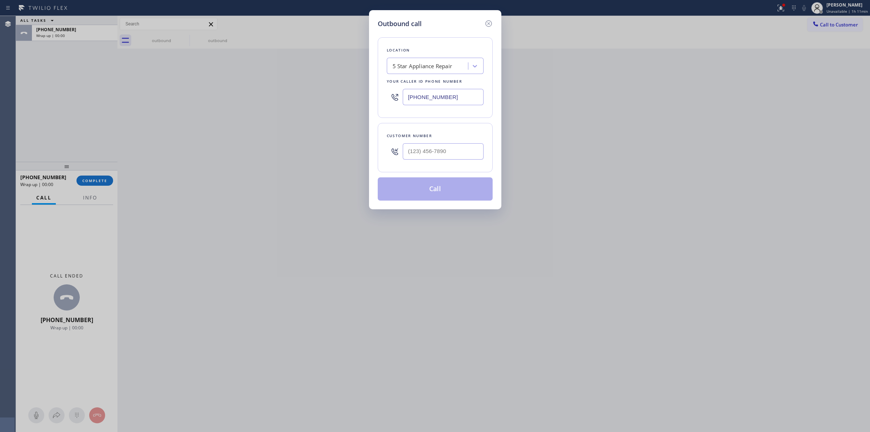
click at [472, 153] on div "Customer number" at bounding box center [435, 147] width 115 height 49
paste input "989) 459-0616"
click at [458, 153] on input "[PHONE_NUMBER]" at bounding box center [443, 151] width 81 height 16
type input "[PHONE_NUMBER]"
click at [428, 193] on button "Call" at bounding box center [435, 188] width 115 height 23
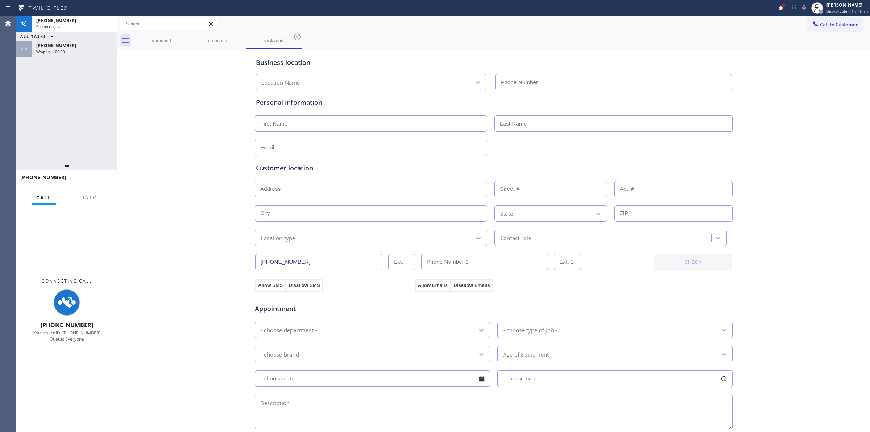
type input "[PHONE_NUMBER]"
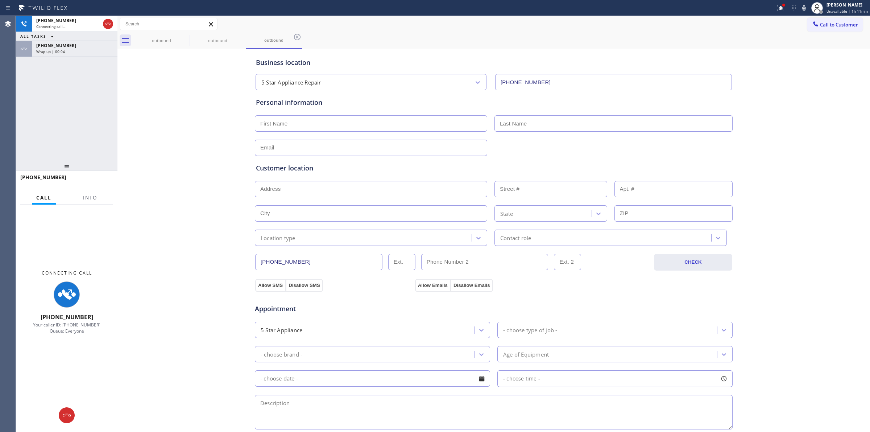
drag, startPoint x: 22, startPoint y: 49, endPoint x: 63, endPoint y: 75, distance: 48.0
click at [22, 49] on icon at bounding box center [24, 49] width 7 height 2
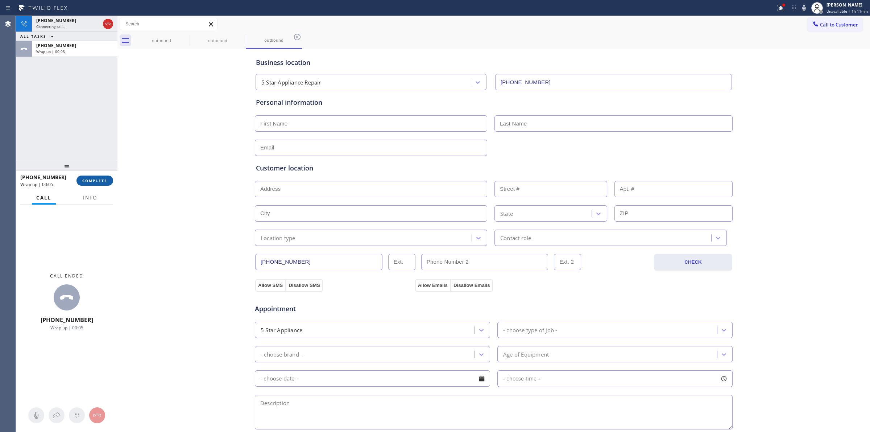
click at [86, 180] on span "COMPLETE" at bounding box center [94, 180] width 25 height 5
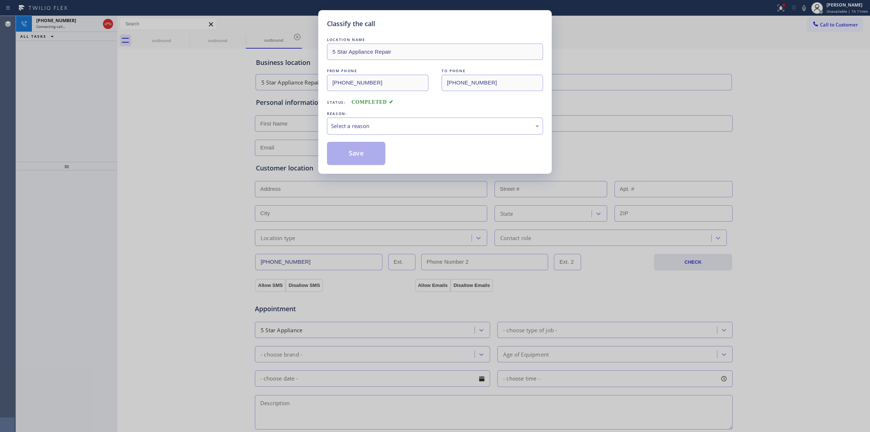
click at [423, 135] on div "Select a reason" at bounding box center [435, 126] width 216 height 17
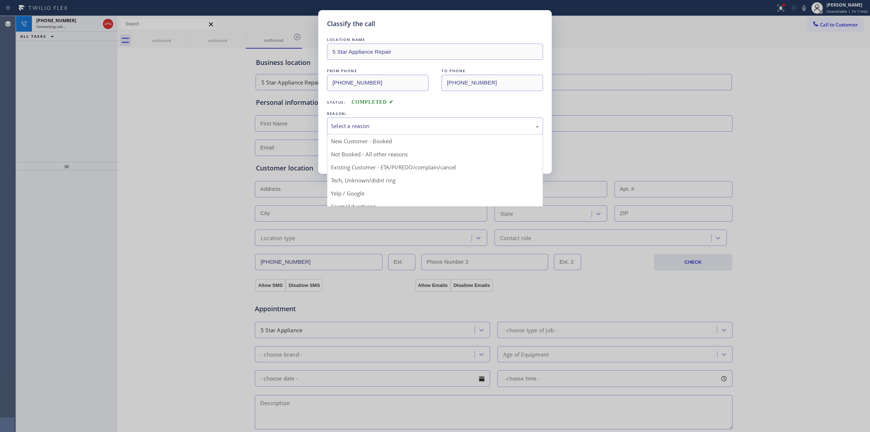
drag, startPoint x: 391, startPoint y: 184, endPoint x: 354, endPoint y: 167, distance: 40.4
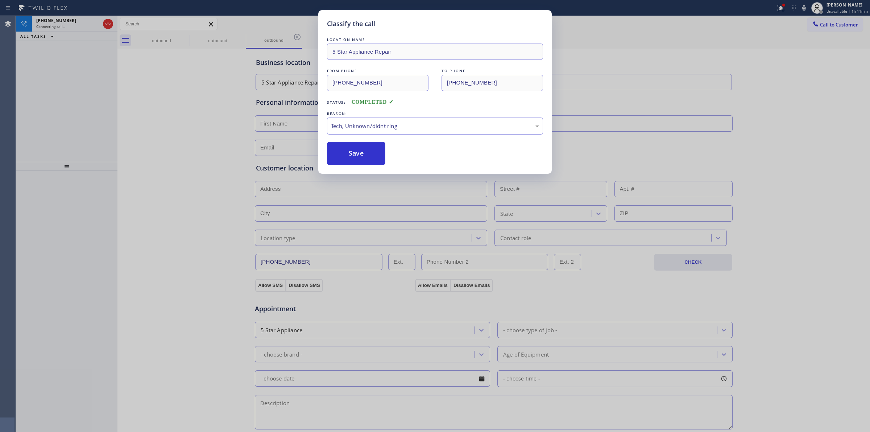
click at [354, 166] on div "Classify the call LOCATION NAME 5 Star Appliance Repair FROM PHONE [PHONE_NUMBE…" at bounding box center [435, 92] width 234 height 164
drag, startPoint x: 365, startPoint y: 153, endPoint x: 385, endPoint y: 159, distance: 21.1
click at [365, 153] on button "Save" at bounding box center [356, 153] width 58 height 23
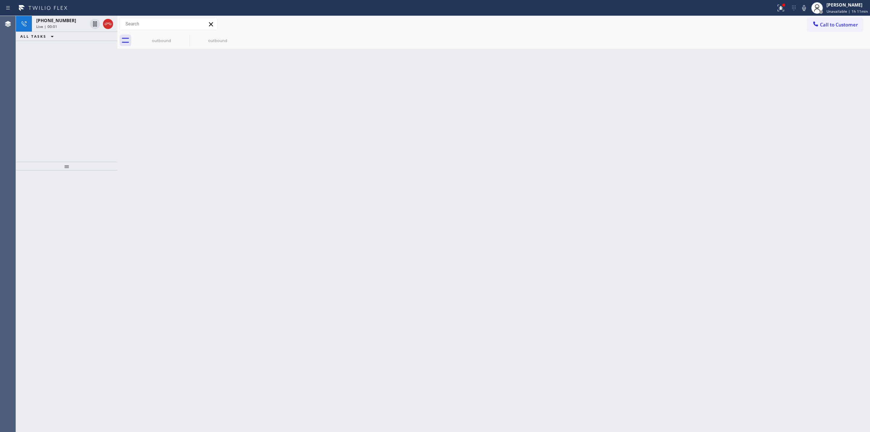
drag, startPoint x: 425, startPoint y: 185, endPoint x: 162, endPoint y: 104, distance: 275.6
click at [379, 175] on div "Back to Dashboard Change Sender ID Customers Technicians Select a contact Outbo…" at bounding box center [494, 224] width 753 height 416
click at [63, 24] on div "Live | 00:01" at bounding box center [61, 26] width 51 height 5
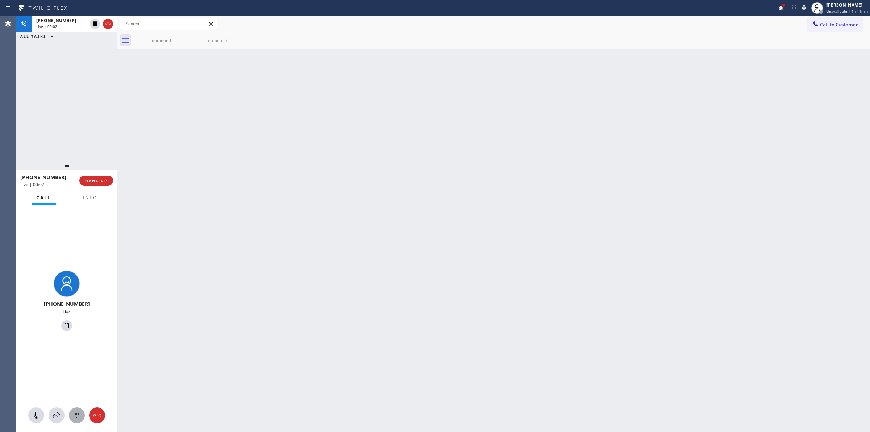
click at [77, 418] on icon at bounding box center [77, 415] width 9 height 9
click at [824, 26] on span "Call to Customer" at bounding box center [839, 24] width 38 height 7
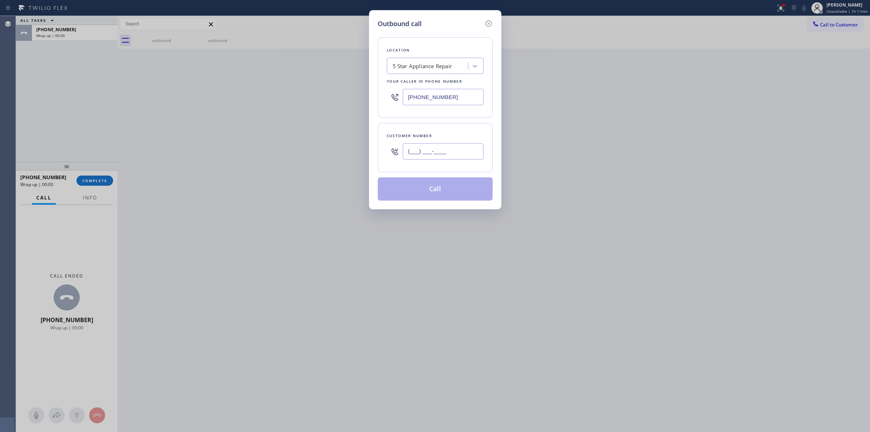
paste input "442) 223-5138"
click at [435, 151] on input "(___) ___-____" at bounding box center [443, 151] width 81 height 16
type input "[PHONE_NUMBER]"
click at [435, 68] on div "5 Star Appliance Repair" at bounding box center [423, 66] width 60 height 8
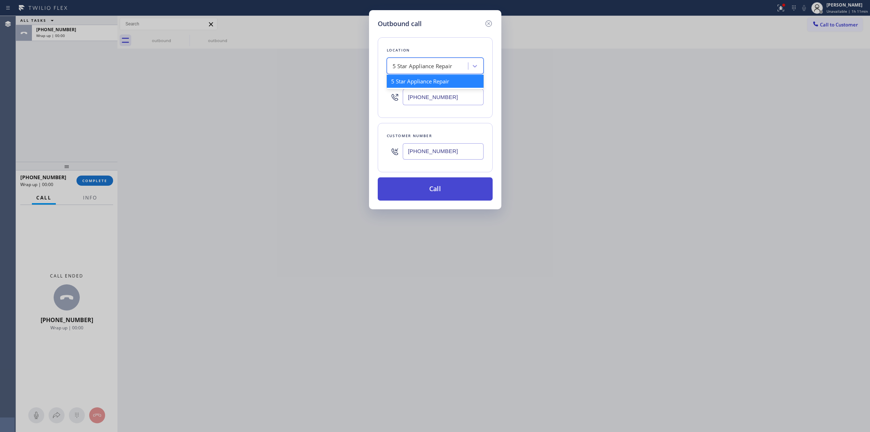
click at [466, 180] on button "Call" at bounding box center [435, 188] width 115 height 23
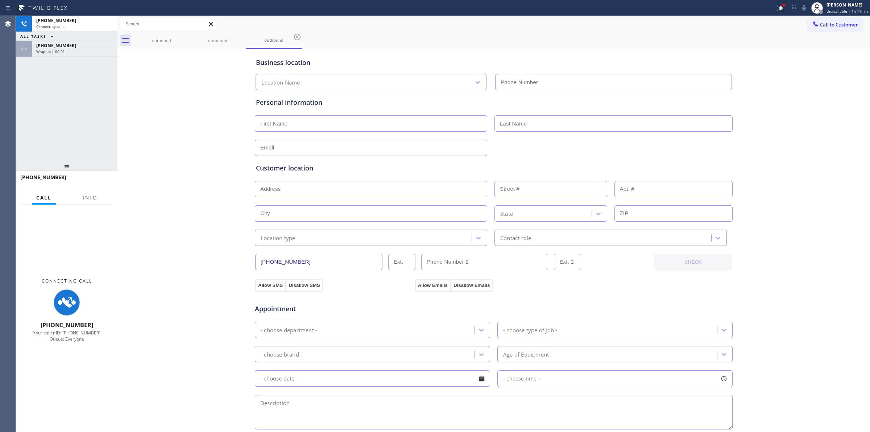
type input "[PHONE_NUMBER]"
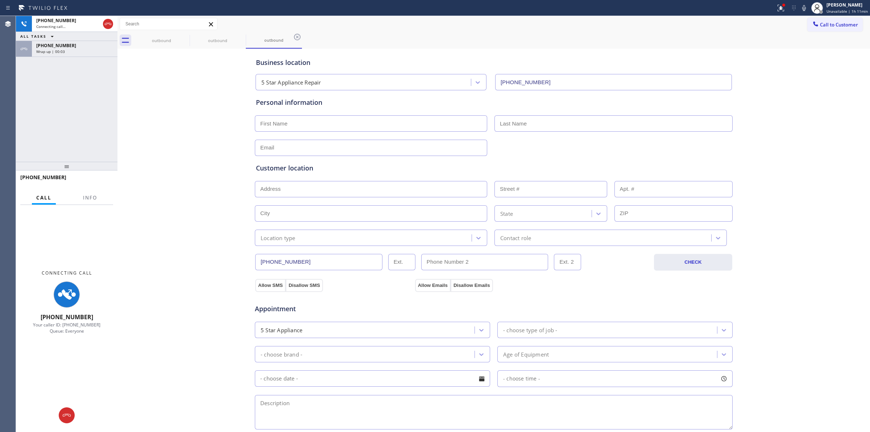
click at [58, 51] on span "Wrap up | 00:03" at bounding box center [50, 51] width 29 height 5
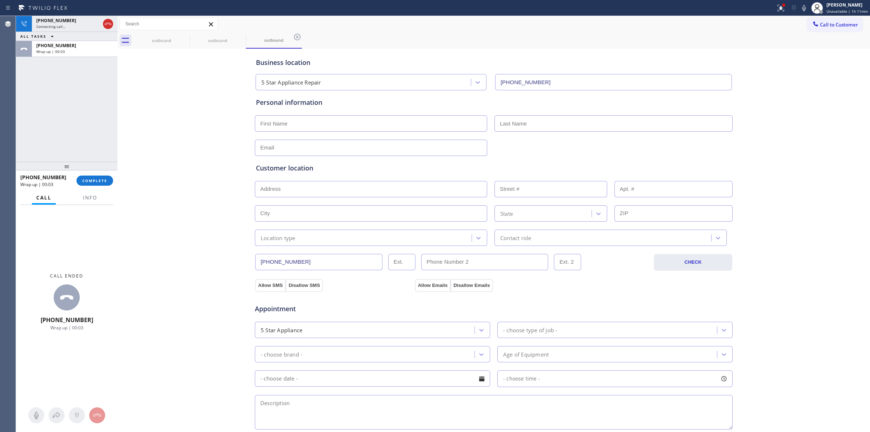
click at [95, 186] on div "[PHONE_NUMBER] Wrap up | 00:03 COMPLETE" at bounding box center [66, 180] width 93 height 19
click at [98, 185] on button "COMPLETE" at bounding box center [95, 181] width 37 height 10
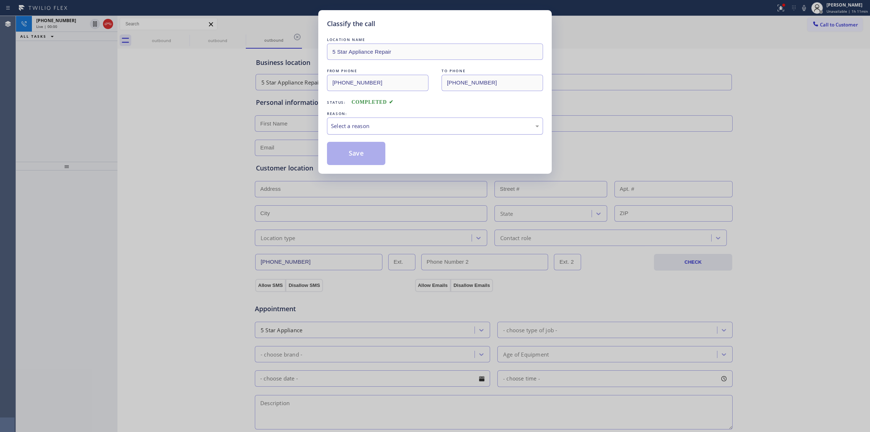
click at [380, 128] on div "Select a reason" at bounding box center [435, 126] width 208 height 8
drag, startPoint x: 378, startPoint y: 187, endPoint x: 358, endPoint y: 153, distance: 39.5
drag, startPoint x: 358, startPoint y: 153, endPoint x: 414, endPoint y: 152, distance: 56.6
click at [365, 152] on button "Save" at bounding box center [356, 153] width 58 height 23
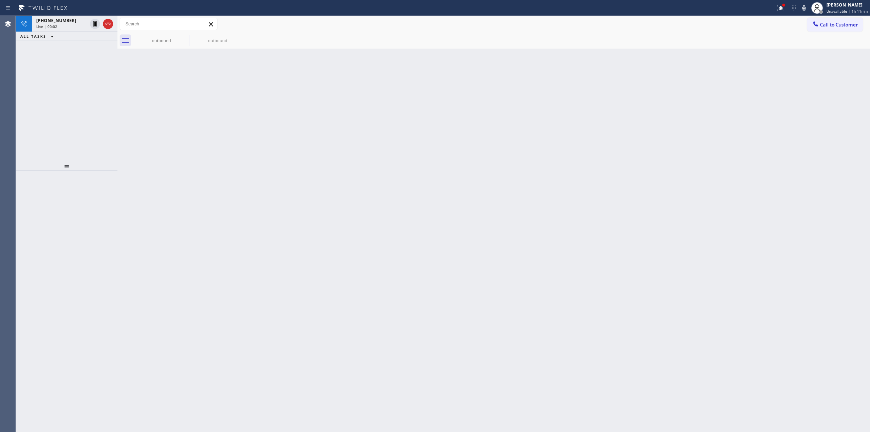
drag, startPoint x: 59, startPoint y: 26, endPoint x: 75, endPoint y: 62, distance: 39.8
click at [59, 26] on div "Live | 00:02" at bounding box center [61, 26] width 51 height 5
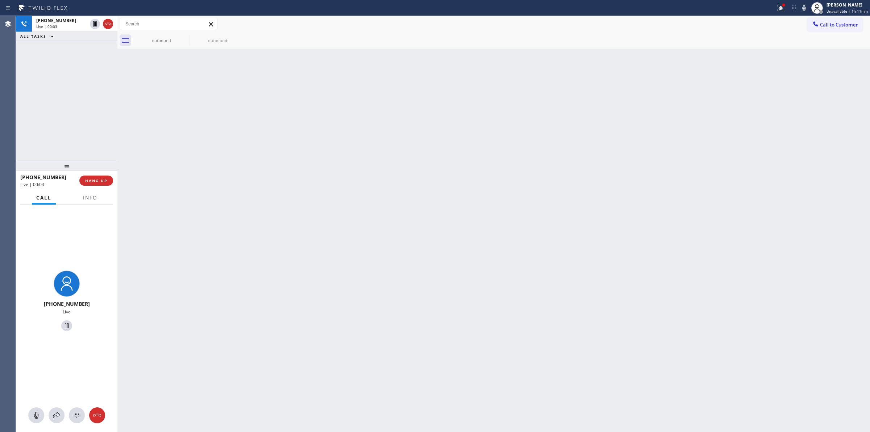
drag, startPoint x: 71, startPoint y: 416, endPoint x: 86, endPoint y: 417, distance: 14.5
click at [71, 417] on div at bounding box center [77, 415] width 16 height 9
click at [824, 31] on button "Call to Customer" at bounding box center [835, 25] width 55 height 14
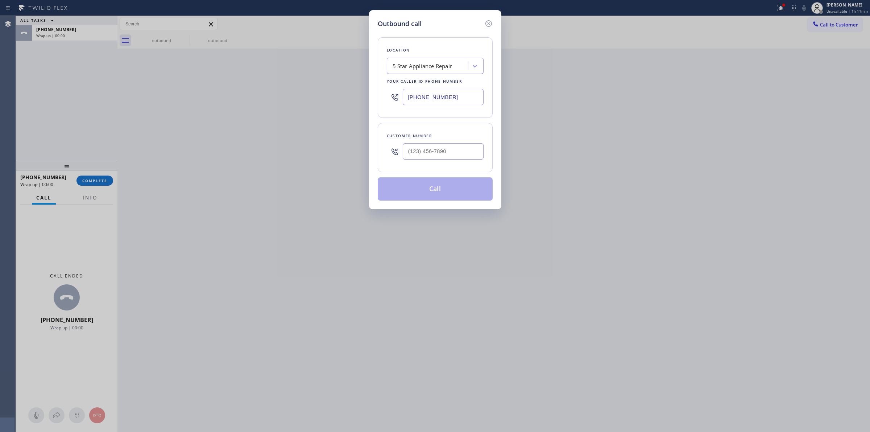
click at [419, 161] on div at bounding box center [443, 152] width 81 height 24
click at [424, 155] on input "(___) ___-____" at bounding box center [443, 151] width 81 height 16
paste input "442) 223-5138"
type input "[PHONE_NUMBER]"
click at [420, 187] on button "Call" at bounding box center [435, 188] width 115 height 23
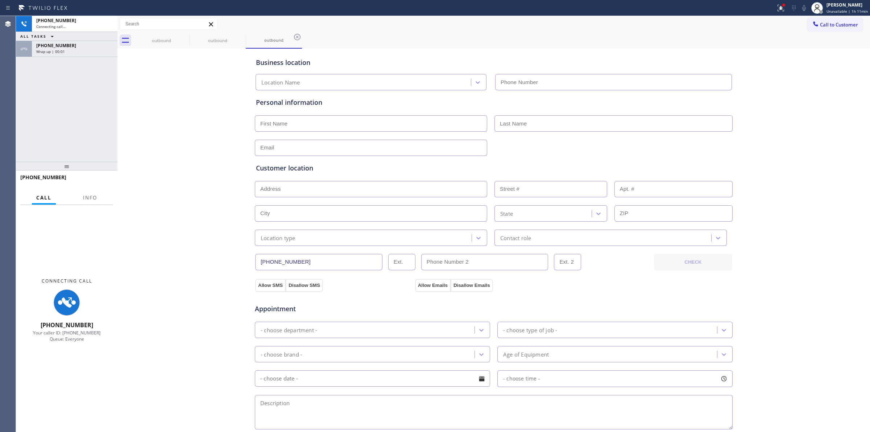
type input "[PHONE_NUMBER]"
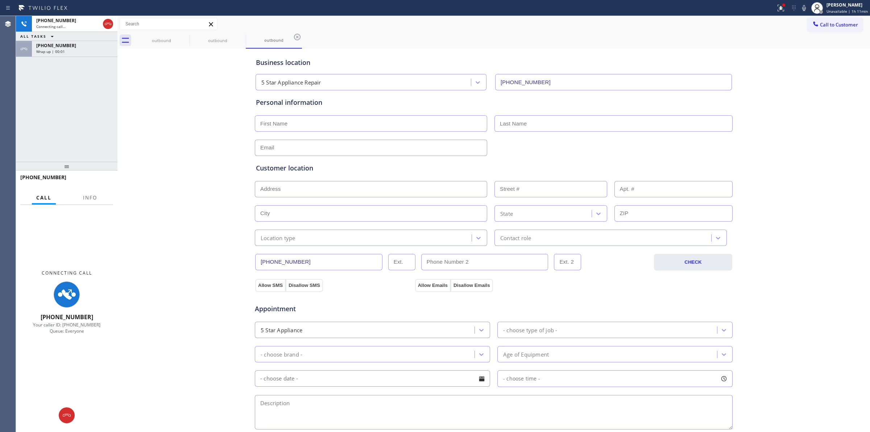
click at [71, 51] on div "Wrap up | 00:01" at bounding box center [74, 51] width 77 height 5
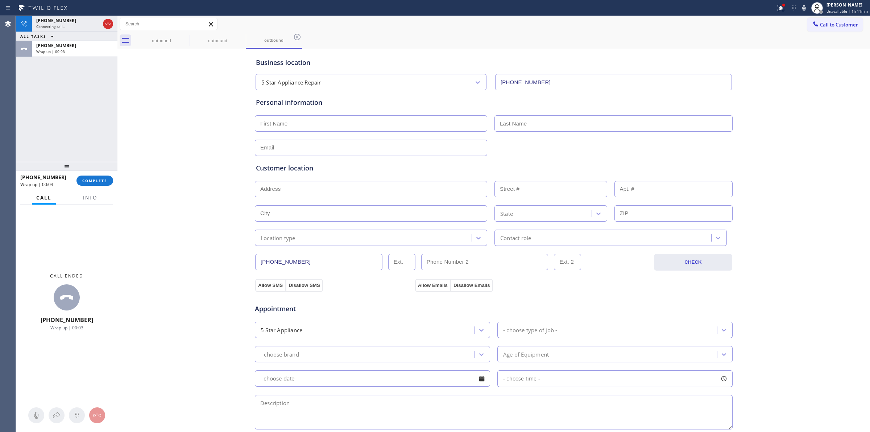
click at [99, 189] on div "[PHONE_NUMBER] Wrap up | 00:03 COMPLETE" at bounding box center [66, 180] width 93 height 19
click at [104, 181] on span "COMPLETE" at bounding box center [94, 180] width 25 height 5
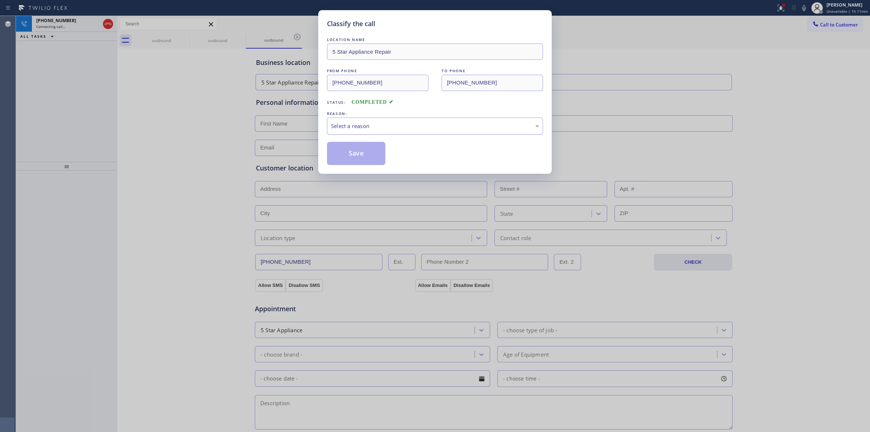
click at [432, 127] on div "Select a reason" at bounding box center [435, 126] width 208 height 8
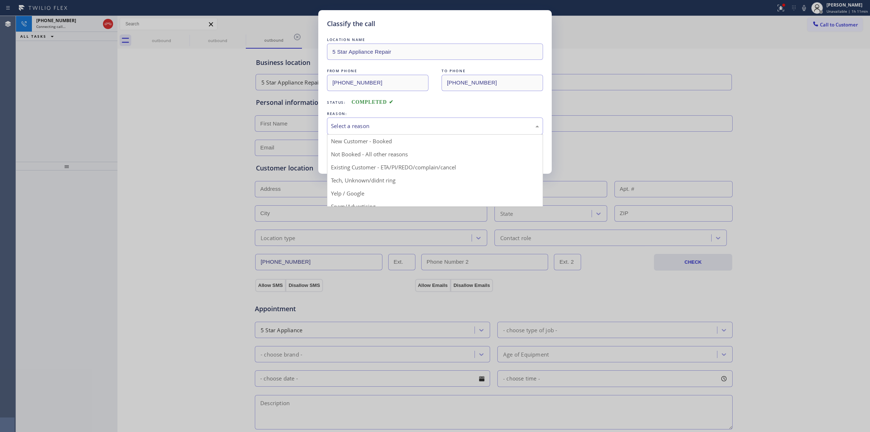
drag, startPoint x: 396, startPoint y: 182, endPoint x: 384, endPoint y: 174, distance: 14.6
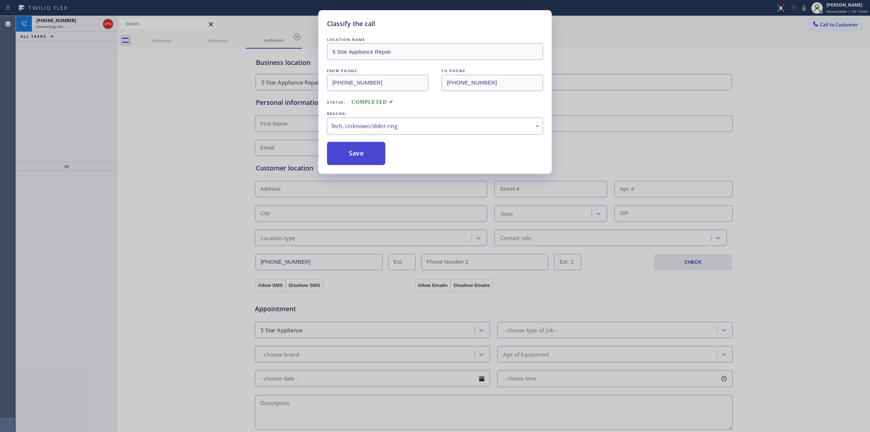
click at [359, 156] on button "Save" at bounding box center [356, 153] width 58 height 23
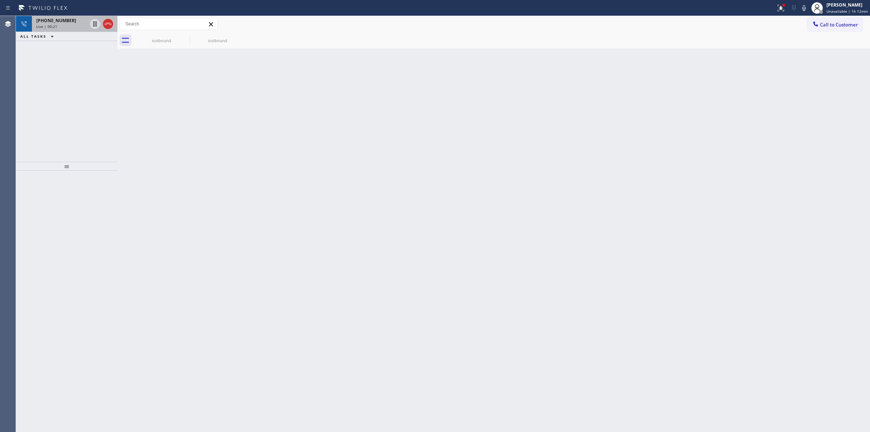
click at [66, 17] on div "[PHONE_NUMBER] Live | 00:21" at bounding box center [60, 24] width 57 height 16
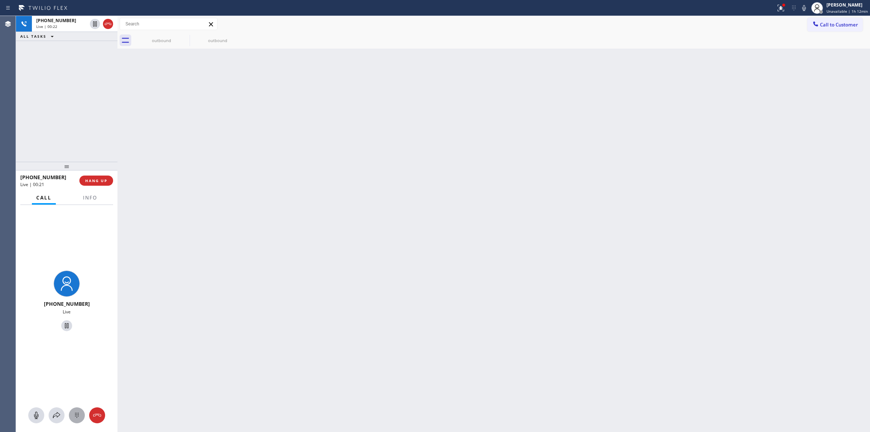
click at [75, 415] on icon at bounding box center [77, 415] width 4 height 5
click at [828, 20] on button "Call to Customer" at bounding box center [835, 25] width 55 height 14
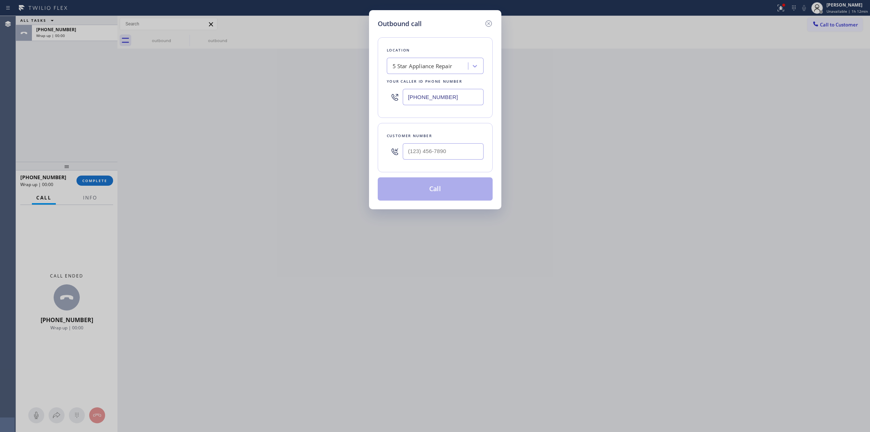
click at [398, 164] on div "Customer number" at bounding box center [435, 147] width 115 height 49
paste input "442) 223-5138"
click at [416, 154] on input "[PHONE_NUMBER]" at bounding box center [443, 151] width 81 height 16
type input "[PHONE_NUMBER]"
click at [427, 186] on button "Call" at bounding box center [435, 188] width 115 height 23
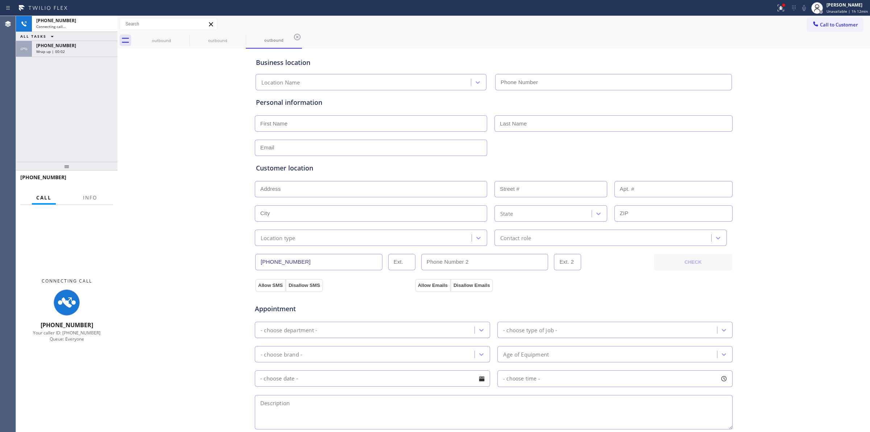
type input "[PHONE_NUMBER]"
click at [74, 45] on div "[PHONE_NUMBER]" at bounding box center [74, 45] width 77 height 6
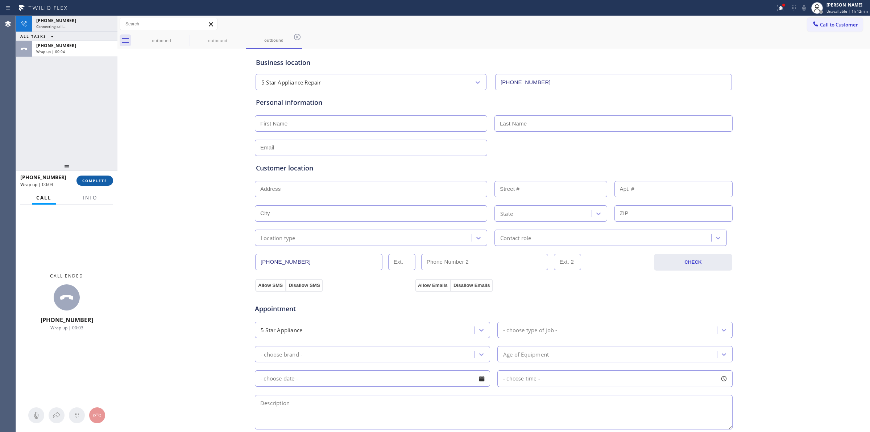
click at [100, 182] on span "COMPLETE" at bounding box center [94, 180] width 25 height 5
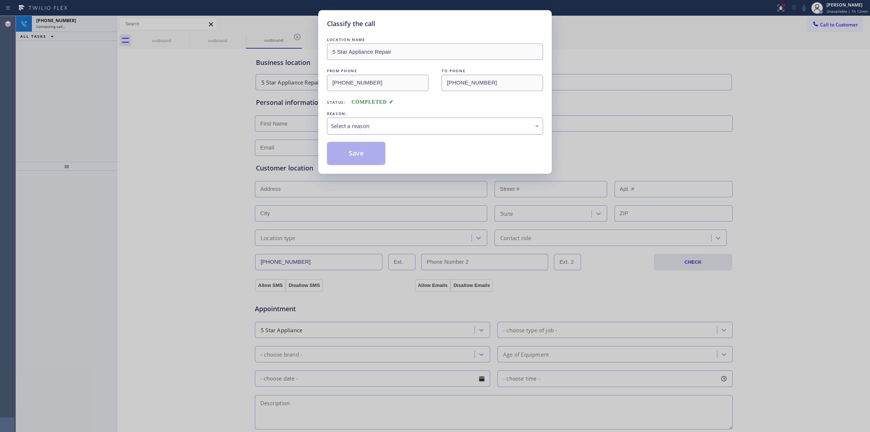
click at [364, 127] on div "Select a reason" at bounding box center [435, 126] width 208 height 8
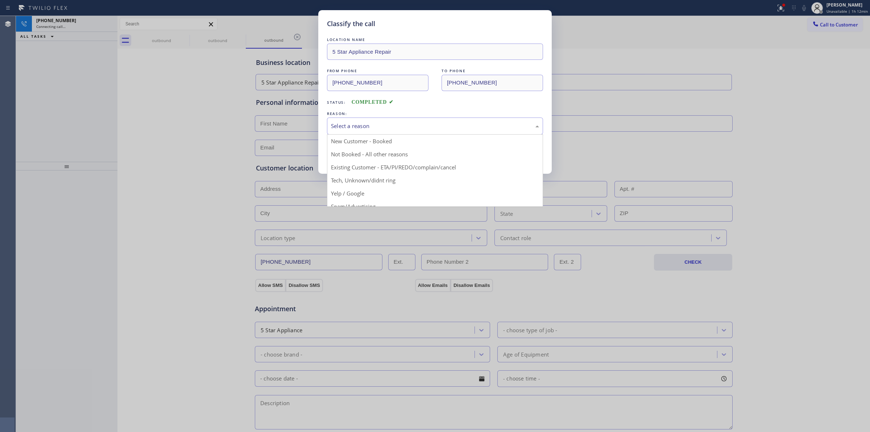
drag, startPoint x: 365, startPoint y: 189, endPoint x: 362, endPoint y: 160, distance: 28.8
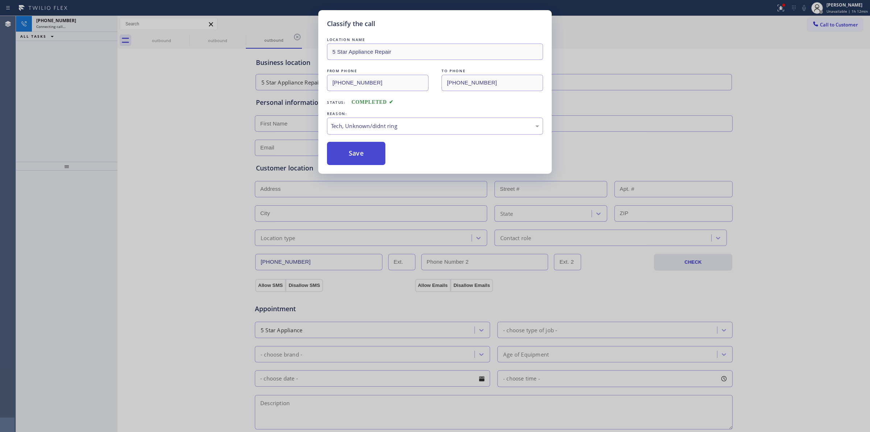
click at [362, 152] on button "Save" at bounding box center [356, 153] width 58 height 23
click at [358, 151] on button "Save" at bounding box center [356, 153] width 58 height 23
click at [54, 26] on div "Classify the call LOCATION NAME 5 Star Appliance Repair FROM PHONE [PHONE_NUMBE…" at bounding box center [435, 216] width 870 height 432
click at [60, 28] on div "Classify the call LOCATION NAME 5 Star Appliance Repair FROM PHONE [PHONE_NUMBE…" at bounding box center [435, 216] width 870 height 432
click at [77, 18] on div "Classify the call LOCATION NAME 5 Star Appliance Repair FROM PHONE [PHONE_NUMBE…" at bounding box center [435, 216] width 870 height 432
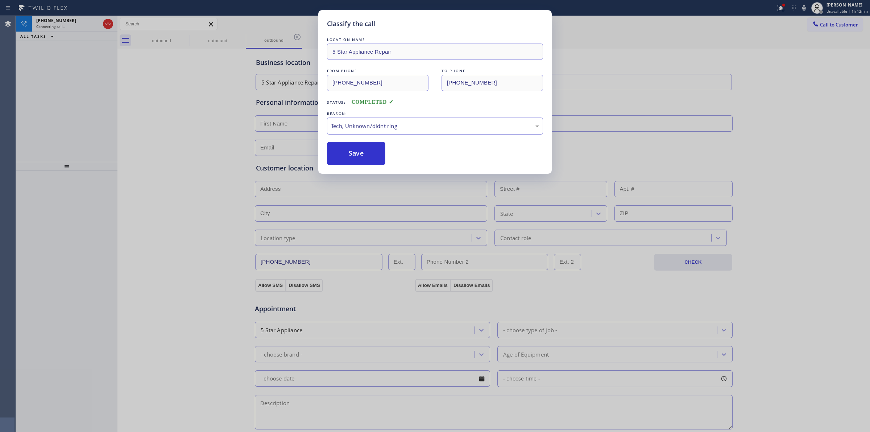
click at [382, 130] on div "Tech, Unknown/didnt ring" at bounding box center [435, 126] width 208 height 8
click at [361, 154] on button "Save" at bounding box center [356, 153] width 58 height 23
drag, startPoint x: 376, startPoint y: 151, endPoint x: 382, endPoint y: 151, distance: 6.2
click at [378, 151] on button "Save" at bounding box center [356, 153] width 58 height 23
click at [411, 133] on div "Tech, Unknown/didnt ring" at bounding box center [435, 126] width 216 height 17
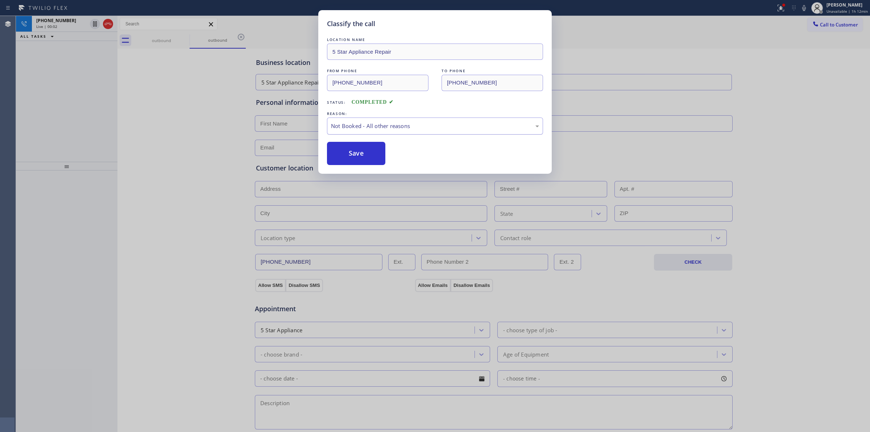
click at [395, 127] on div "Not Booked - All other reasons" at bounding box center [435, 126] width 208 height 8
click at [372, 144] on button "Save" at bounding box center [356, 153] width 58 height 23
click at [371, 145] on button "Save" at bounding box center [356, 153] width 58 height 23
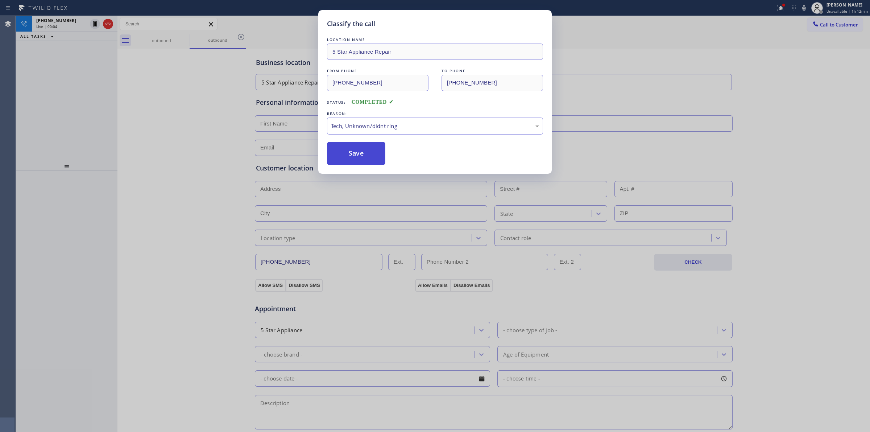
click at [371, 145] on button "Save" at bounding box center [356, 153] width 58 height 23
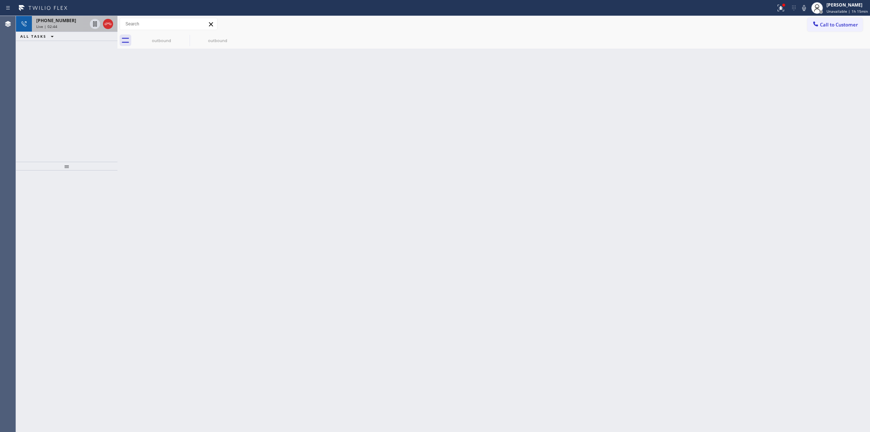
click at [62, 26] on div "Live | 02:44" at bounding box center [61, 26] width 51 height 5
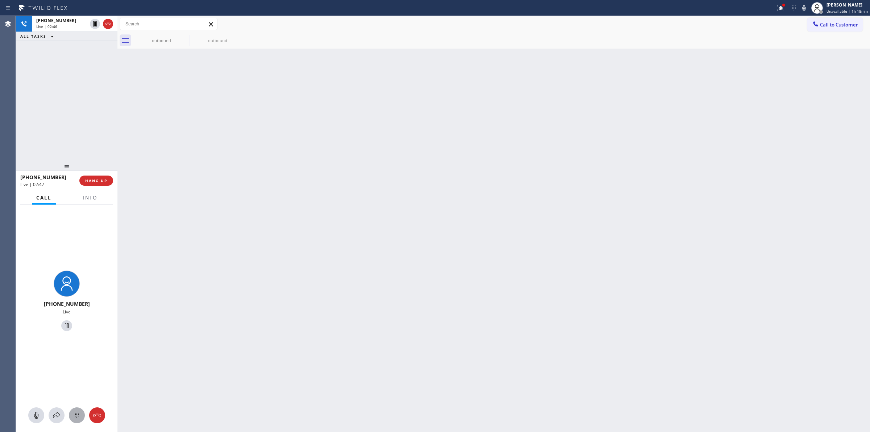
click at [82, 415] on div at bounding box center [77, 415] width 16 height 9
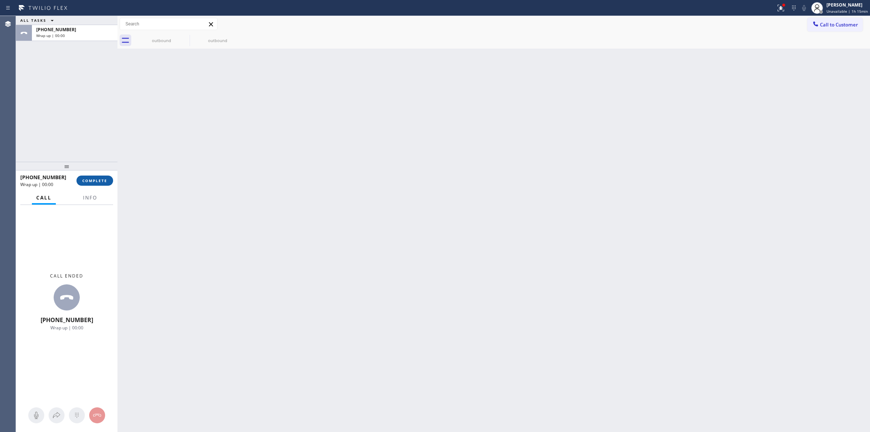
click at [103, 180] on span "COMPLETE" at bounding box center [94, 180] width 25 height 5
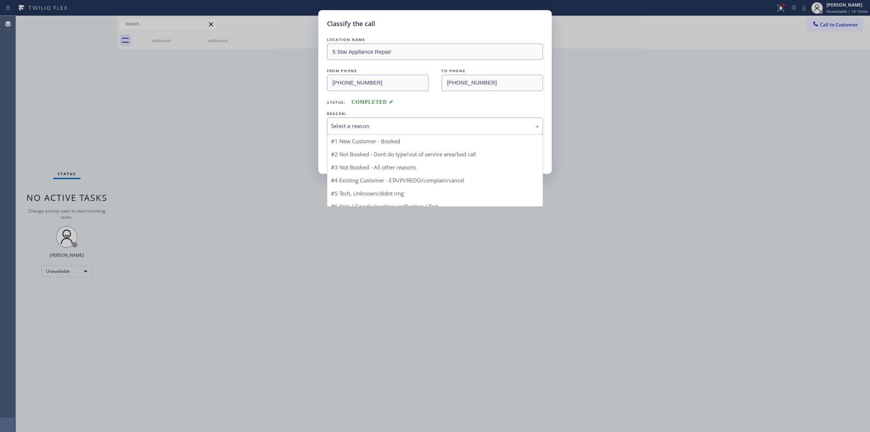
click at [375, 131] on div "Select a reason" at bounding box center [435, 126] width 216 height 17
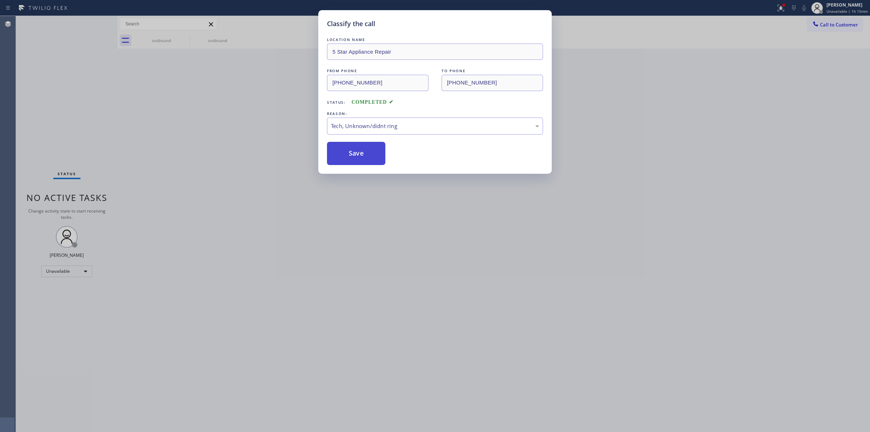
drag, startPoint x: 389, startPoint y: 179, endPoint x: 370, endPoint y: 160, distance: 26.9
click at [370, 160] on button "Save" at bounding box center [356, 153] width 58 height 23
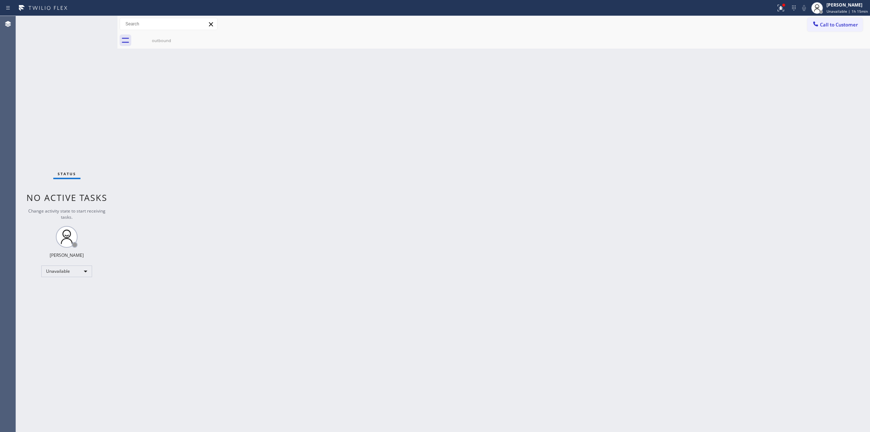
click at [476, 120] on div "Back to Dashboard Change Sender ID Customers Technicians Select a contact Outbo…" at bounding box center [494, 224] width 753 height 416
click at [820, 24] on div at bounding box center [816, 24] width 9 height 9
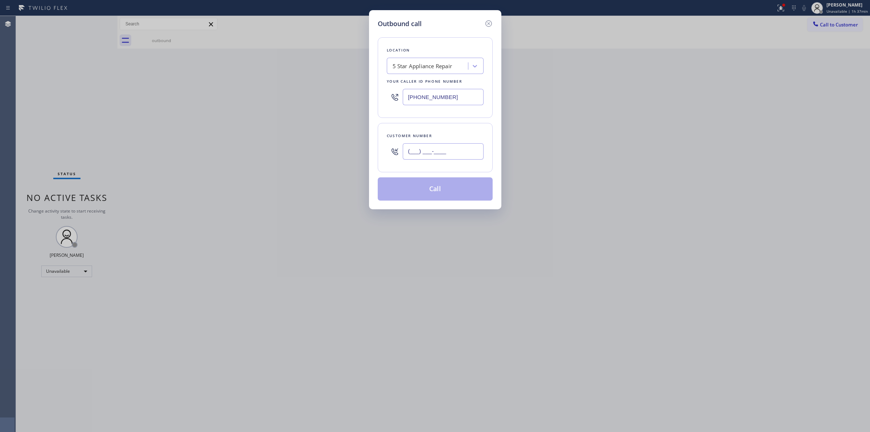
paste input "text"
click at [454, 149] on input "(___) ___-____" at bounding box center [443, 151] width 81 height 16
type input "(___) ___-____"
click at [430, 155] on input "(___) ___-____" at bounding box center [443, 151] width 81 height 16
paste input "310) 944-8241"
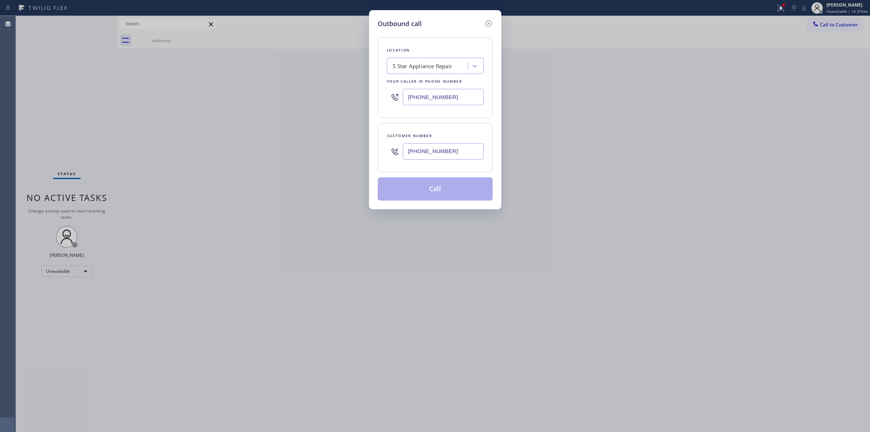
type input "[PHONE_NUMBER]"
drag, startPoint x: 454, startPoint y: 99, endPoint x: 372, endPoint y: 99, distance: 82.0
click at [372, 99] on div "Outbound call Location 5 Star Appliance Repair Your caller id phone number [PHO…" at bounding box center [435, 109] width 132 height 199
paste input "310) 340-2423"
type input "[PHONE_NUMBER]"
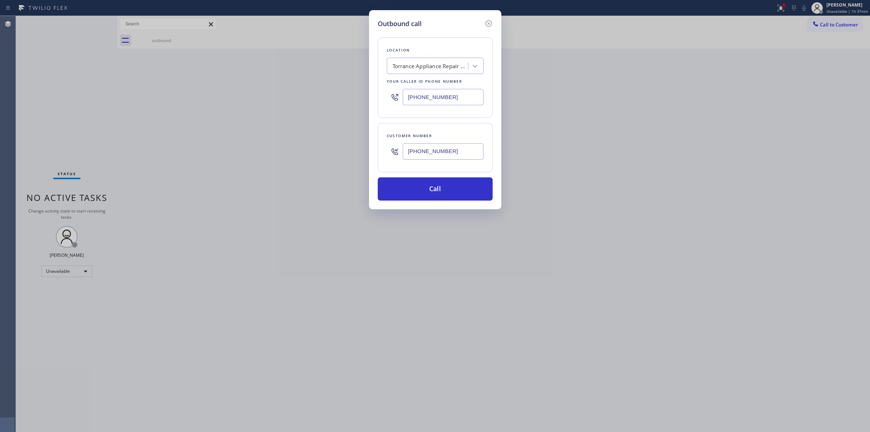
click at [488, 133] on div "Customer number [PHONE_NUMBER]" at bounding box center [435, 147] width 115 height 49
click at [452, 66] on div "Torrance Appliance Repair Masters" at bounding box center [431, 66] width 76 height 8
click at [486, 136] on div "Customer number [PHONE_NUMBER]" at bounding box center [435, 147] width 115 height 49
click at [450, 194] on button "Call" at bounding box center [435, 188] width 115 height 23
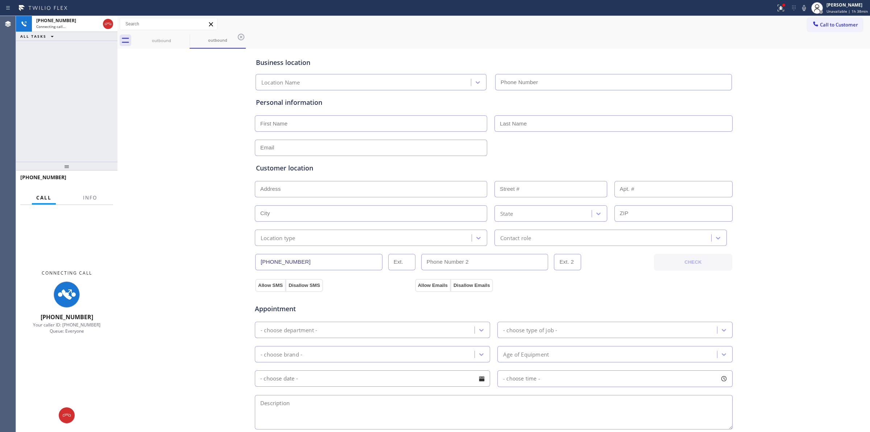
type input "[PHONE_NUMBER]"
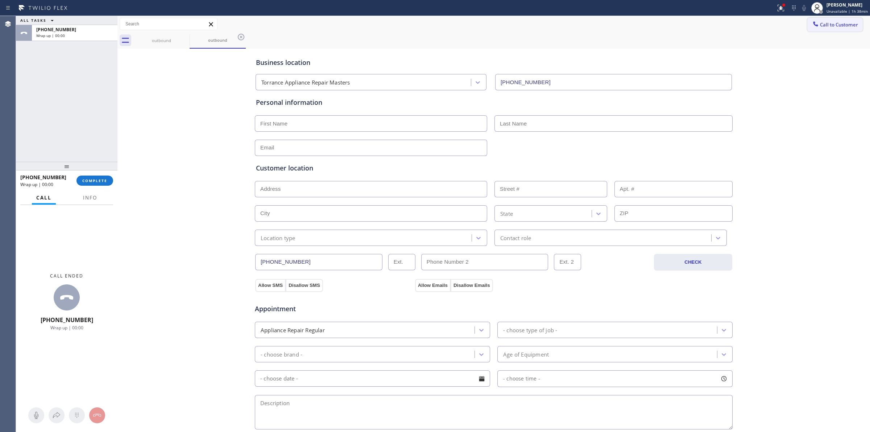
click at [802, 25] on div "Call to Customer Outbound call Location Torrance Appliance Repair Masters Your …" at bounding box center [494, 24] width 753 height 13
click at [820, 26] on span "Call to Customer" at bounding box center [839, 24] width 38 height 7
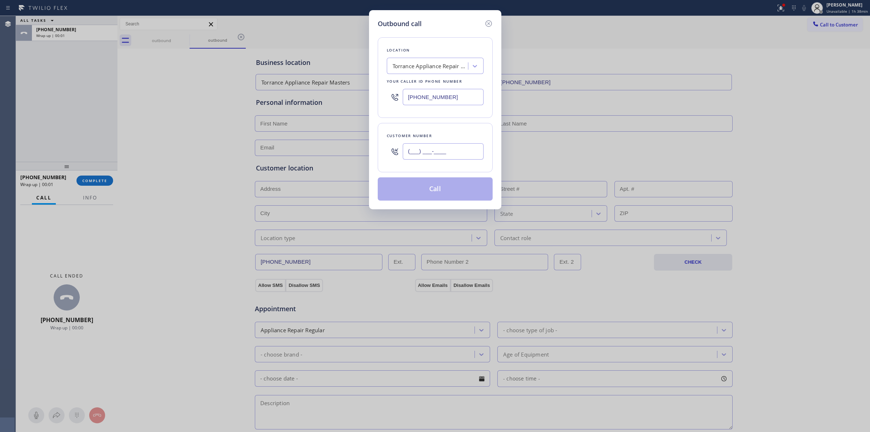
paste input "310) 944-8241"
click at [414, 151] on input "(___) ___-____" at bounding box center [443, 151] width 81 height 16
type input "[PHONE_NUMBER]"
click at [439, 189] on button "Call" at bounding box center [435, 188] width 115 height 23
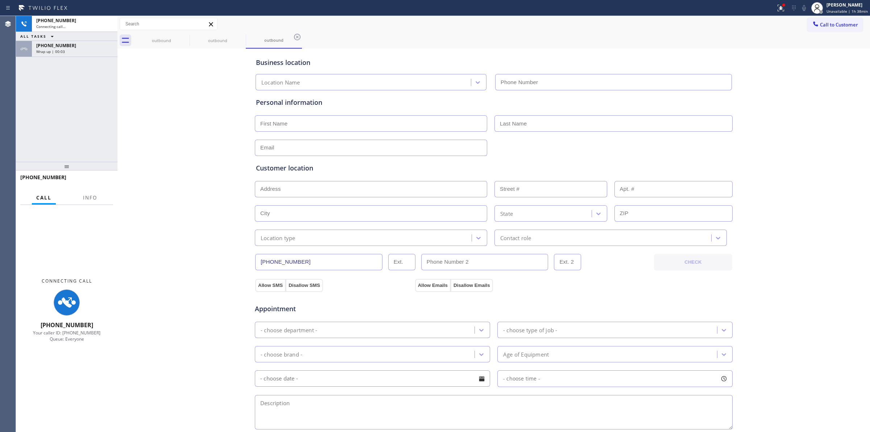
type input "[PHONE_NUMBER]"
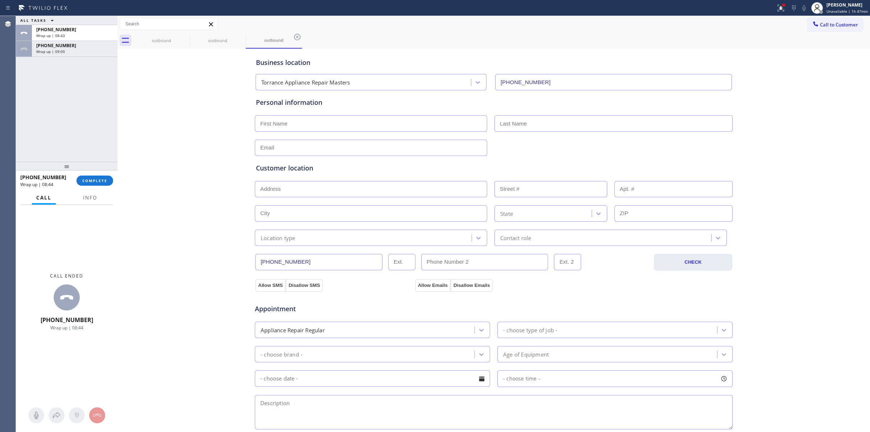
drag, startPoint x: 73, startPoint y: 53, endPoint x: 75, endPoint y: 59, distance: 6.7
click at [73, 52] on div "Wrap up | 09:00" at bounding box center [74, 51] width 77 height 5
click at [100, 180] on span "COMPLETE" at bounding box center [94, 180] width 25 height 5
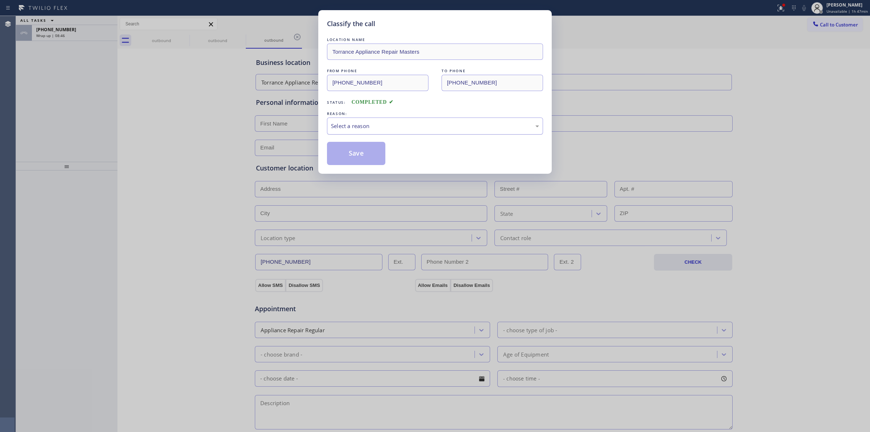
click at [421, 127] on div "Select a reason" at bounding box center [435, 126] width 208 height 8
click at [382, 123] on div "#4 Existing Customer - ETA/PI/REDO/complain/cancel" at bounding box center [435, 126] width 208 height 8
click at [358, 153] on button "Save" at bounding box center [356, 153] width 58 height 23
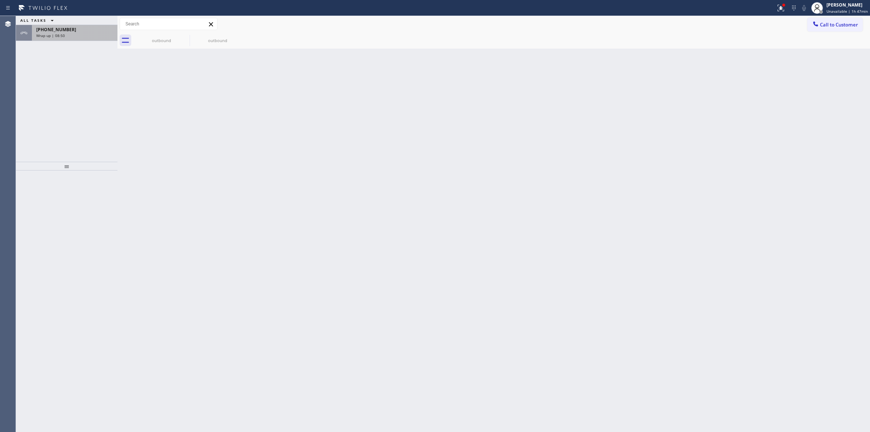
click at [87, 32] on div "[PHONE_NUMBER]" at bounding box center [74, 29] width 77 height 6
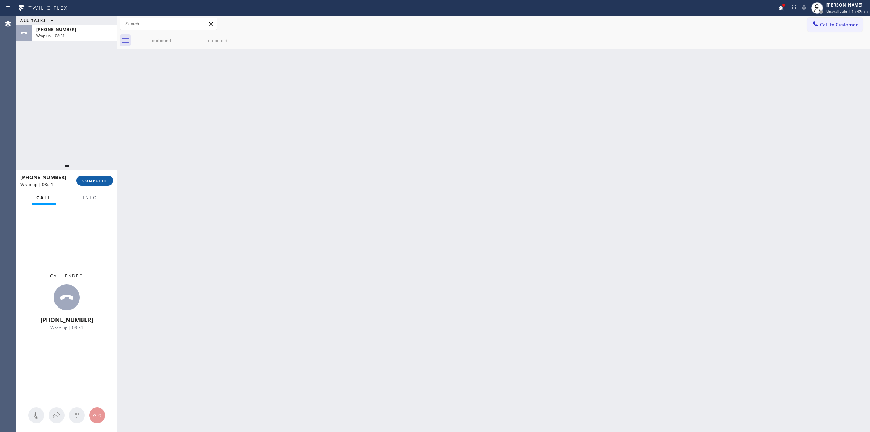
click at [104, 182] on span "COMPLETE" at bounding box center [94, 180] width 25 height 5
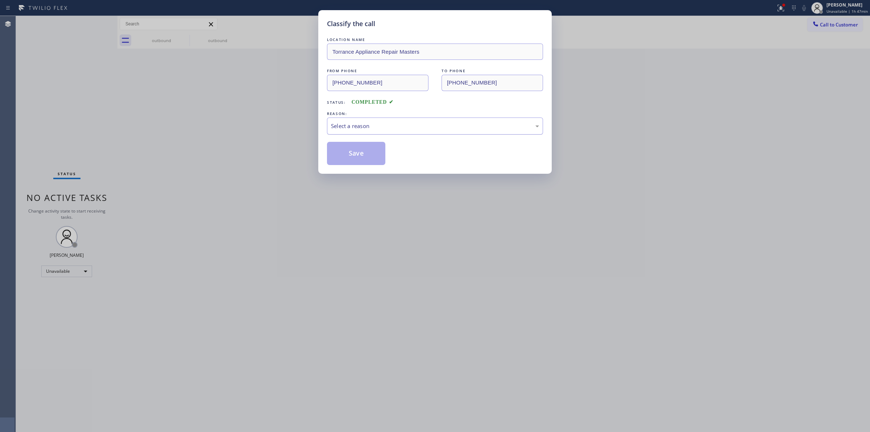
click at [435, 122] on div "Select a reason" at bounding box center [435, 126] width 216 height 17
click at [359, 148] on button "Save" at bounding box center [356, 153] width 58 height 23
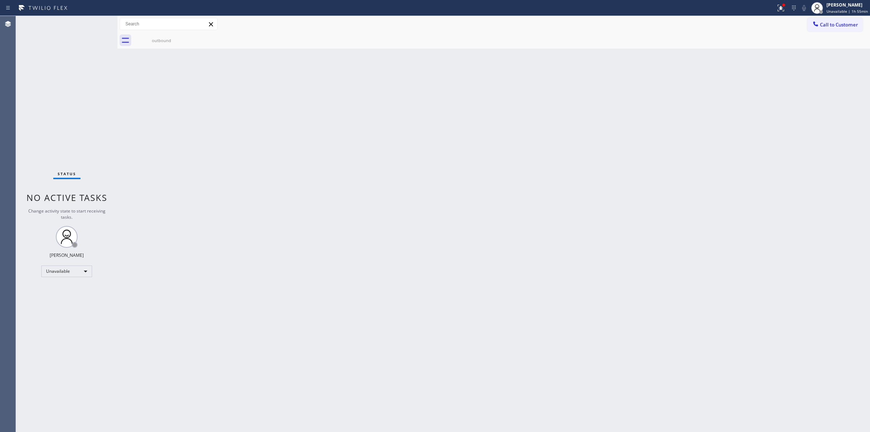
click at [590, 126] on div "Back to Dashboard Change Sender ID Customers Technicians Select a contact Outbo…" at bounding box center [494, 224] width 753 height 416
click at [186, 37] on icon at bounding box center [185, 37] width 9 height 9
click at [169, 41] on div "outbound" at bounding box center [161, 40] width 55 height 5
click at [423, 186] on div "Back to Dashboard Change Sender ID Customers Technicians Select a contact Outbo…" at bounding box center [494, 224] width 753 height 416
click at [225, 427] on div "Back to Dashboard Change Sender ID Customers Technicians Select a contact Outbo…" at bounding box center [494, 224] width 753 height 416
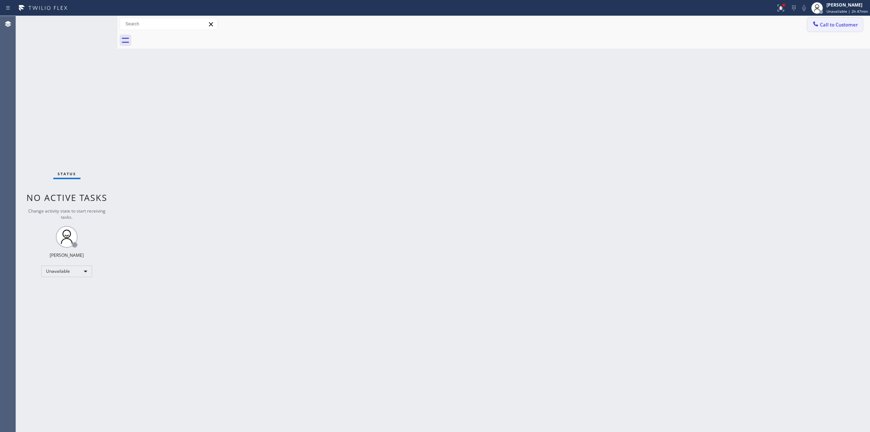
click at [834, 22] on span "Call to Customer" at bounding box center [839, 24] width 38 height 7
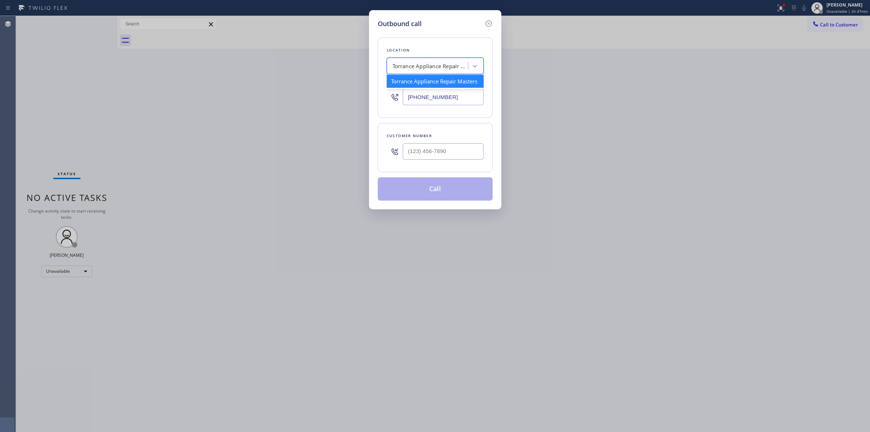
paste input "Beplop Energy Vibes"
type input "Beplop Energy Vibes"
click at [409, 85] on div "Beplop Energy Vibes" at bounding box center [435, 81] width 97 height 13
type input "[PHONE_NUMBER]"
drag, startPoint x: 453, startPoint y: 99, endPoint x: 355, endPoint y: 97, distance: 98.0
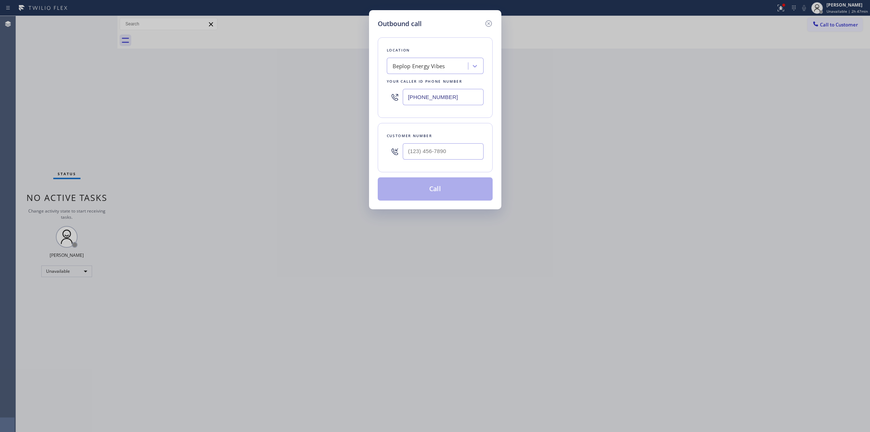
click at [356, 98] on div "Outbound call Location Beplop Energy Vibes Your caller id phone number [PHONE_N…" at bounding box center [435, 216] width 870 height 432
click at [433, 61] on div "Beplop Energy Vibes" at bounding box center [428, 66] width 79 height 13
type input "batman"
click at [424, 78] on div "Batman Refresh" at bounding box center [435, 81] width 97 height 13
type input "[PHONE_NUMBER]"
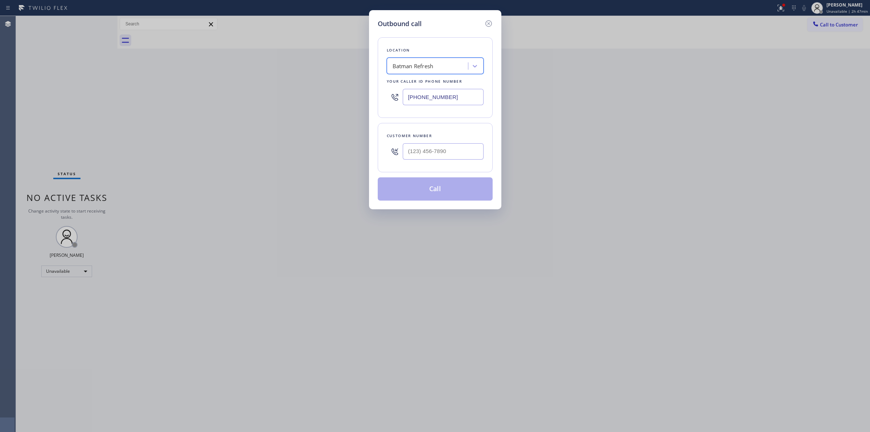
click at [438, 74] on div "Location option Batman Refresh, selected. 1 result available. Select is focused…" at bounding box center [435, 77] width 115 height 81
click at [486, 25] on icon at bounding box center [488, 23] width 7 height 7
